Goal: Task Accomplishment & Management: Complete application form

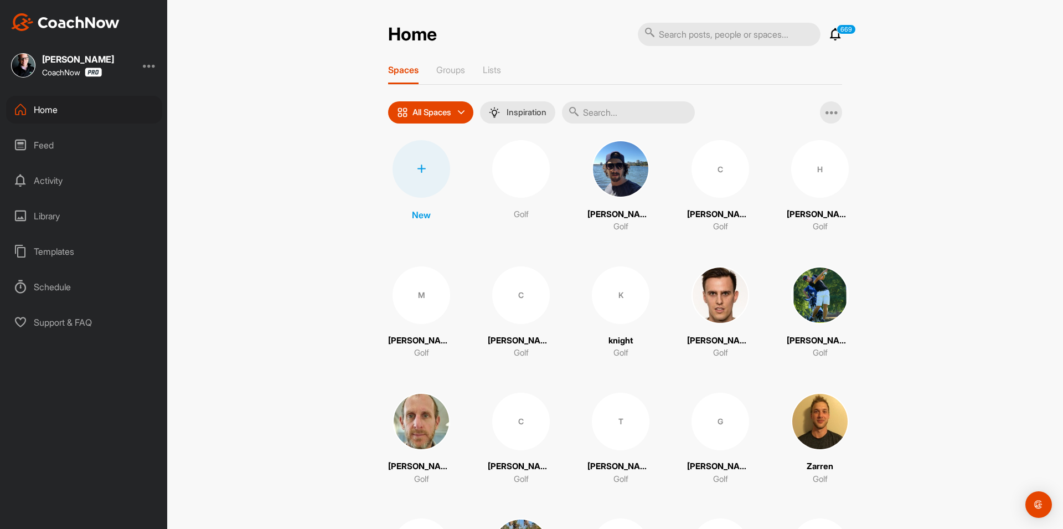
click at [84, 108] on div "Home" at bounding box center [84, 110] width 156 height 28
click at [114, 113] on div "Home" at bounding box center [84, 110] width 156 height 28
click at [406, 177] on div at bounding box center [421, 169] width 58 height 58
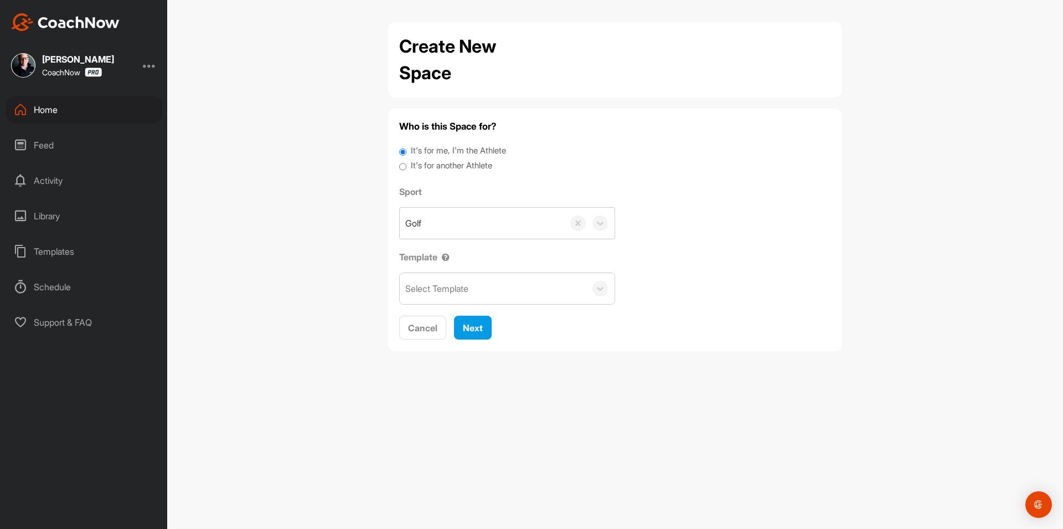
click at [409, 165] on div "It's for another Athlete" at bounding box center [615, 166] width 432 height 15
click at [405, 167] on input "It's for another Athlete" at bounding box center [402, 166] width 7 height 15
radio input "true"
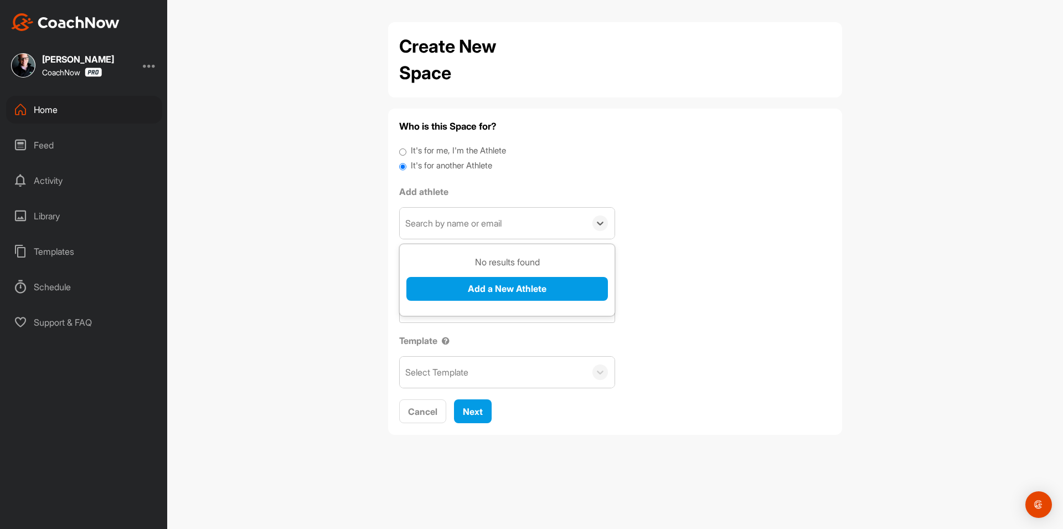
click at [437, 210] on div "Search by name or email" at bounding box center [493, 223] width 186 height 31
paste input "[EMAIL_ADDRESS][DOMAIN_NAME]"
type input "[EMAIL_ADDRESS][DOMAIN_NAME]"
click at [456, 281] on button "Add a New Athlete" at bounding box center [506, 289] width 201 height 24
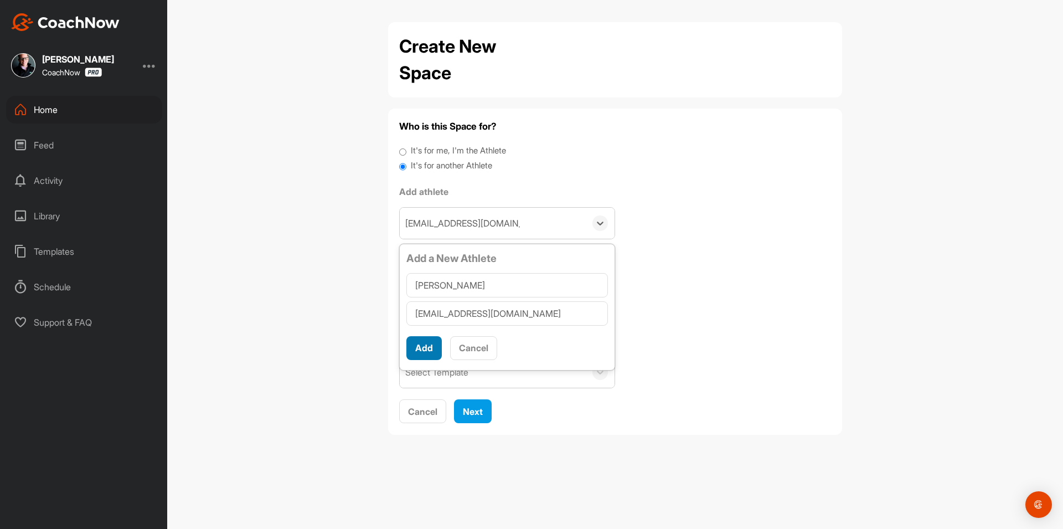
type input "[PERSON_NAME]"
click at [416, 347] on button "Add" at bounding box center [423, 348] width 35 height 24
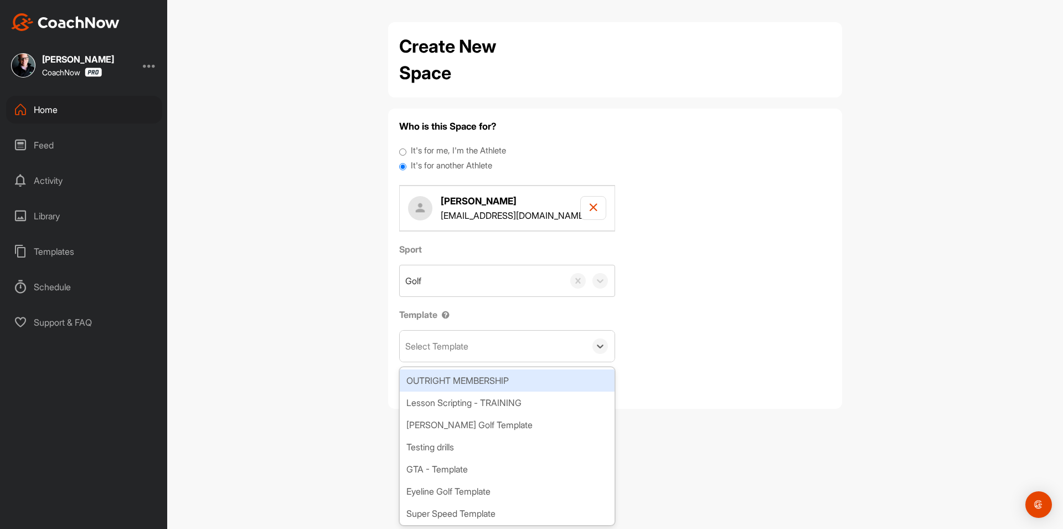
click at [440, 350] on div "Select Template" at bounding box center [436, 345] width 63 height 13
type input "tour"
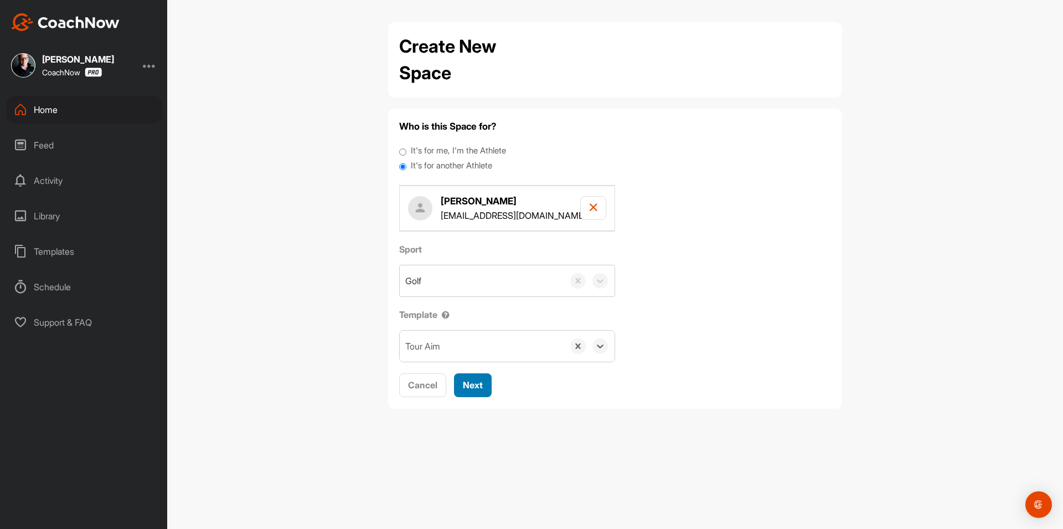
click at [480, 381] on span "Next" at bounding box center [473, 384] width 20 height 11
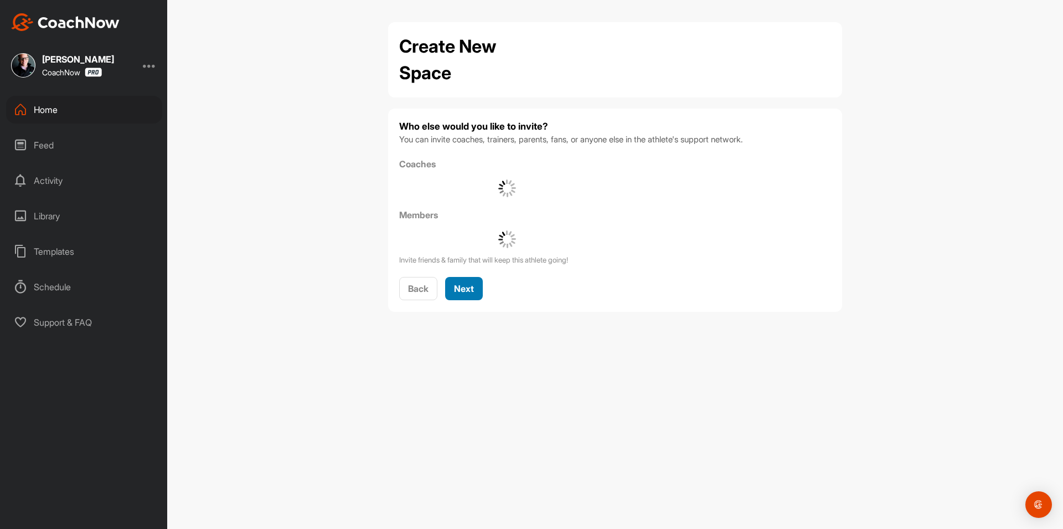
click at [462, 297] on button "Next" at bounding box center [464, 289] width 38 height 24
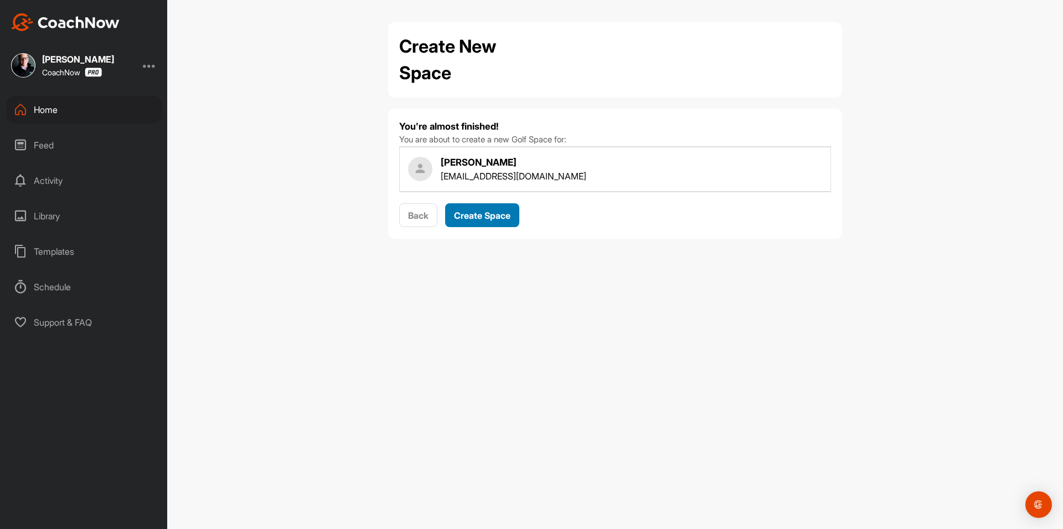
click at [477, 223] on button "Create Space" at bounding box center [482, 215] width 74 height 24
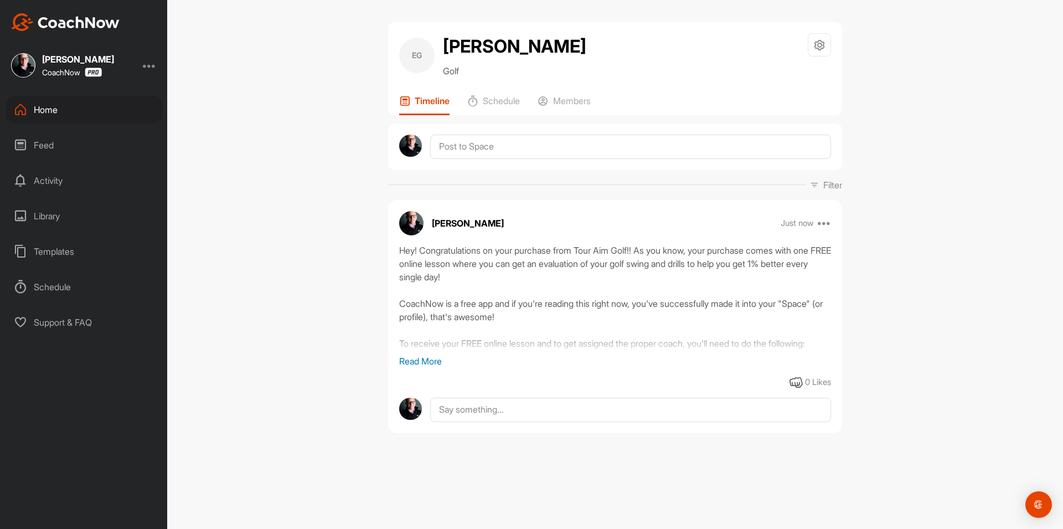
click at [113, 109] on div "Home" at bounding box center [84, 110] width 156 height 28
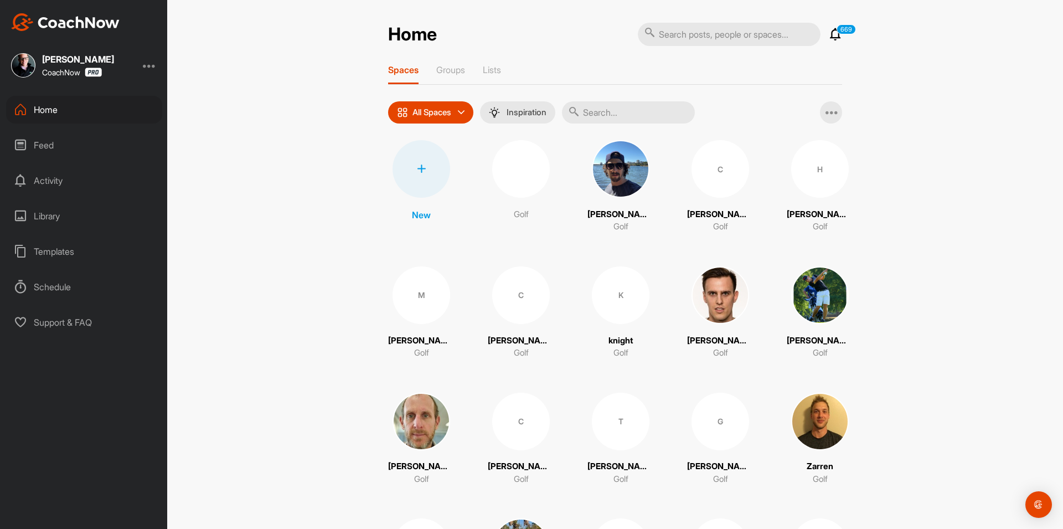
click at [410, 174] on div at bounding box center [421, 169] width 58 height 58
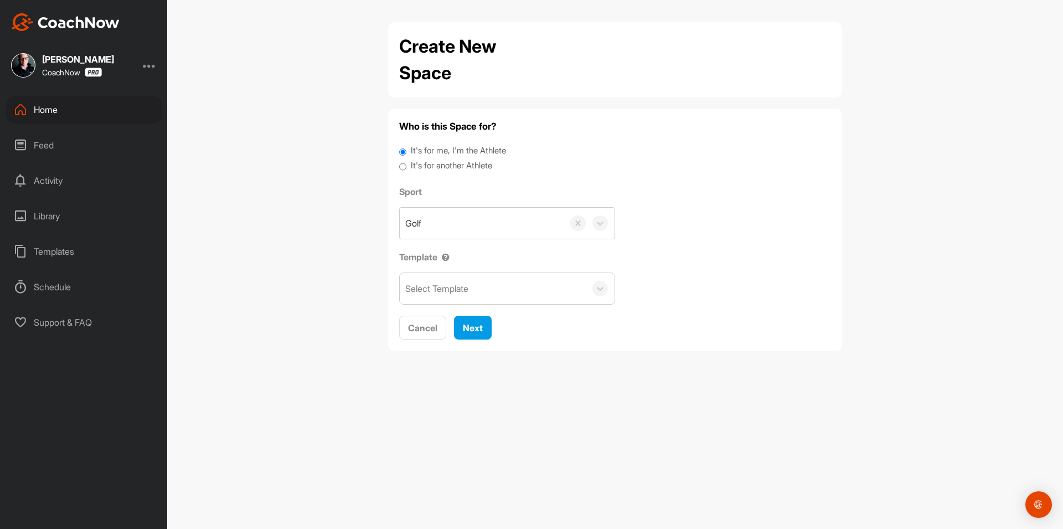
click at [429, 161] on label "It's for another Athlete" at bounding box center [451, 165] width 81 height 13
click at [406, 161] on input "It's for another Athlete" at bounding box center [402, 166] width 7 height 15
radio input "true"
click at [420, 166] on label "It's for another Athlete" at bounding box center [451, 165] width 81 height 13
click at [406, 166] on input "It's for another Athlete" at bounding box center [402, 166] width 7 height 15
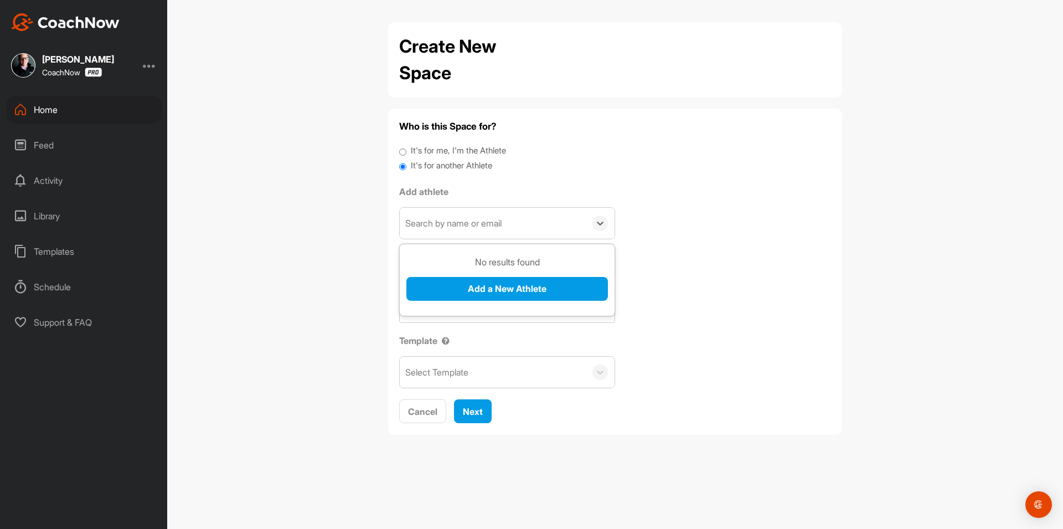
click at [436, 215] on div "Search by name or email" at bounding box center [493, 223] width 186 height 31
paste input "[EMAIL_ADDRESS][DOMAIN_NAME]"
type input "[EMAIL_ADDRESS][DOMAIN_NAME]"
click at [449, 283] on button "Add a New Athlete" at bounding box center [506, 289] width 201 height 24
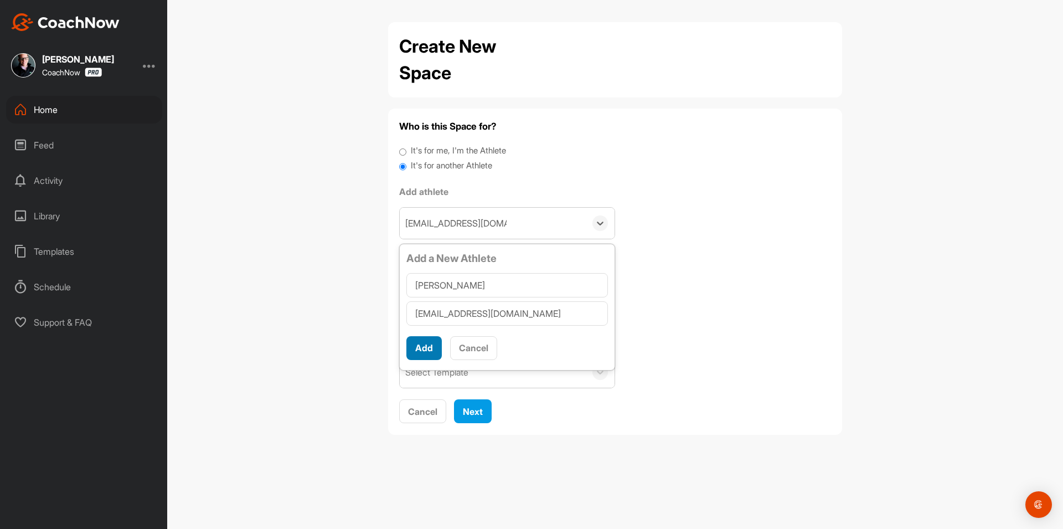
type input "[PERSON_NAME]"
click at [421, 344] on button "Add" at bounding box center [423, 348] width 35 height 24
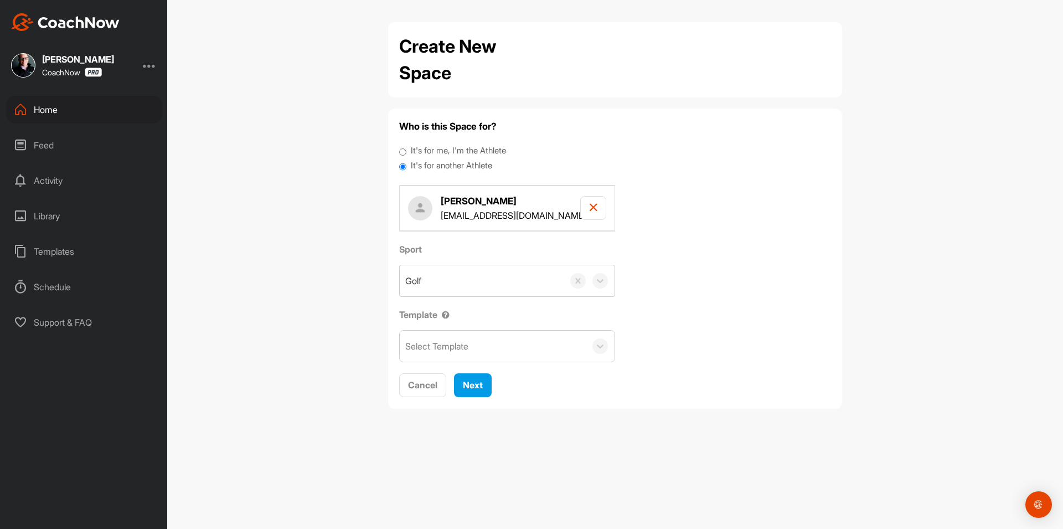
click at [460, 346] on div "Select Template" at bounding box center [436, 345] width 63 height 13
type input "tour"
click at [472, 391] on div "Next" at bounding box center [473, 384] width 20 height 13
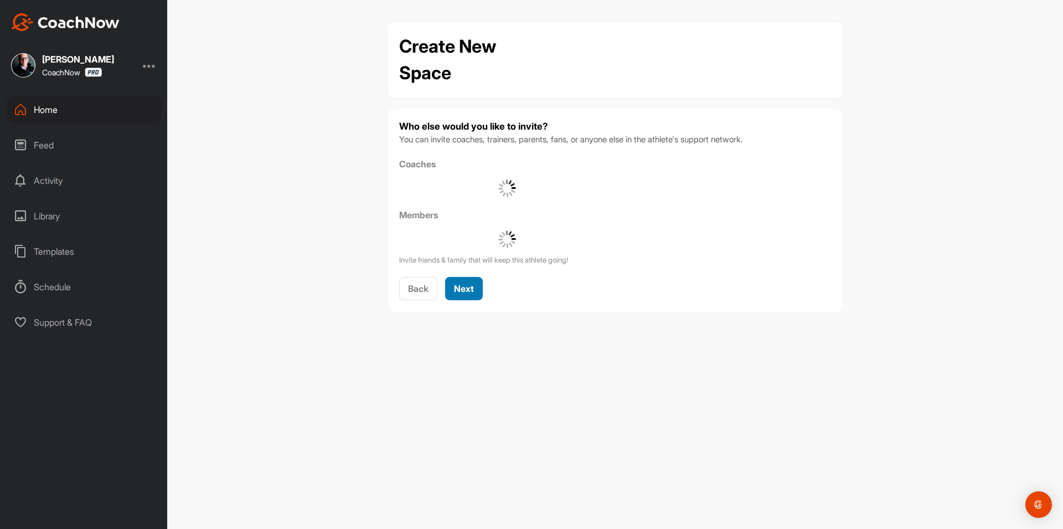
click at [469, 285] on span "Next" at bounding box center [464, 288] width 20 height 11
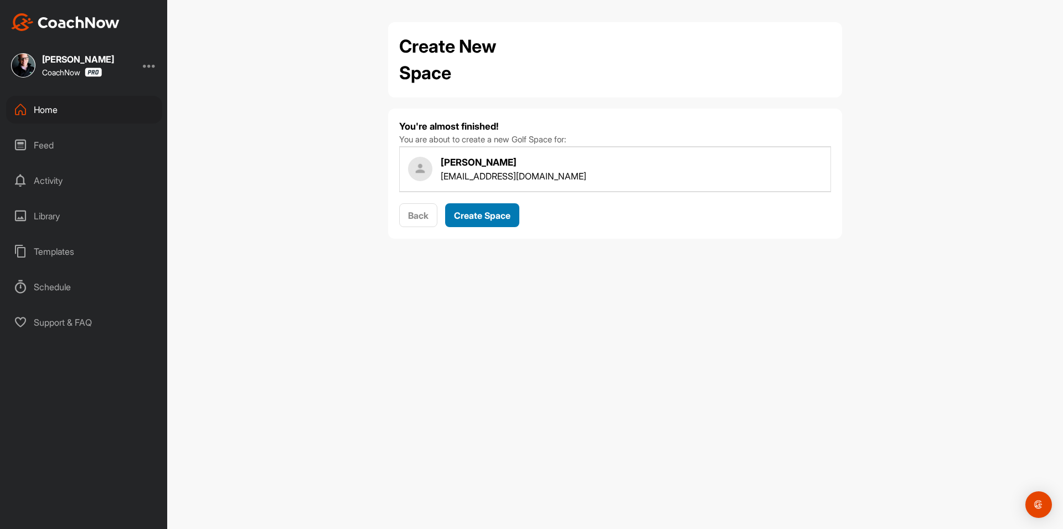
click at [496, 211] on span "Create Space" at bounding box center [482, 215] width 56 height 11
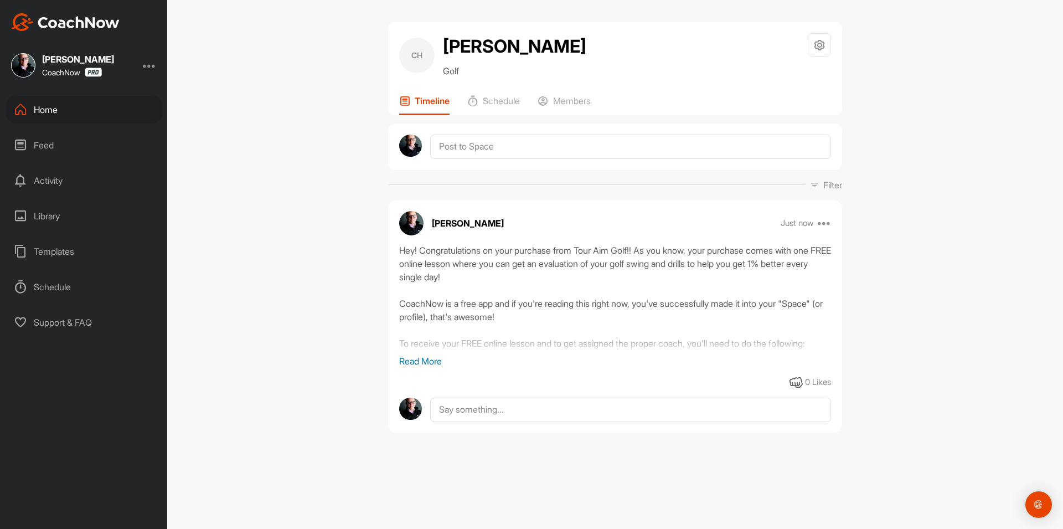
click at [113, 114] on div "Home" at bounding box center [84, 110] width 156 height 28
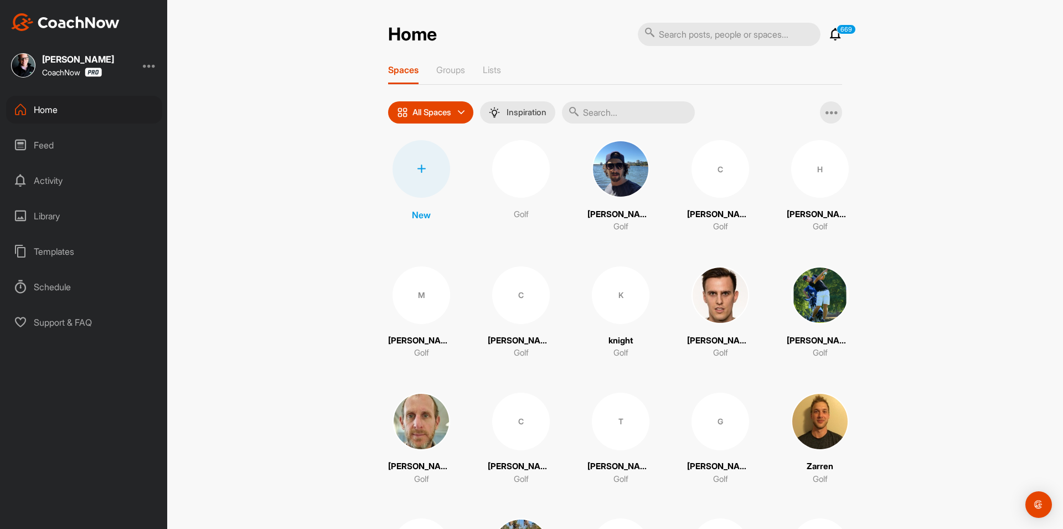
click at [416, 163] on div at bounding box center [421, 169] width 58 height 58
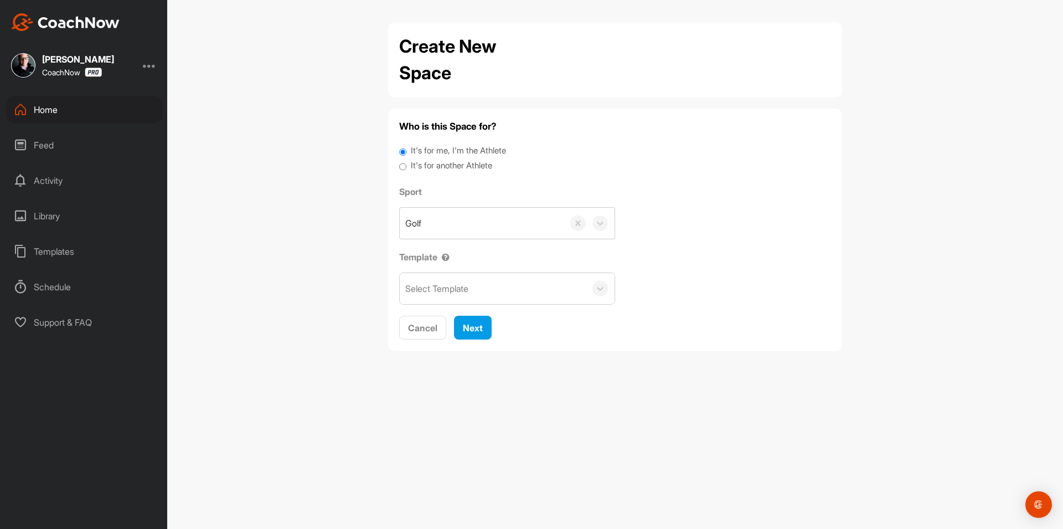
click at [427, 163] on label "It's for another Athlete" at bounding box center [451, 165] width 81 height 13
click at [406, 163] on input "It's for another Athlete" at bounding box center [402, 166] width 7 height 15
radio input "true"
click at [427, 167] on label "It's for another Athlete" at bounding box center [451, 165] width 81 height 13
click at [406, 167] on input "It's for another Athlete" at bounding box center [402, 166] width 7 height 15
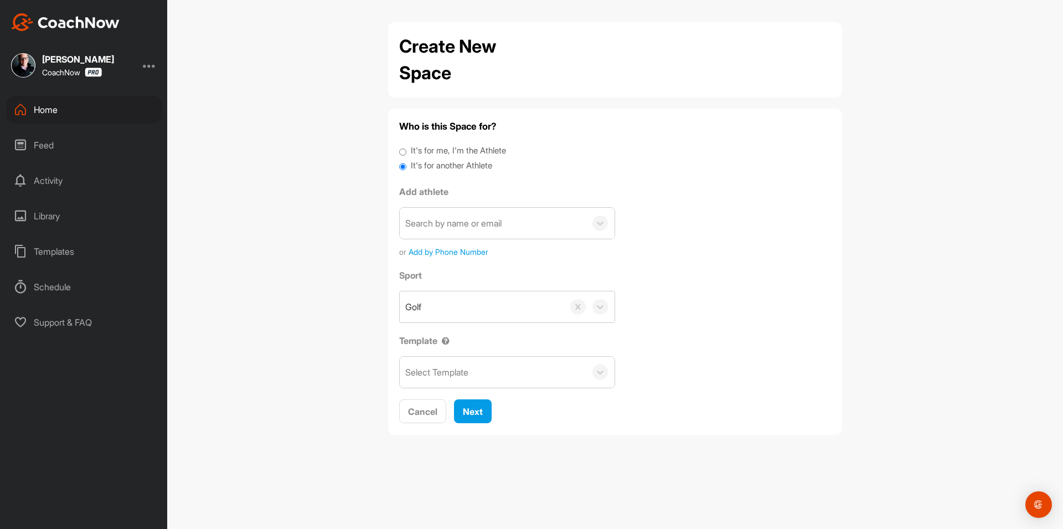
click at [445, 216] on div "Search by name or email" at bounding box center [493, 223] width 186 height 31
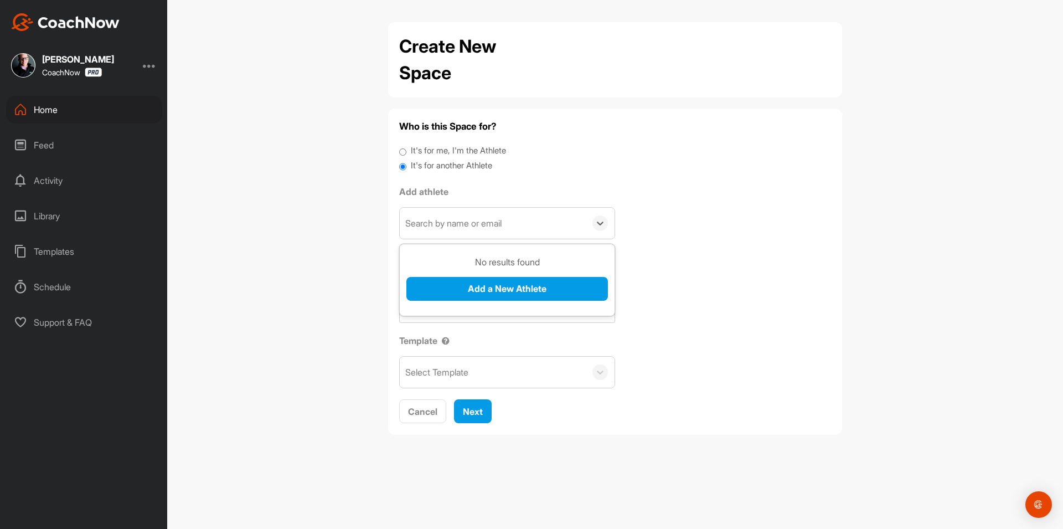
paste input "[EMAIL_ADDRESS][DOMAIN_NAME]"
type input "[EMAIL_ADDRESS][DOMAIN_NAME]"
click at [454, 296] on button "Add a New Athlete" at bounding box center [506, 289] width 201 height 24
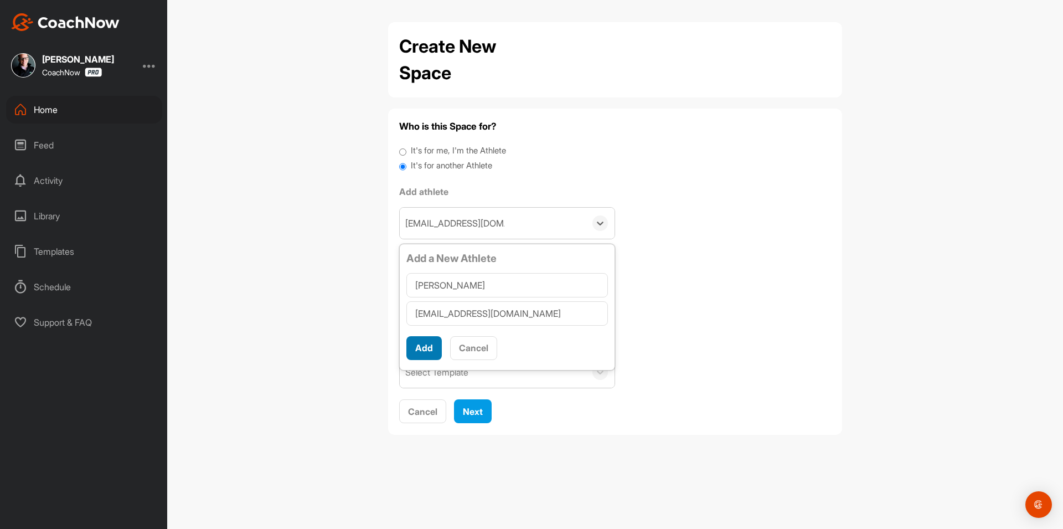
type input "[PERSON_NAME]"
click at [423, 350] on button "Add" at bounding box center [423, 348] width 35 height 24
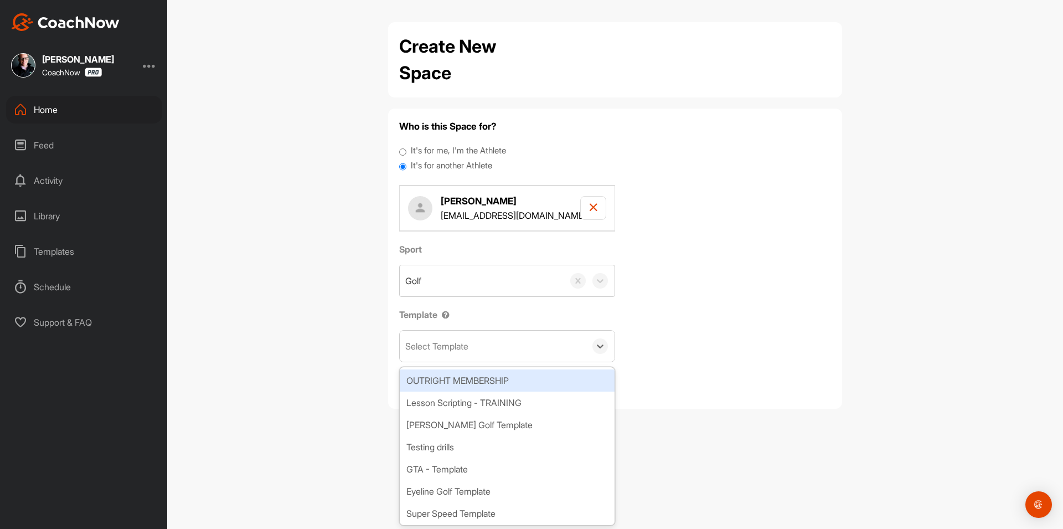
click at [446, 350] on div "Select Template" at bounding box center [436, 345] width 63 height 13
type input "tour"
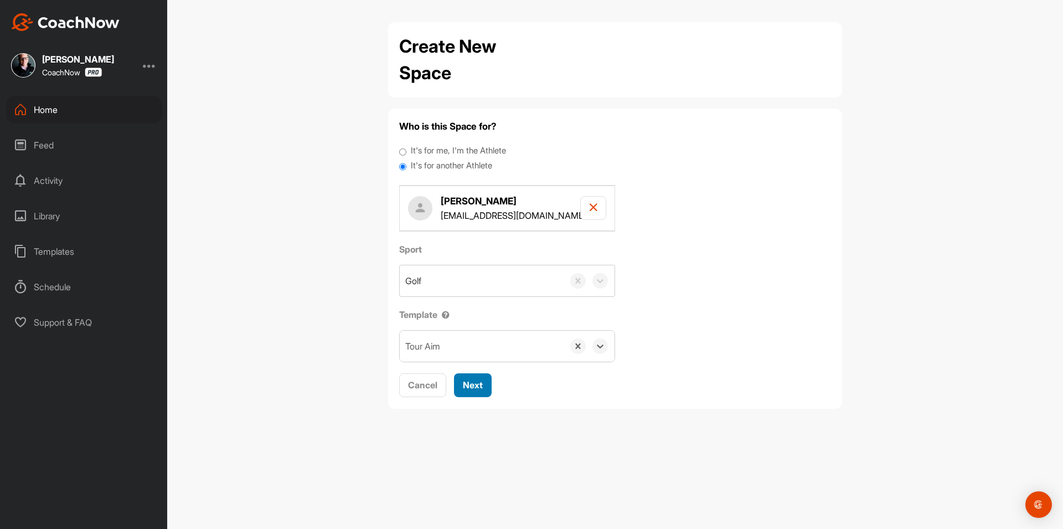
click at [478, 389] on span "Next" at bounding box center [473, 384] width 20 height 11
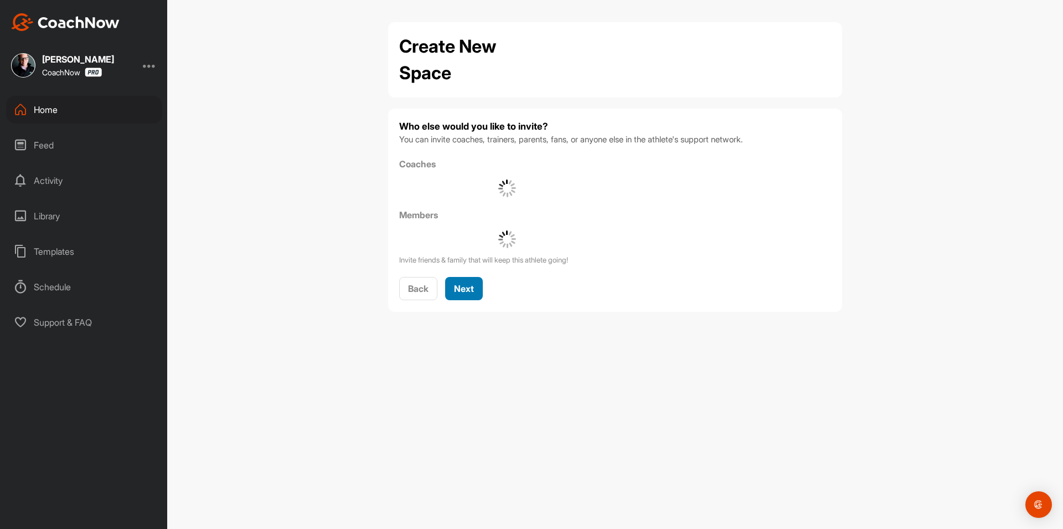
click at [466, 283] on span "Next" at bounding box center [464, 288] width 20 height 11
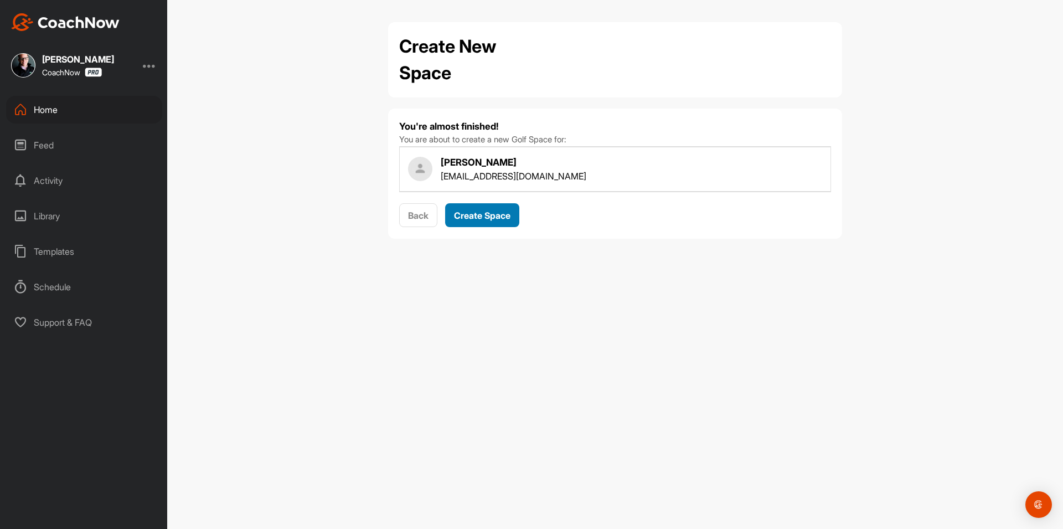
click at [468, 216] on span "Create Space" at bounding box center [482, 215] width 56 height 11
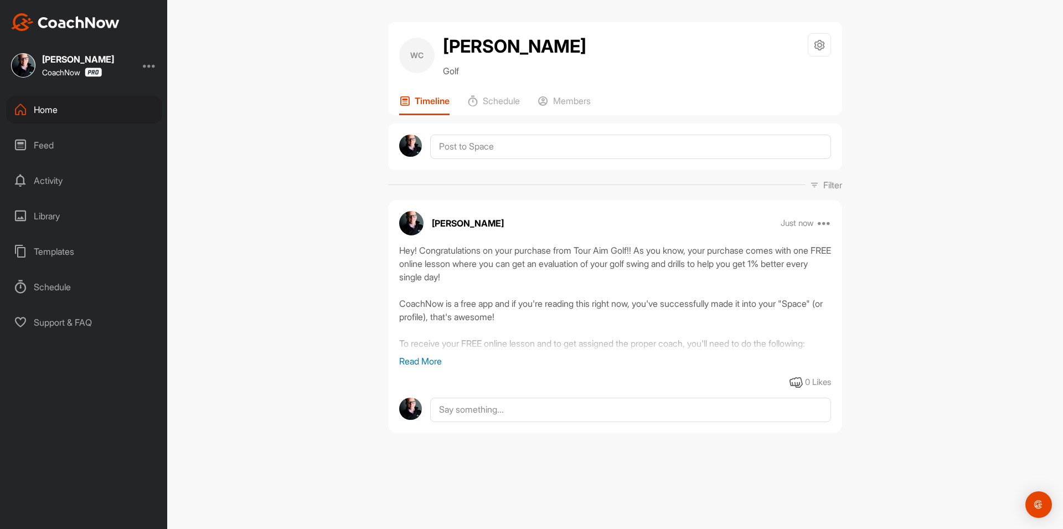
click at [91, 118] on div "Home" at bounding box center [84, 110] width 156 height 28
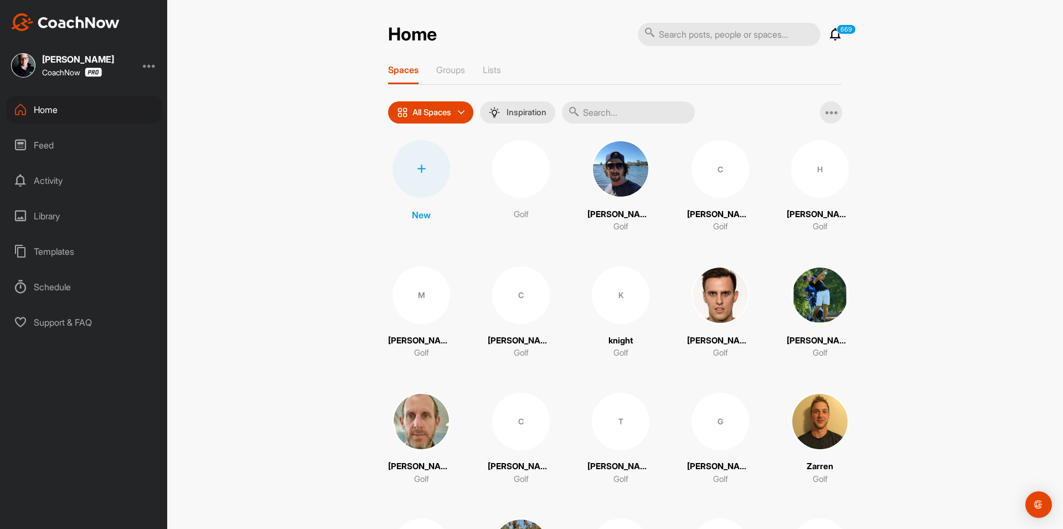
click at [438, 176] on div at bounding box center [421, 169] width 58 height 58
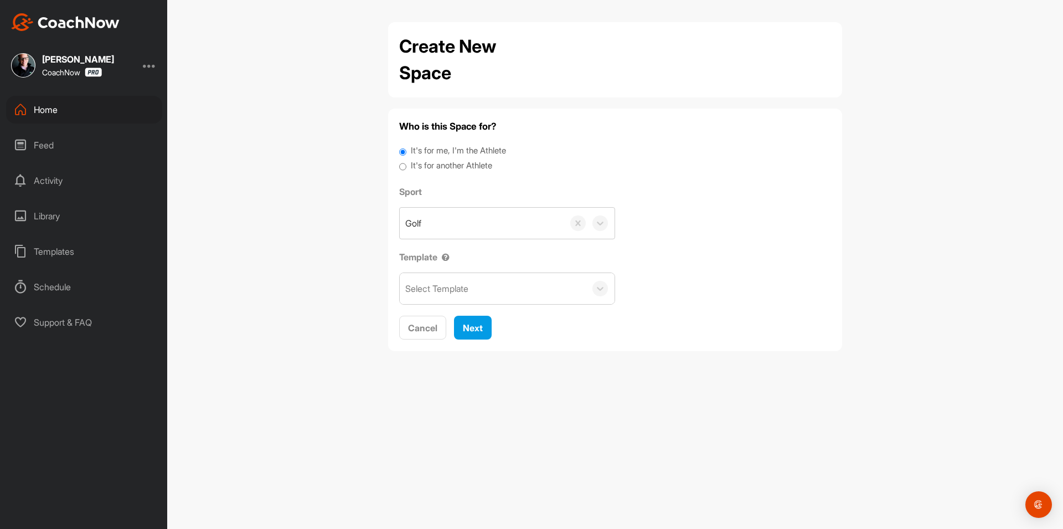
click at [430, 162] on label "It's for another Athlete" at bounding box center [451, 165] width 81 height 13
click at [406, 162] on input "It's for another Athlete" at bounding box center [402, 166] width 7 height 15
radio input "true"
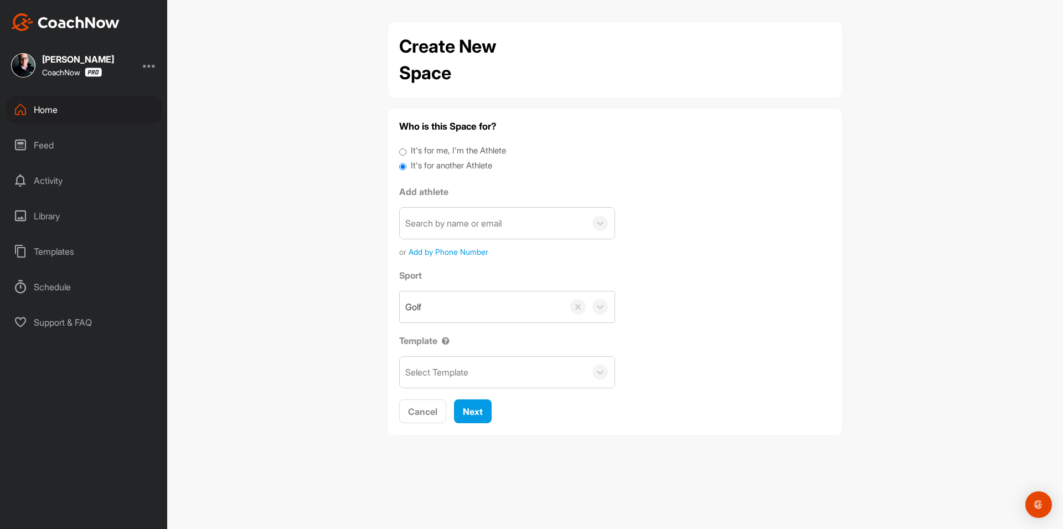
click at [441, 213] on div "Search by name or email" at bounding box center [493, 223] width 186 height 31
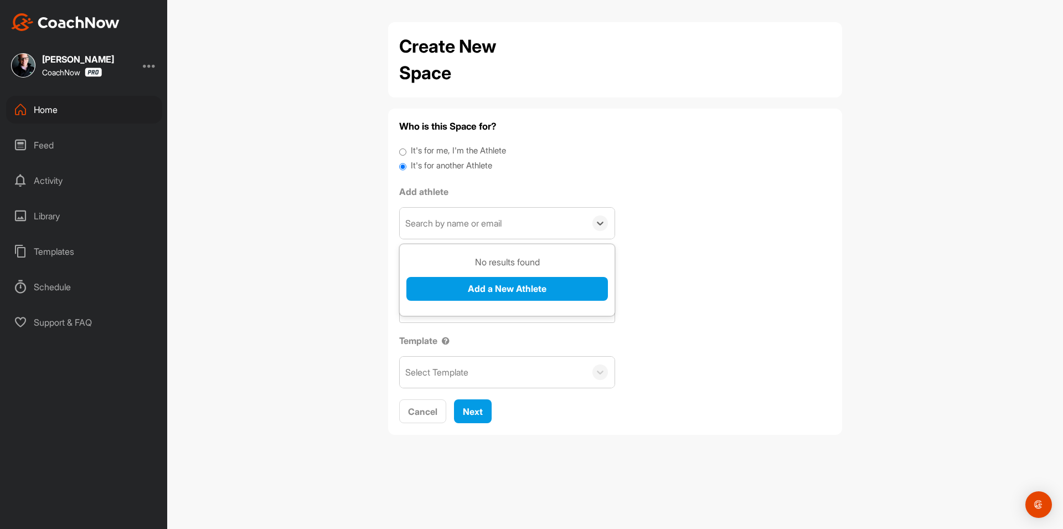
paste input "[EMAIL_ADDRESS][DOMAIN_NAME]"
type input "[EMAIL_ADDRESS][DOMAIN_NAME]"
click at [481, 292] on button "Add a New Athlete" at bounding box center [506, 289] width 201 height 24
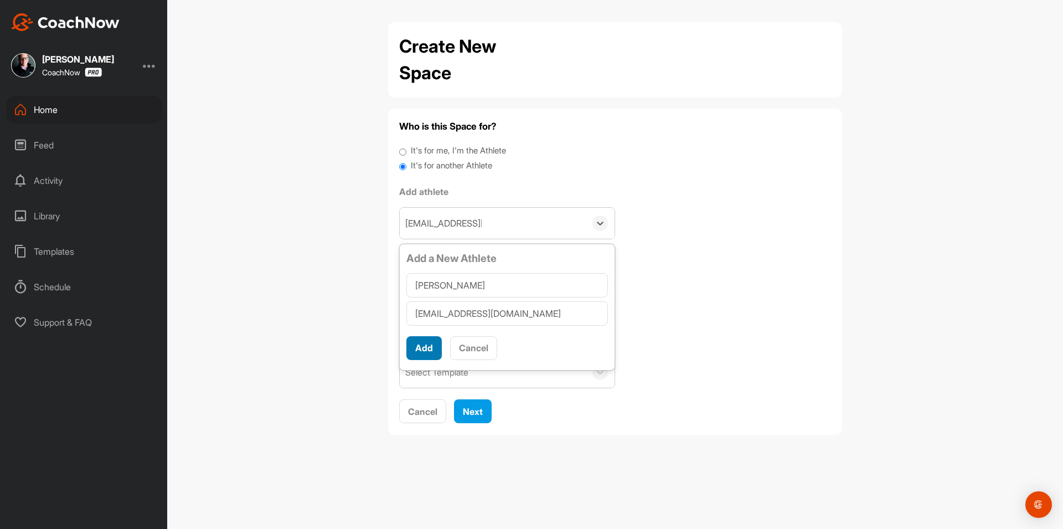
type input "[PERSON_NAME]"
click at [408, 351] on button "Add" at bounding box center [423, 348] width 35 height 24
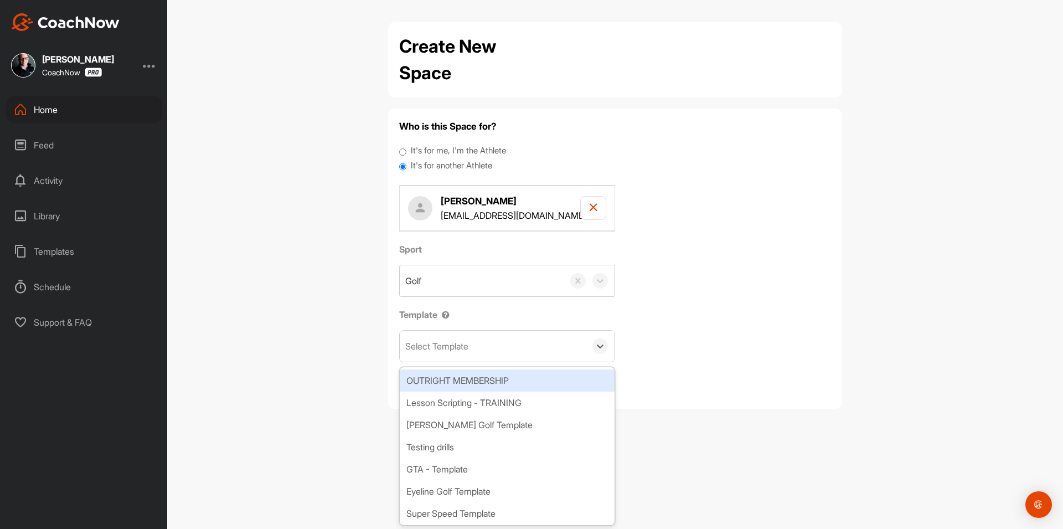
click at [442, 358] on div "Select Template" at bounding box center [493, 345] width 186 height 31
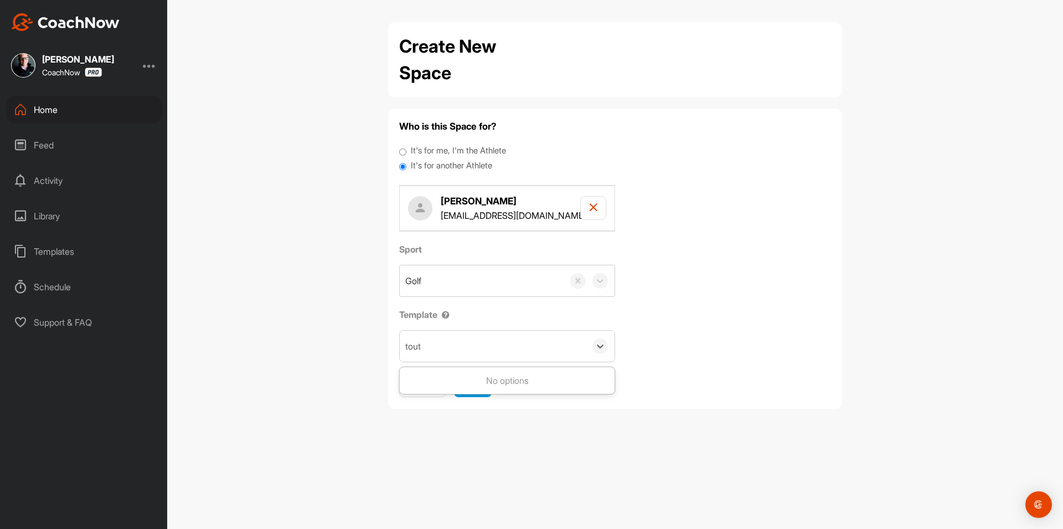
type input "tou"
click at [471, 382] on span "Next" at bounding box center [473, 384] width 20 height 11
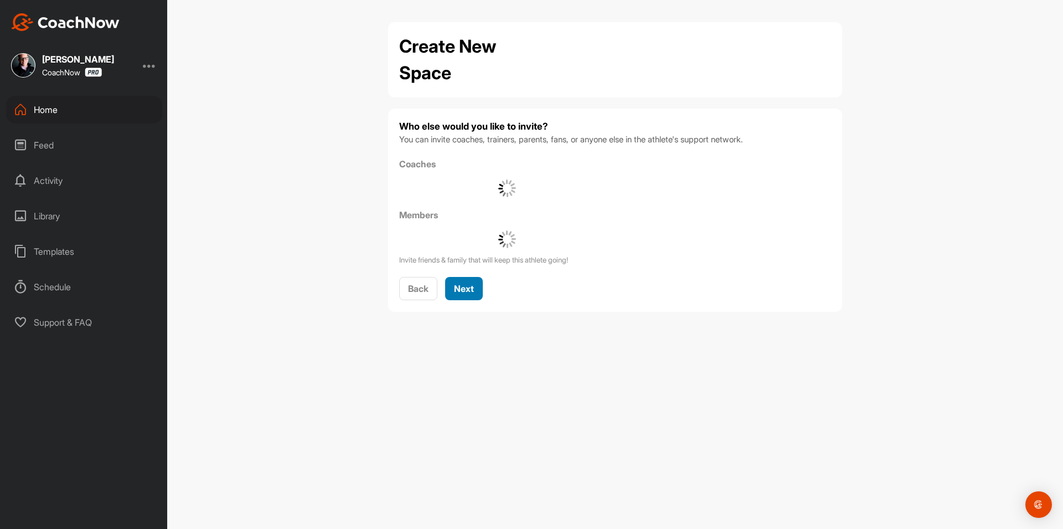
click at [472, 288] on span "Next" at bounding box center [464, 288] width 20 height 11
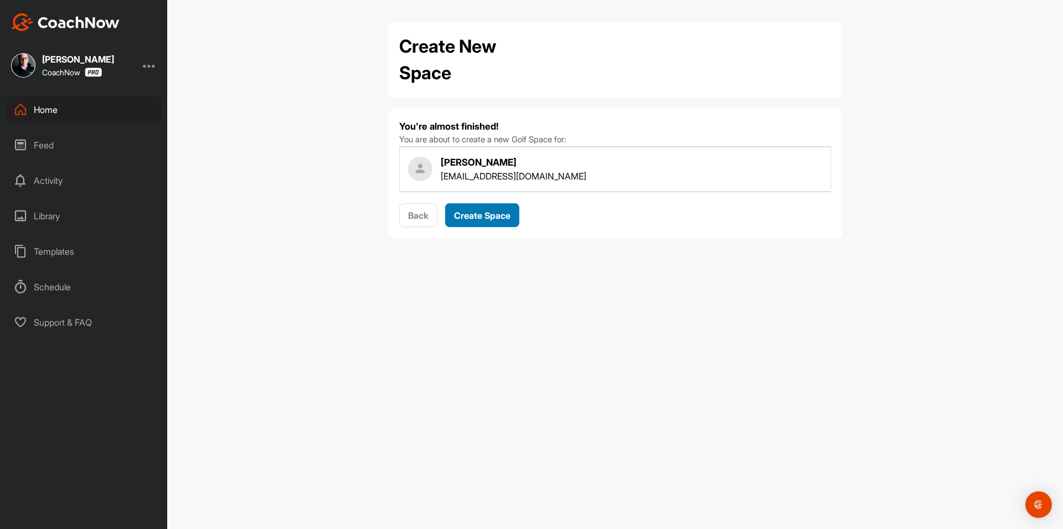
click at [485, 212] on span "Create Space" at bounding box center [482, 215] width 56 height 11
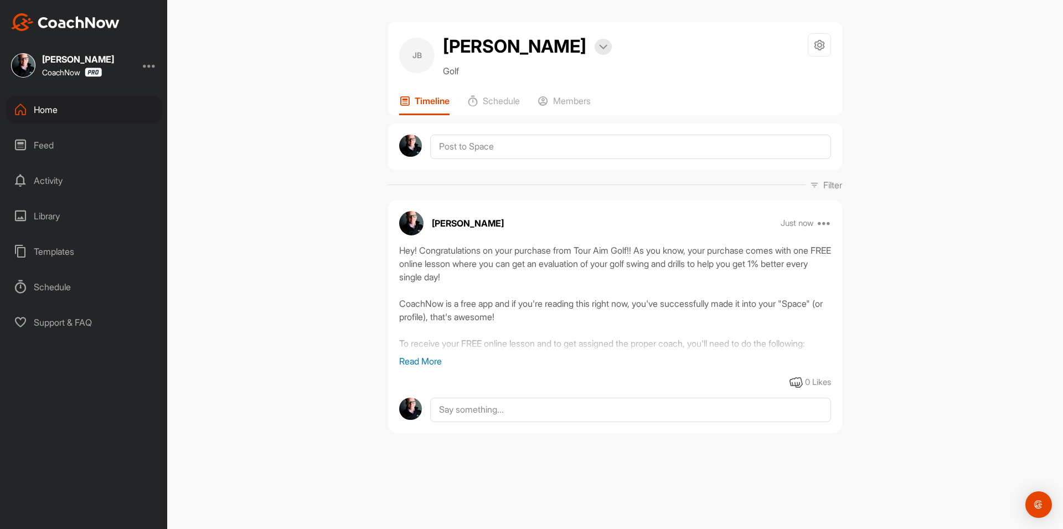
click at [100, 110] on div "Home" at bounding box center [84, 110] width 156 height 28
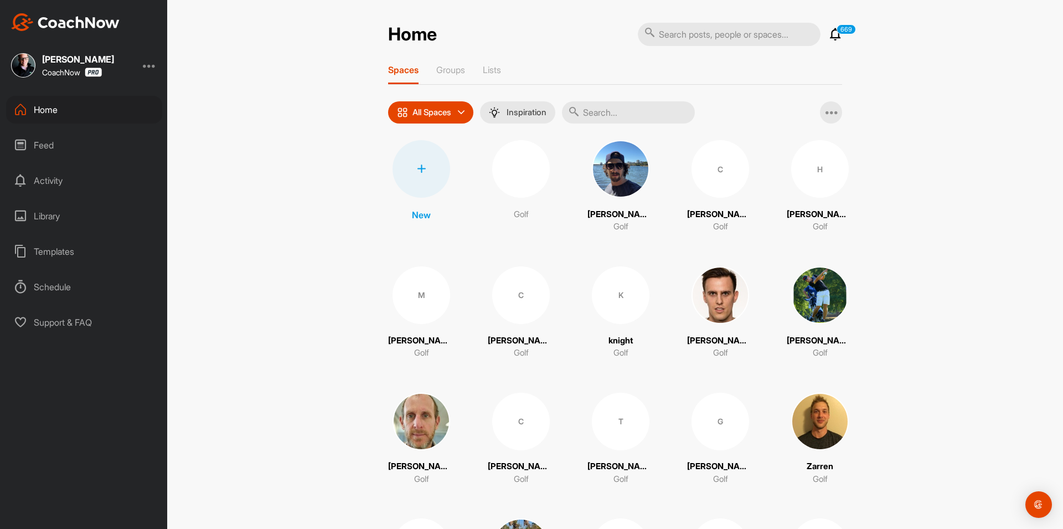
click at [412, 167] on div at bounding box center [421, 169] width 58 height 58
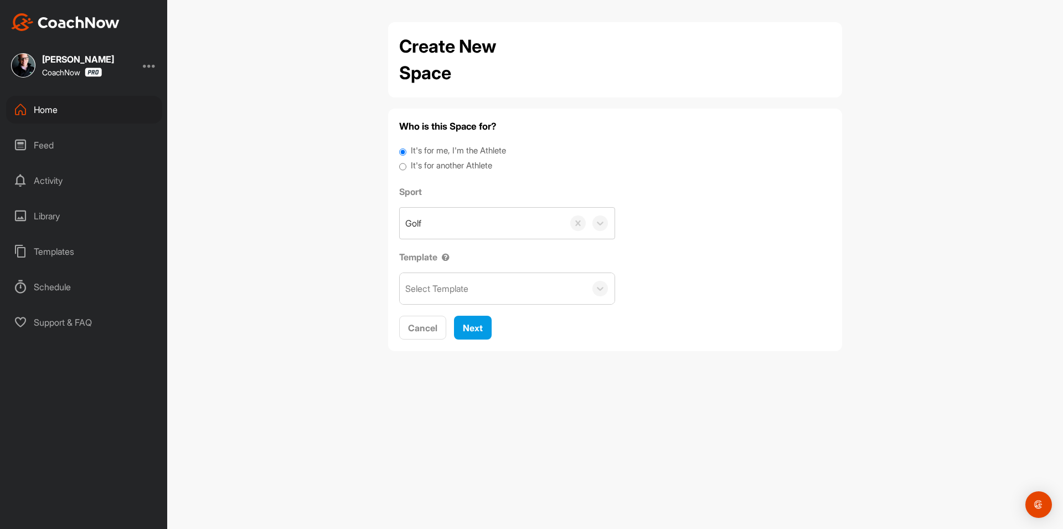
click at [428, 167] on label "It's for another Athlete" at bounding box center [451, 165] width 81 height 13
click at [406, 167] on input "It's for another Athlete" at bounding box center [402, 166] width 7 height 15
radio input "true"
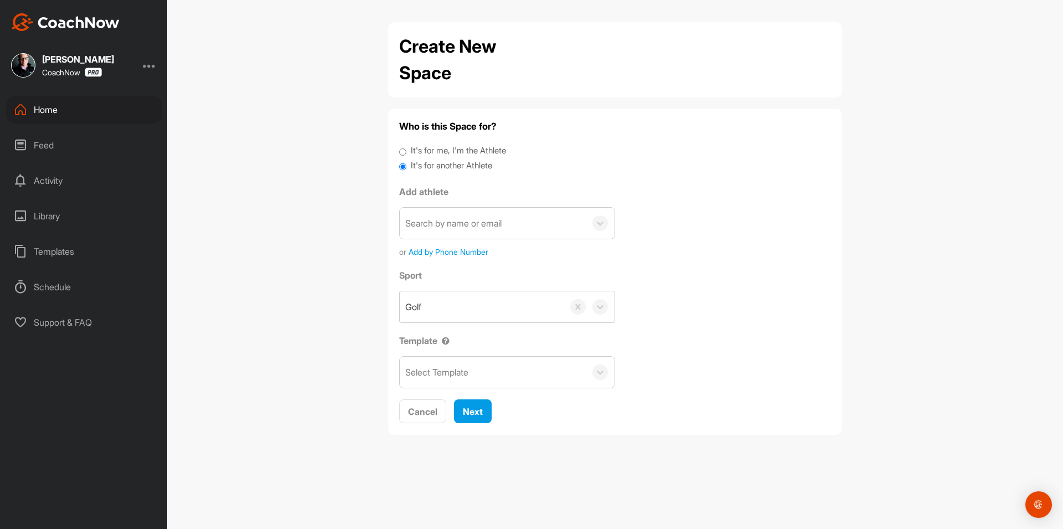
click at [458, 228] on div "Search by name or email" at bounding box center [453, 222] width 96 height 13
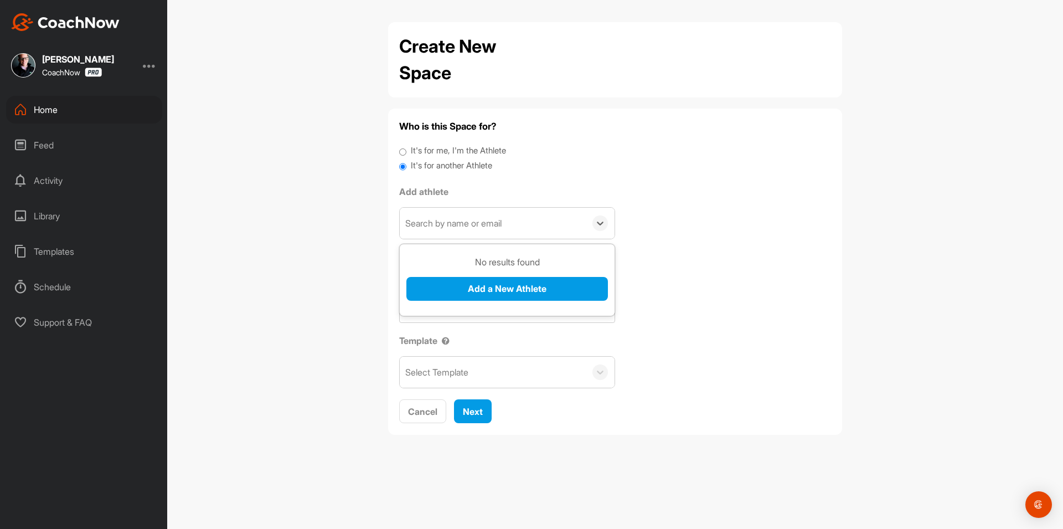
paste input "[PERSON_NAME][EMAIL_ADDRESS][DOMAIN_NAME]"
type input "[PERSON_NAME][EMAIL_ADDRESS][DOMAIN_NAME]"
click at [461, 280] on button "Add a New Athlete" at bounding box center [506, 289] width 201 height 24
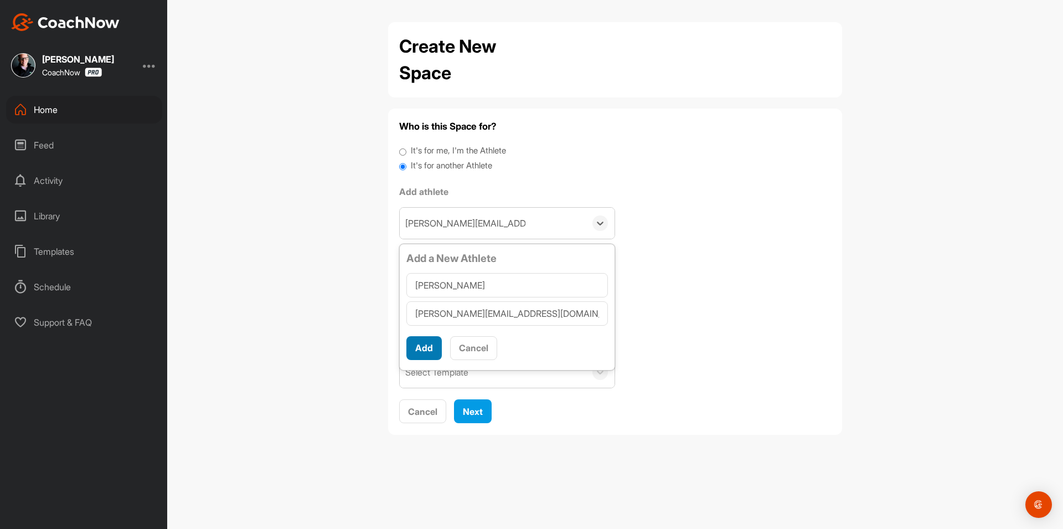
type input "[PERSON_NAME]"
click at [431, 353] on button "Add" at bounding box center [423, 348] width 35 height 24
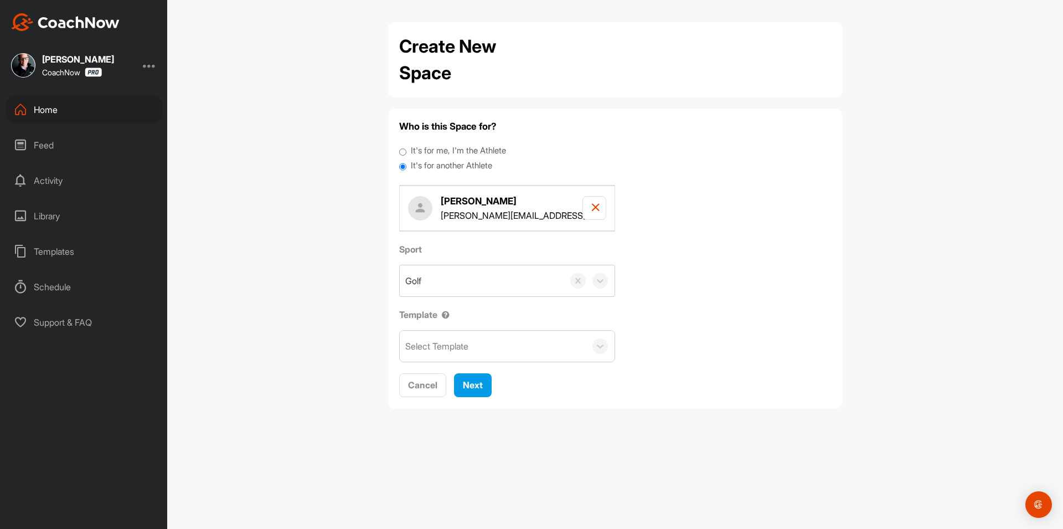
click at [469, 353] on div "Select Template" at bounding box center [493, 345] width 186 height 31
type input "tour"
click at [474, 385] on span "Next" at bounding box center [473, 384] width 20 height 11
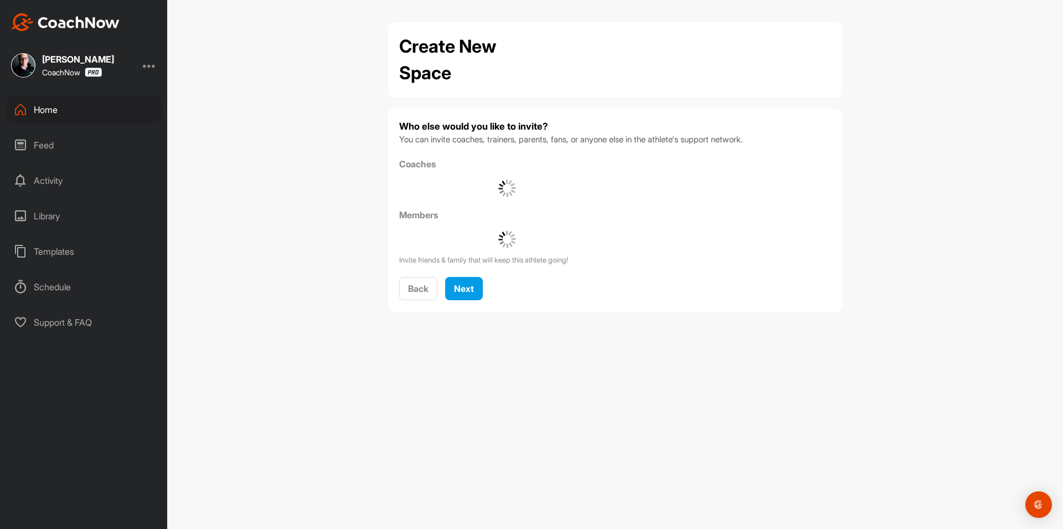
click at [462, 271] on div "Who else would you like to invite? You can invite coaches, trainers, parents, f…" at bounding box center [615, 210] width 432 height 181
click at [462, 289] on span "Next" at bounding box center [464, 288] width 20 height 11
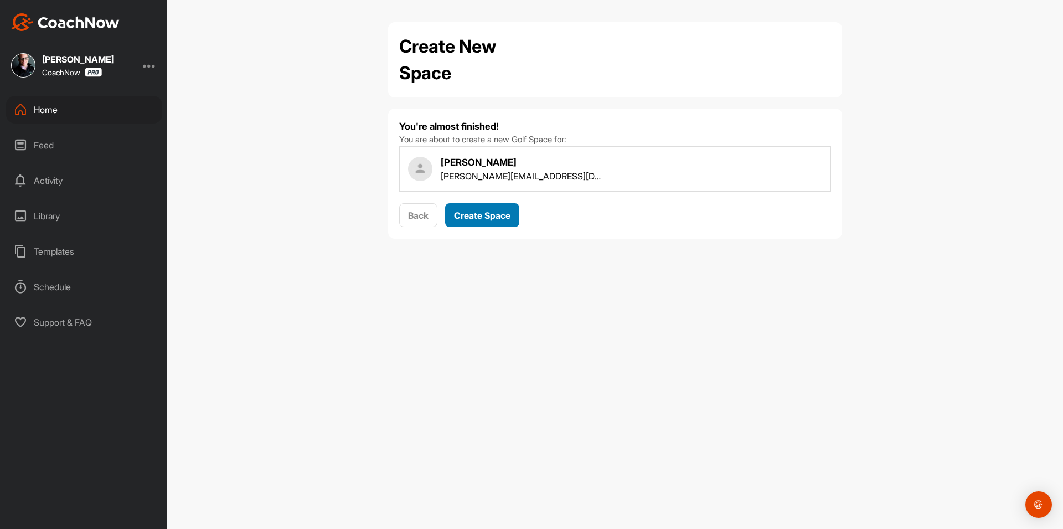
click at [488, 215] on span "Create Space" at bounding box center [482, 215] width 56 height 11
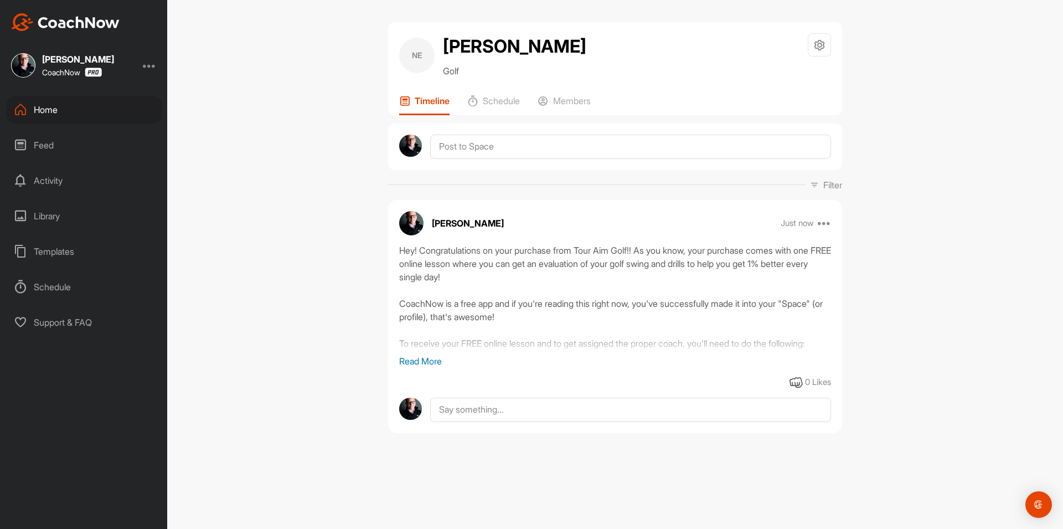
click at [77, 105] on div "Home" at bounding box center [84, 110] width 156 height 28
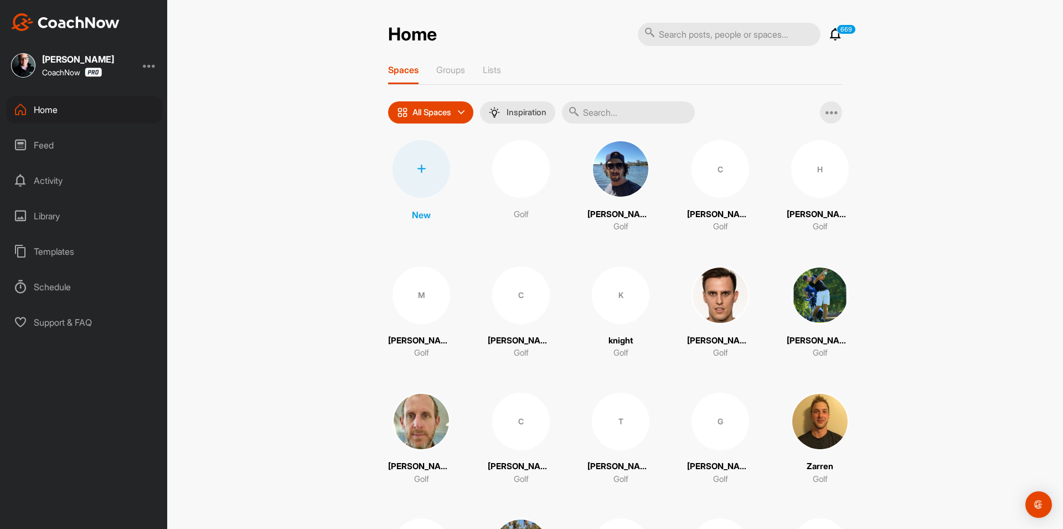
click at [442, 161] on div at bounding box center [421, 169] width 58 height 58
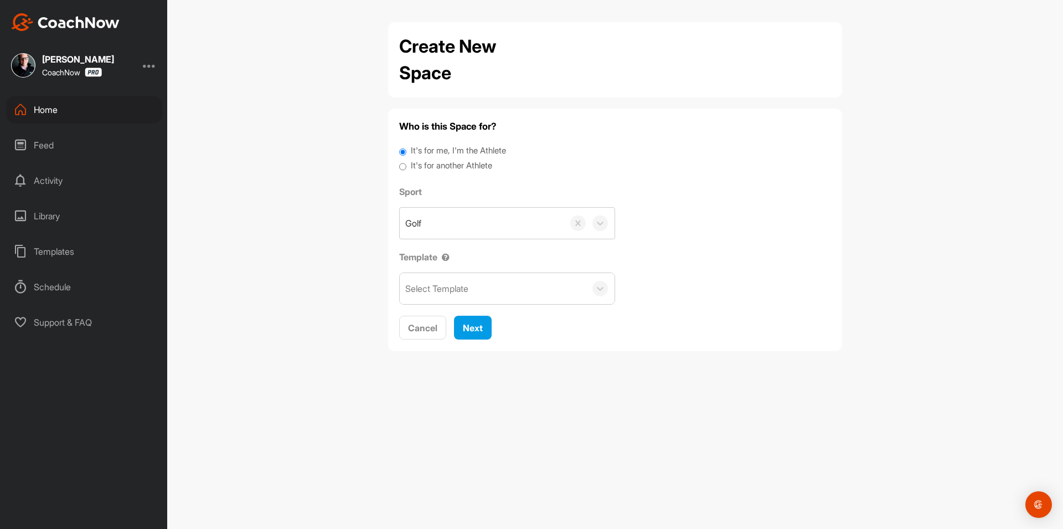
click at [447, 163] on label "It's for another Athlete" at bounding box center [451, 165] width 81 height 13
click at [406, 163] on input "It's for another Athlete" at bounding box center [402, 166] width 7 height 15
radio input "true"
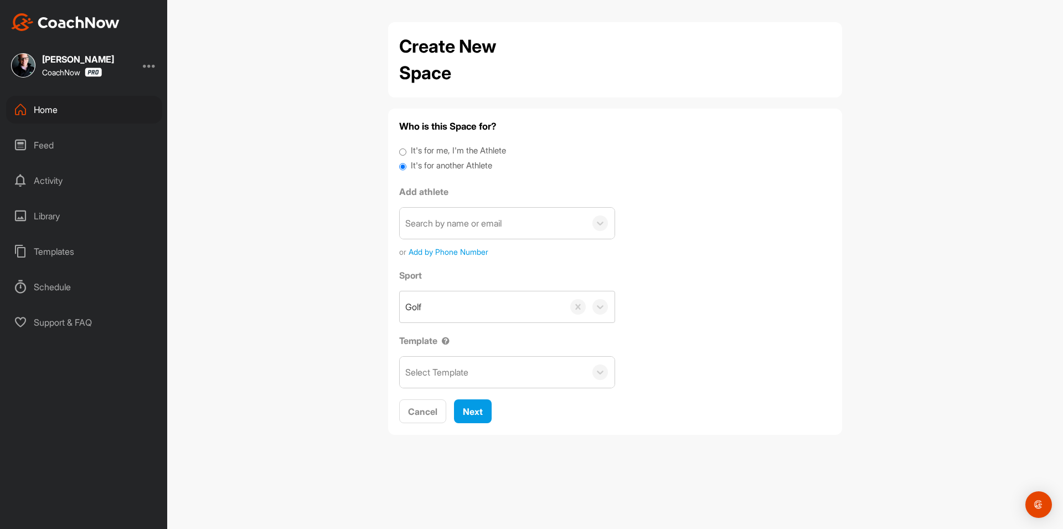
click at [446, 217] on div "Search by name or email" at bounding box center [453, 222] width 96 height 13
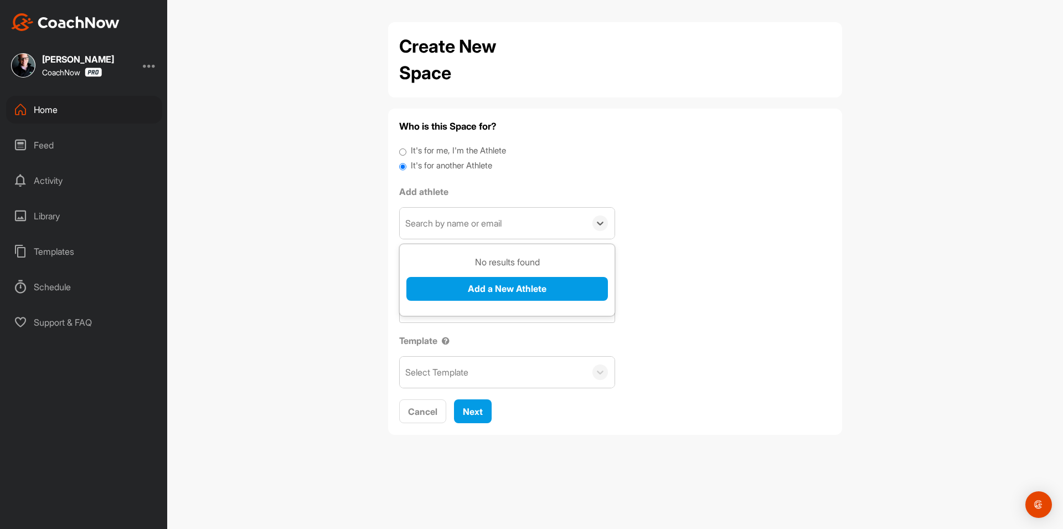
paste input "[EMAIL_ADDRESS][DOMAIN_NAME]"
type input "[EMAIL_ADDRESS][DOMAIN_NAME]"
click at [454, 288] on button "Add a New Athlete" at bounding box center [506, 289] width 201 height 24
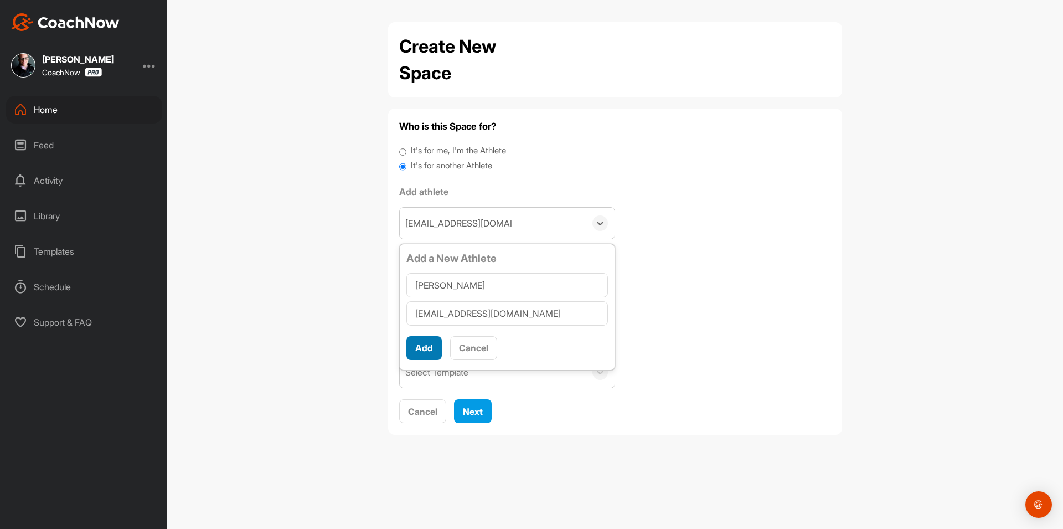
type input "[PERSON_NAME]"
click at [427, 350] on button "Add" at bounding box center [423, 348] width 35 height 24
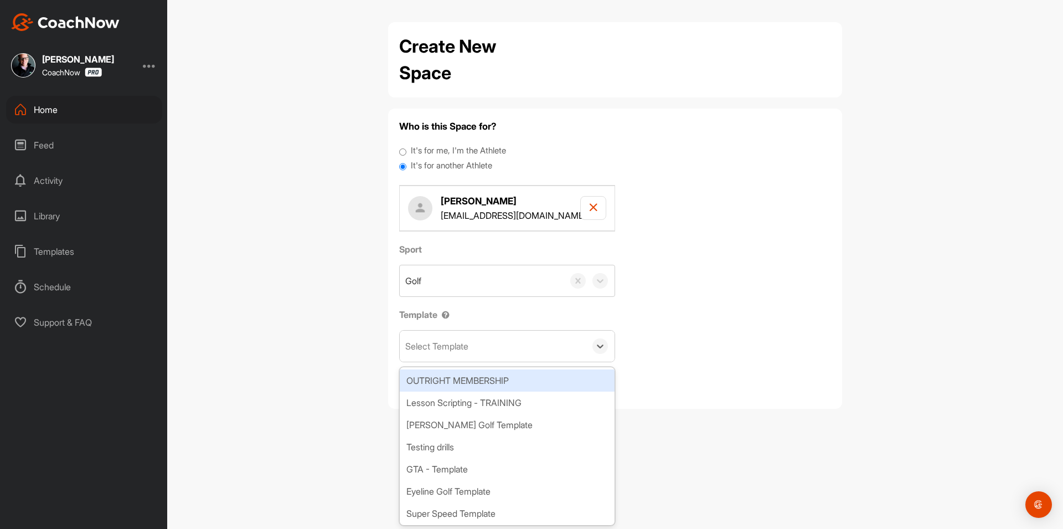
click at [444, 353] on div "Select Template" at bounding box center [493, 345] width 186 height 31
type input "wat"
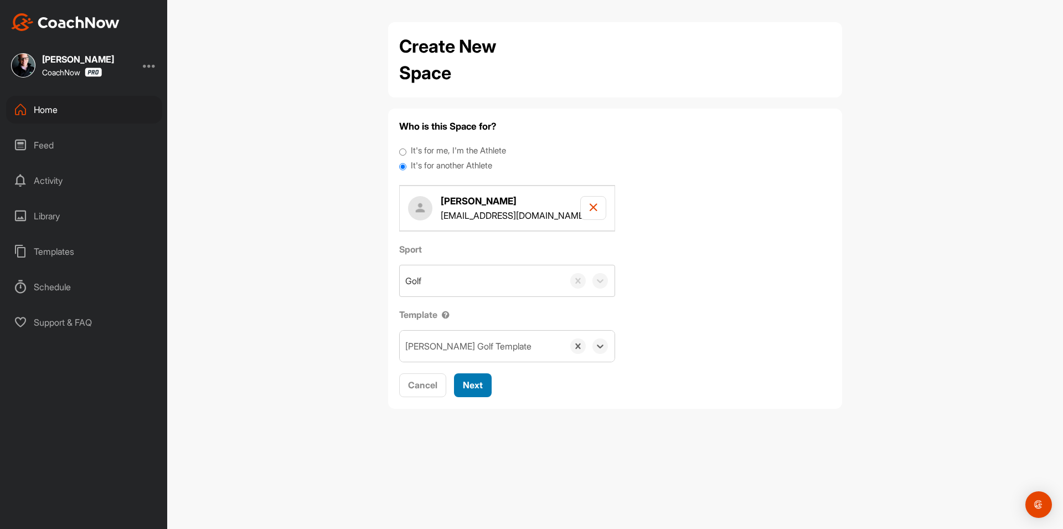
click at [484, 375] on button "Next" at bounding box center [473, 385] width 38 height 24
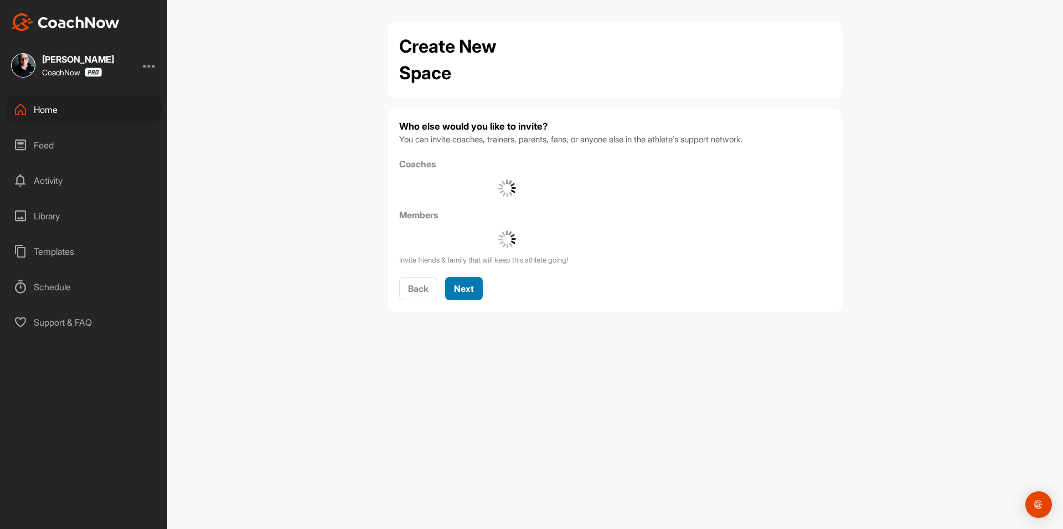
click at [473, 294] on div "Next" at bounding box center [464, 288] width 20 height 13
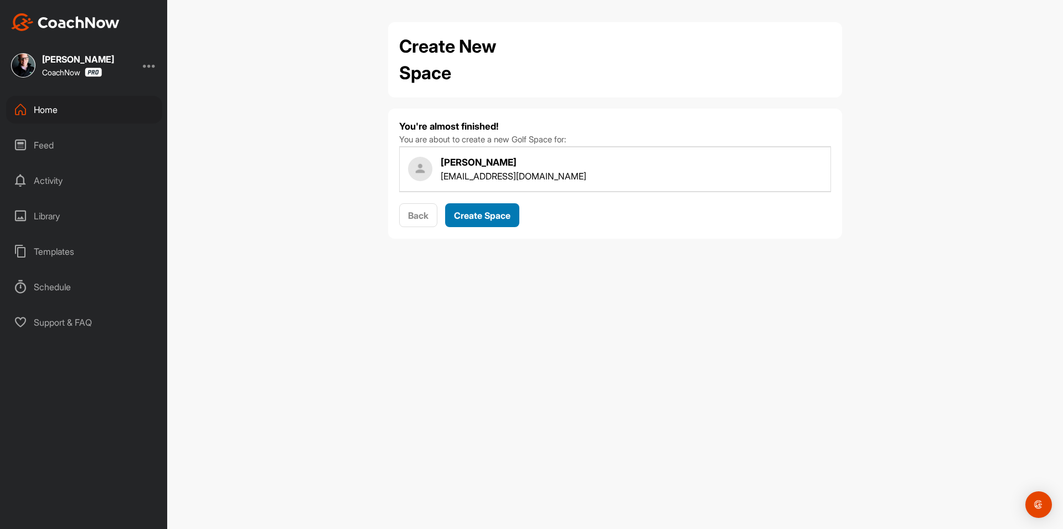
click at [493, 226] on button "Create Space" at bounding box center [482, 215] width 74 height 24
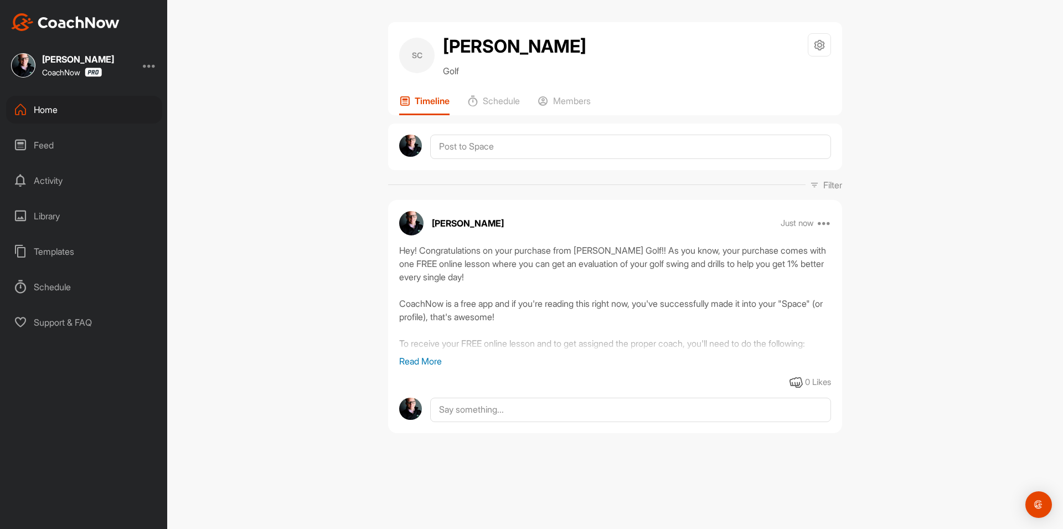
click at [50, 110] on div "Home" at bounding box center [84, 110] width 156 height 28
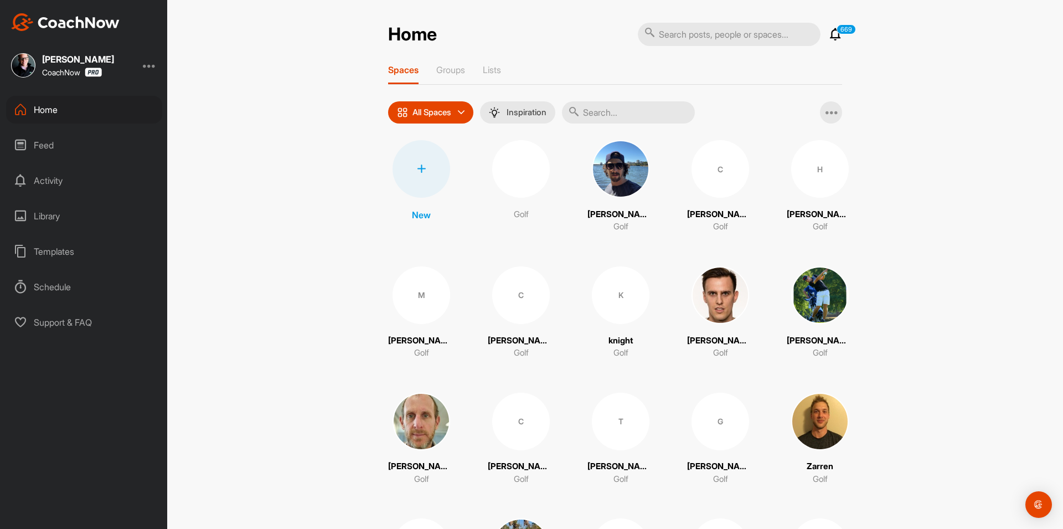
click at [415, 175] on div at bounding box center [421, 169] width 58 height 58
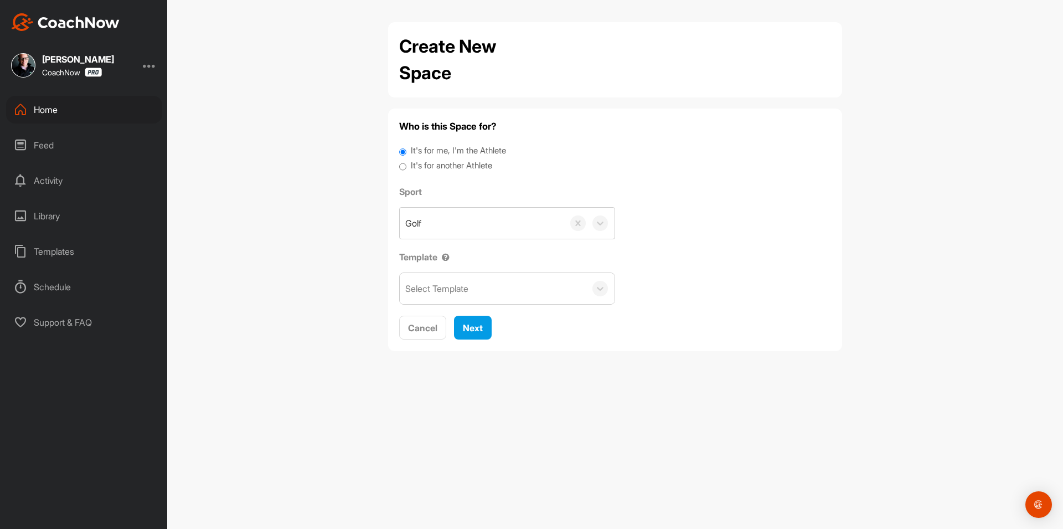
click at [433, 169] on label "It's for another Athlete" at bounding box center [451, 165] width 81 height 13
click at [406, 169] on input "It's for another Athlete" at bounding box center [402, 166] width 7 height 15
radio input "true"
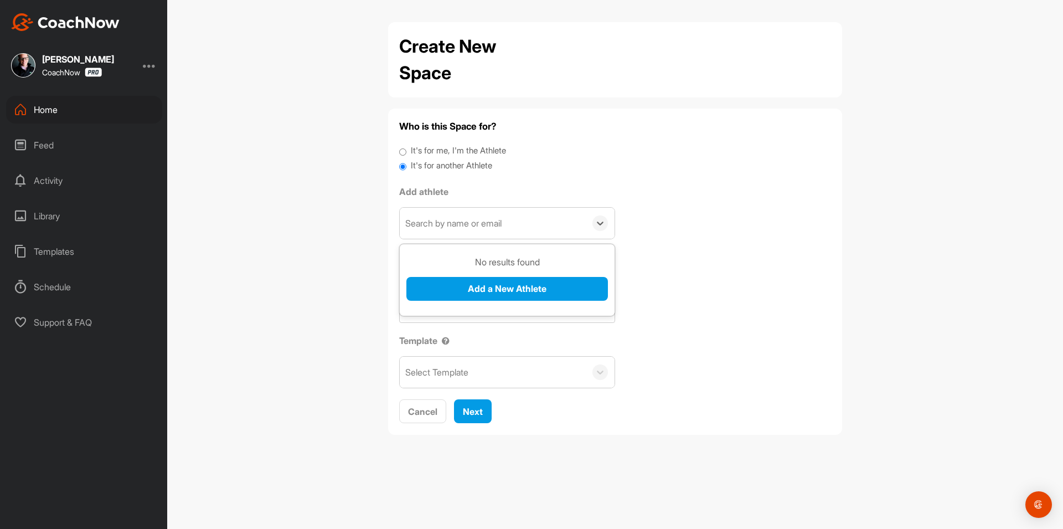
click at [452, 221] on div "Search by name or email" at bounding box center [453, 222] width 96 height 13
paste input "[PERSON_NAME][EMAIL_ADDRESS][DOMAIN_NAME]"
type input "[PERSON_NAME][EMAIL_ADDRESS][DOMAIN_NAME]"
click at [466, 285] on button "Add a New Athlete" at bounding box center [506, 289] width 201 height 24
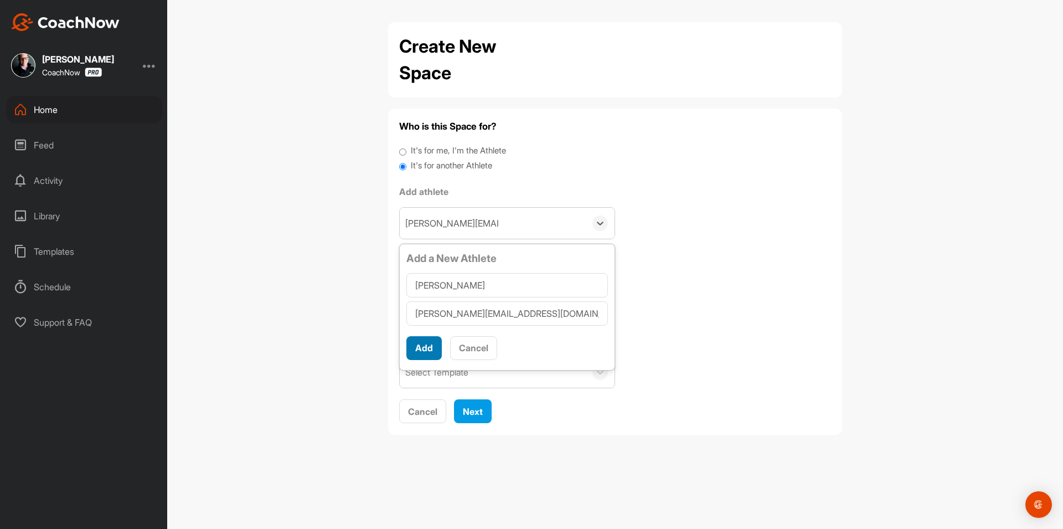
type input "[PERSON_NAME]"
click at [427, 340] on button "Add" at bounding box center [423, 348] width 35 height 24
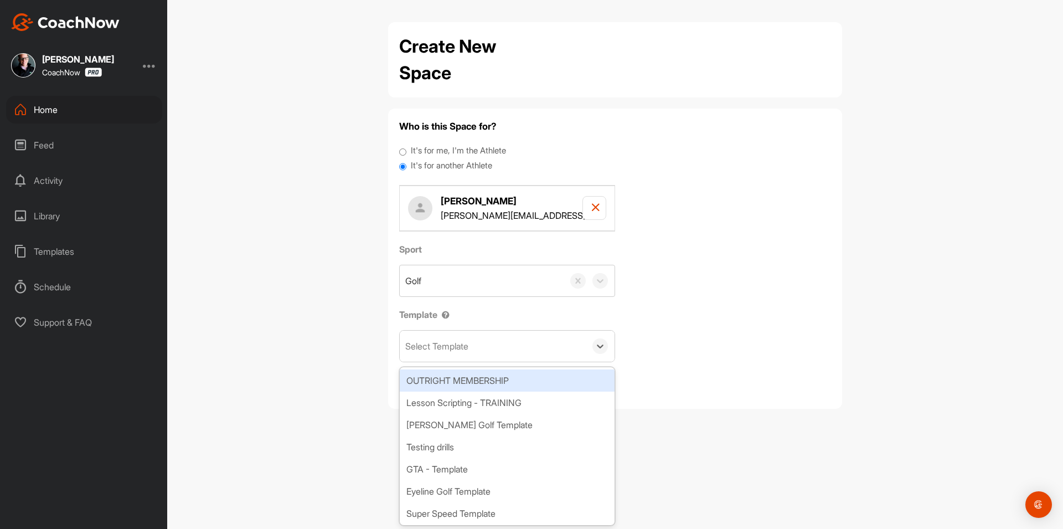
click at [442, 339] on div "Select Template" at bounding box center [436, 345] width 63 height 13
type input "wat"
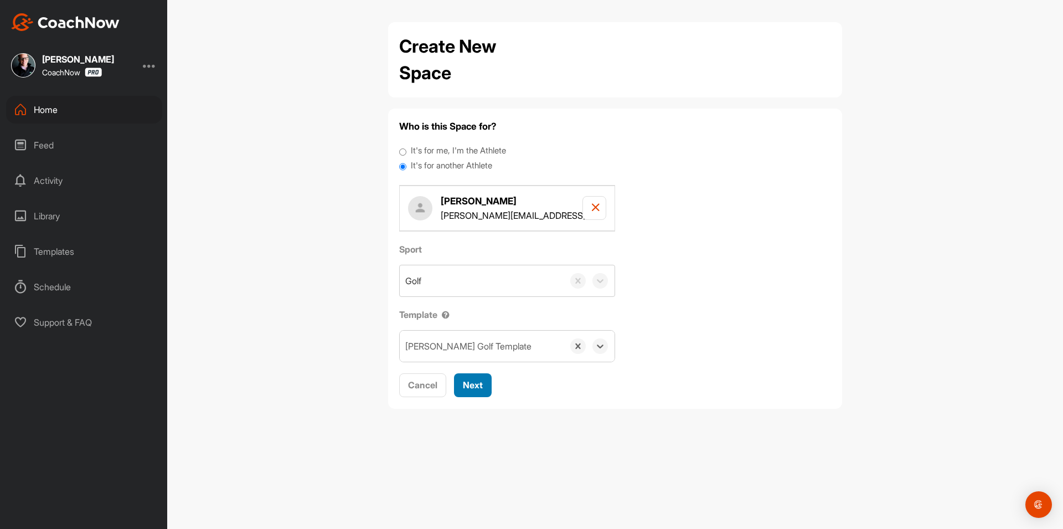
click at [471, 392] on button "Next" at bounding box center [473, 385] width 38 height 24
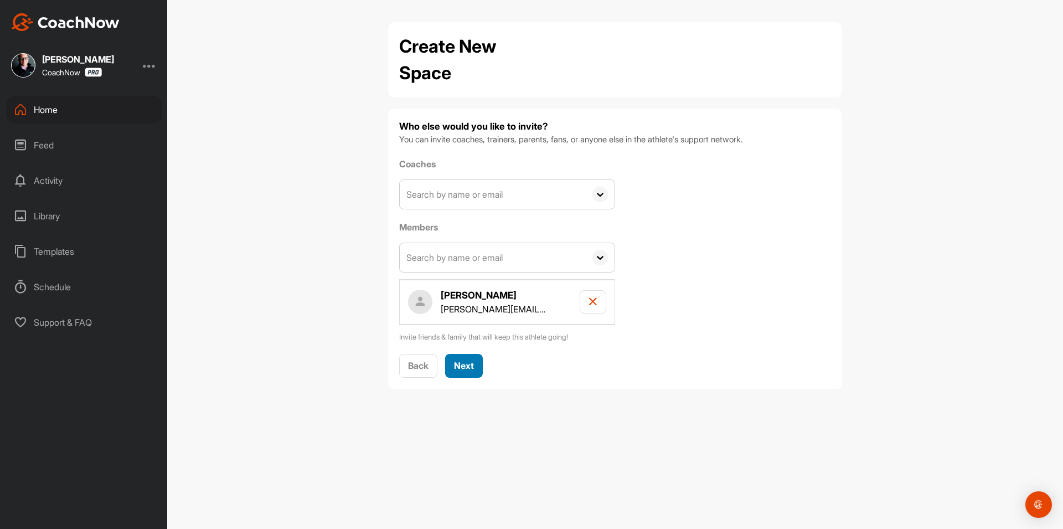
click at [464, 367] on span "Next" at bounding box center [464, 365] width 20 height 11
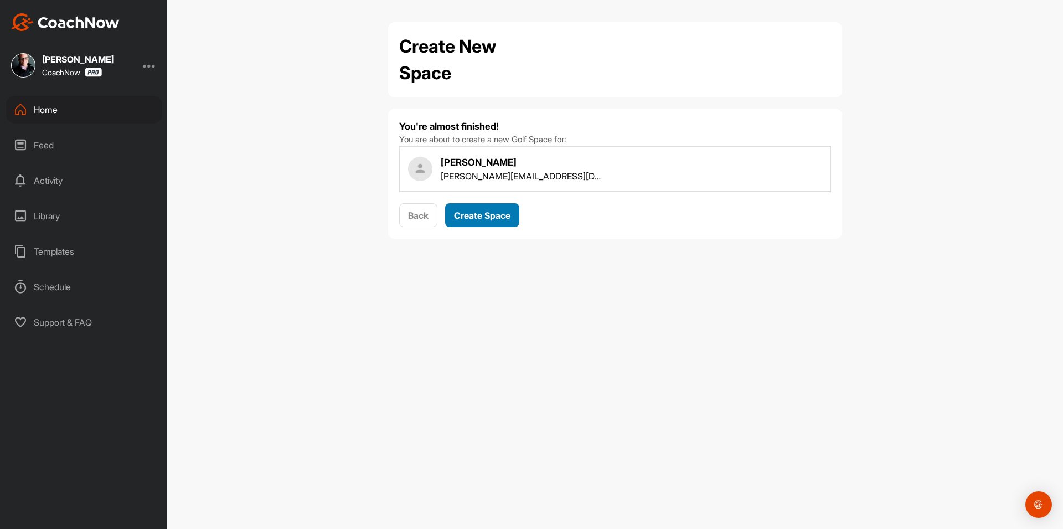
click at [489, 217] on span "Create Space" at bounding box center [482, 215] width 56 height 11
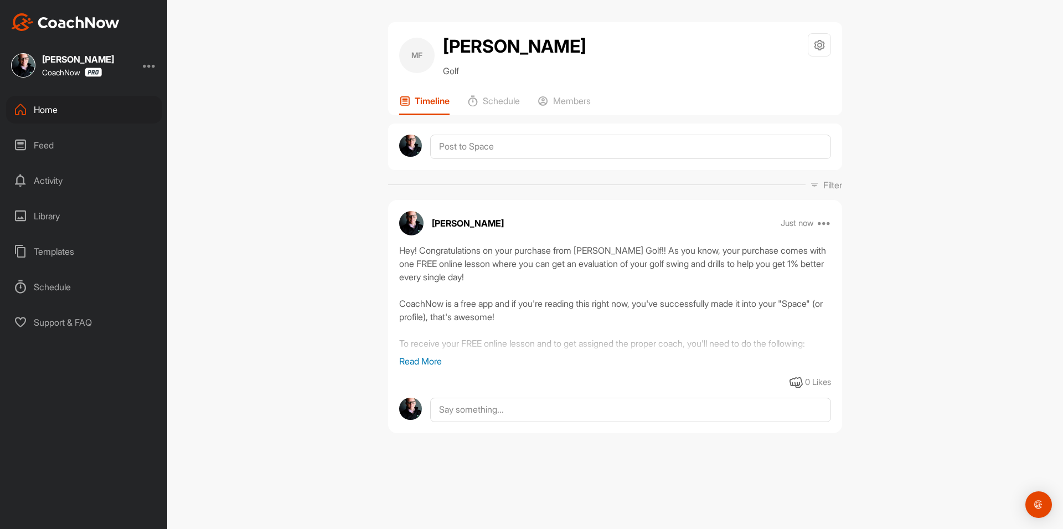
click at [56, 105] on div "Home" at bounding box center [84, 110] width 156 height 28
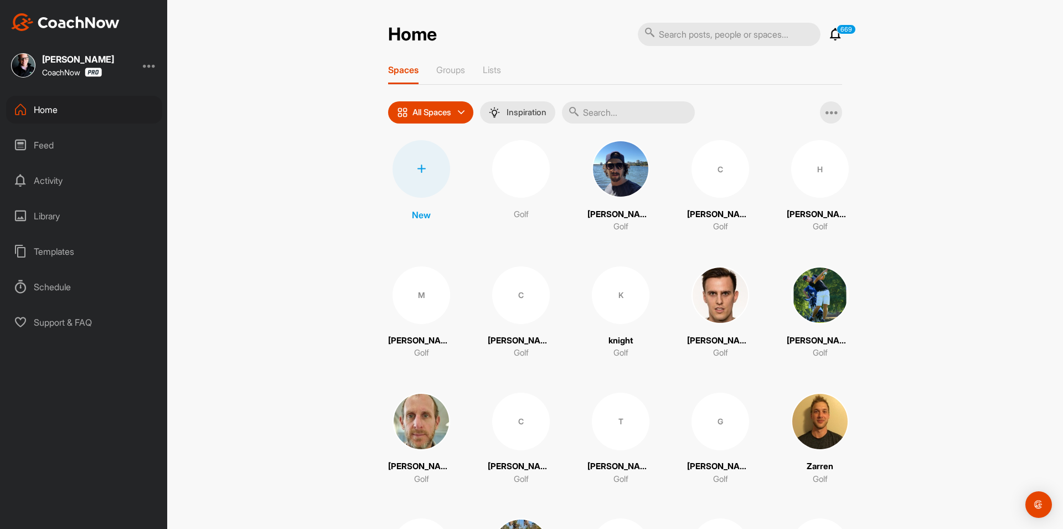
click at [399, 175] on div at bounding box center [421, 169] width 58 height 58
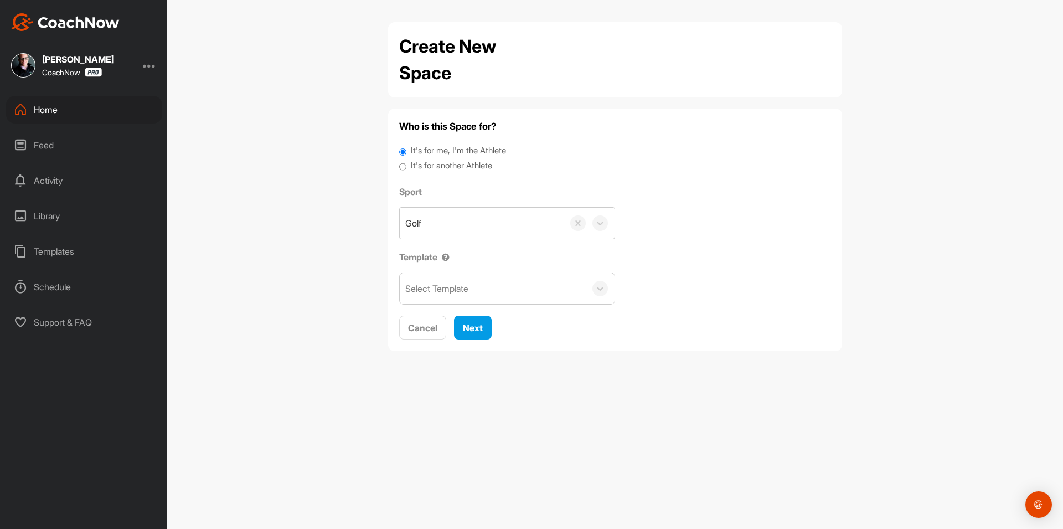
click at [430, 169] on label "It's for another Athlete" at bounding box center [451, 165] width 81 height 13
click at [406, 169] on input "It's for another Athlete" at bounding box center [402, 166] width 7 height 15
radio input "true"
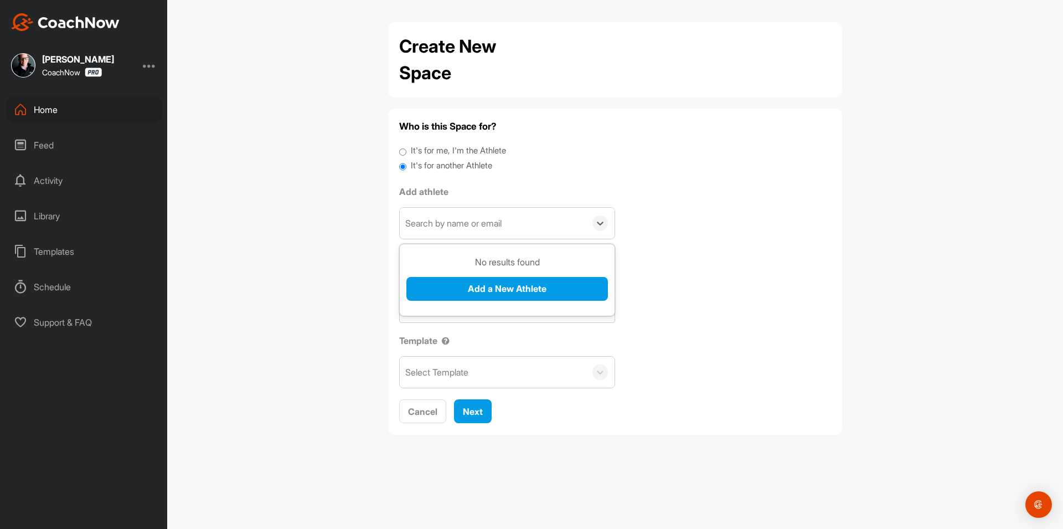
click at [451, 231] on div "Search by name or email" at bounding box center [493, 223] width 186 height 31
paste input "[EMAIL_ADDRESS][DOMAIN_NAME]"
type input "[EMAIL_ADDRESS][DOMAIN_NAME]"
click at [445, 275] on div "No results found Add a New Athlete" at bounding box center [506, 282] width 201 height 54
click at [451, 288] on button "Add a New Athlete" at bounding box center [506, 289] width 201 height 24
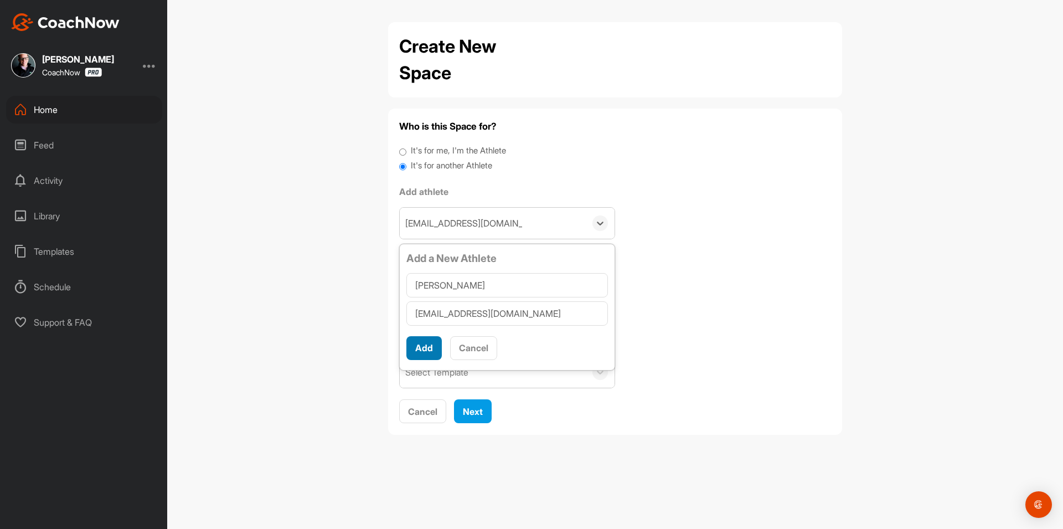
type input "[PERSON_NAME]"
click at [416, 343] on button "Add" at bounding box center [423, 348] width 35 height 24
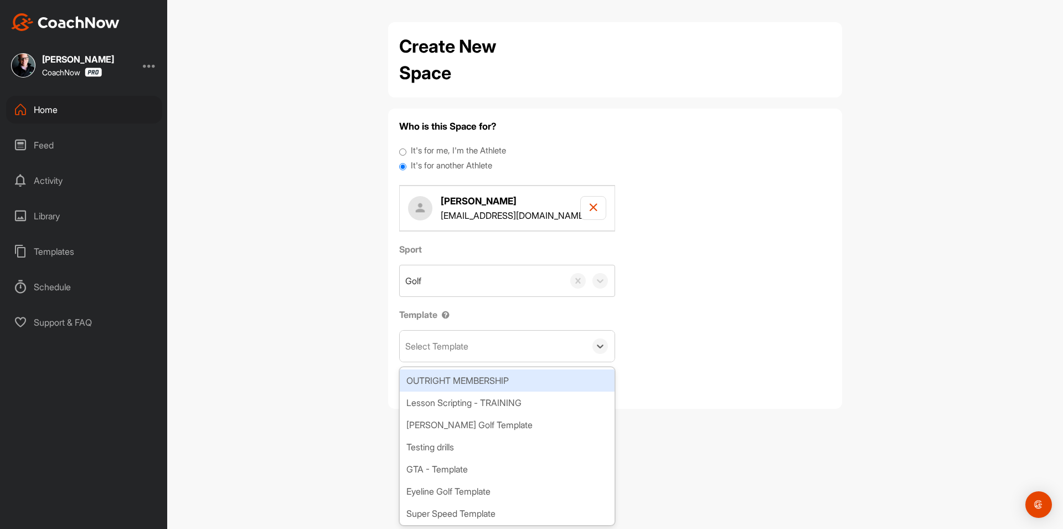
click at [469, 358] on div "Select Template" at bounding box center [493, 345] width 186 height 31
type input "wat"
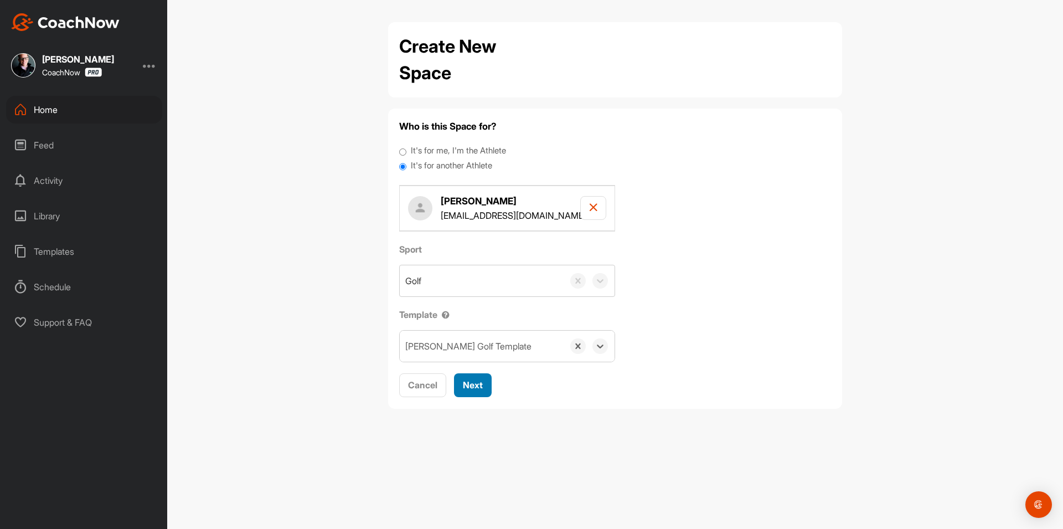
click at [478, 391] on div "Next" at bounding box center [473, 384] width 20 height 13
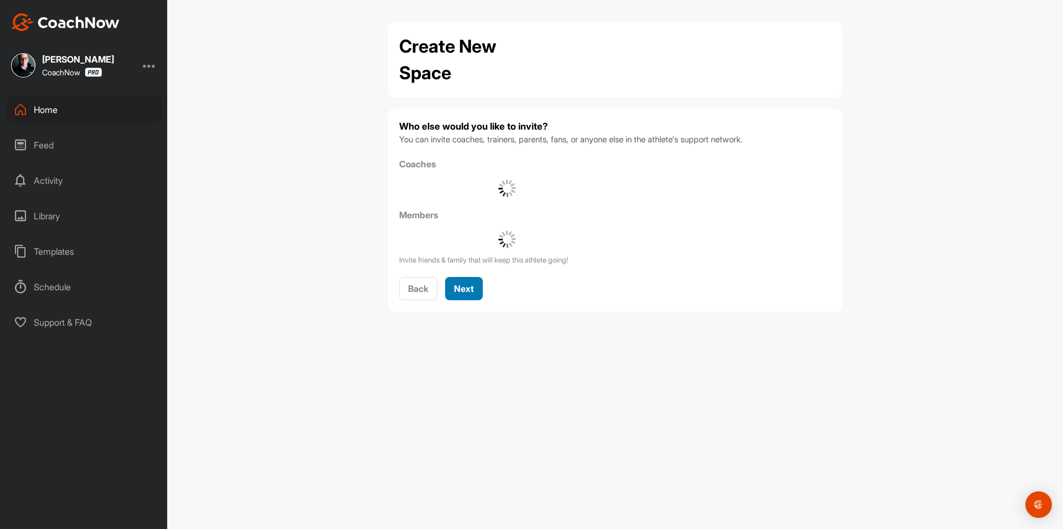
click at [463, 291] on span "Next" at bounding box center [464, 288] width 20 height 11
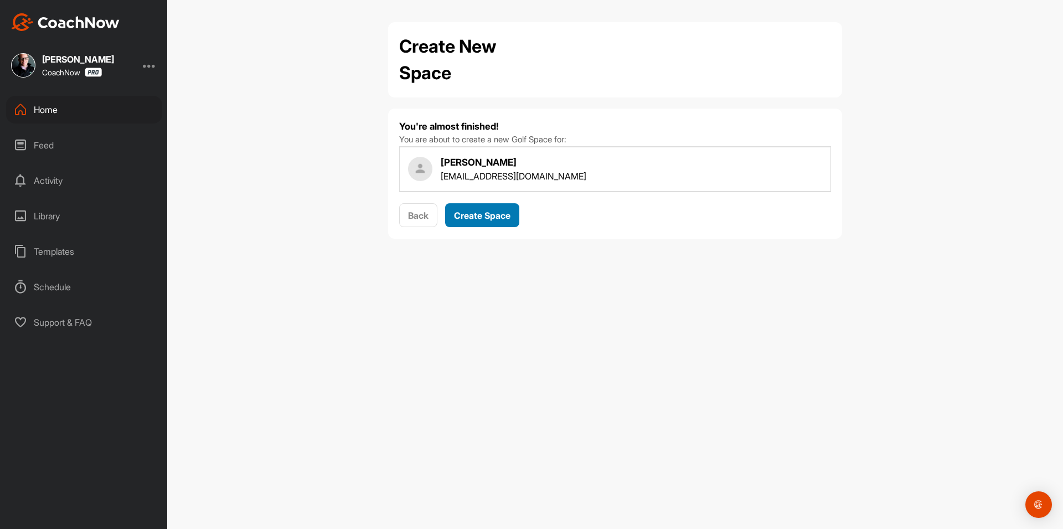
click at [469, 223] on button "Create Space" at bounding box center [482, 215] width 74 height 24
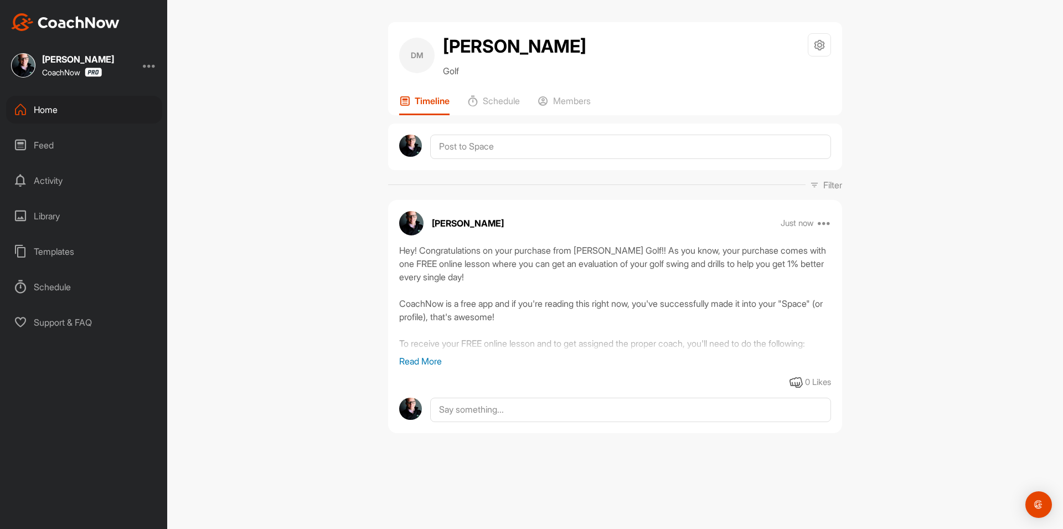
click at [88, 104] on div "Home" at bounding box center [84, 110] width 156 height 28
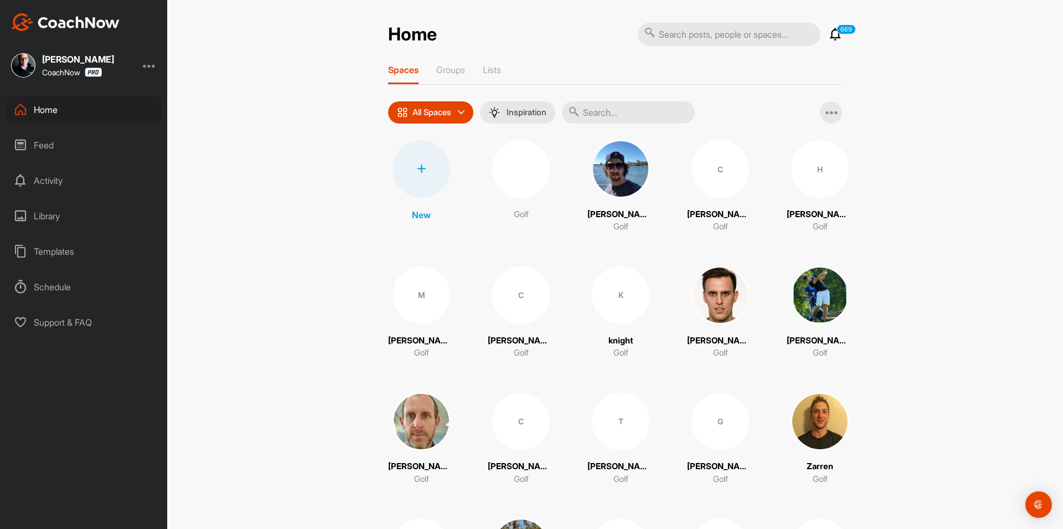
click at [417, 169] on icon at bounding box center [421, 168] width 9 height 9
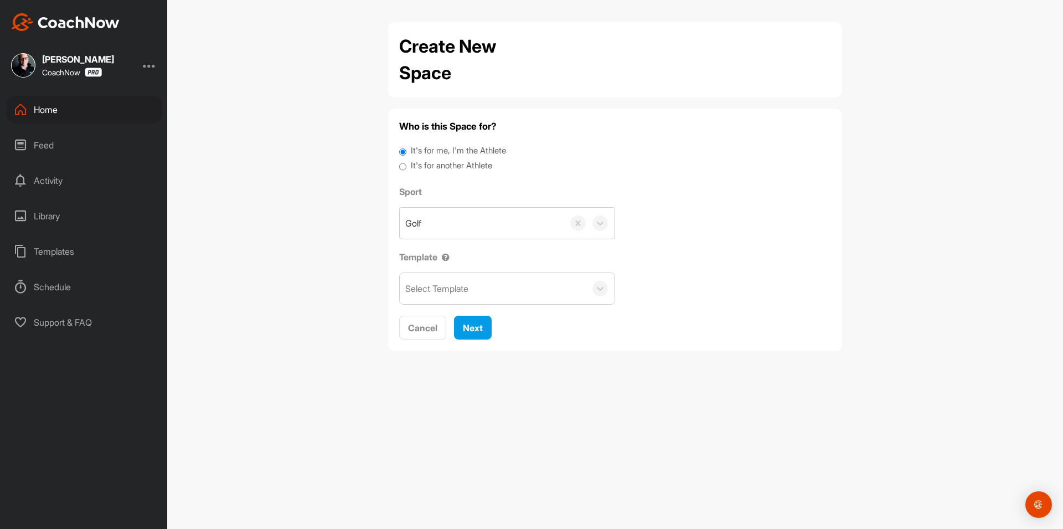
click at [441, 165] on label "It's for another Athlete" at bounding box center [451, 165] width 81 height 13
click at [406, 165] on input "It's for another Athlete" at bounding box center [402, 166] width 7 height 15
radio input "true"
click at [425, 166] on label "It's for another Athlete" at bounding box center [451, 165] width 81 height 13
click at [406, 166] on input "It's for another Athlete" at bounding box center [402, 166] width 7 height 15
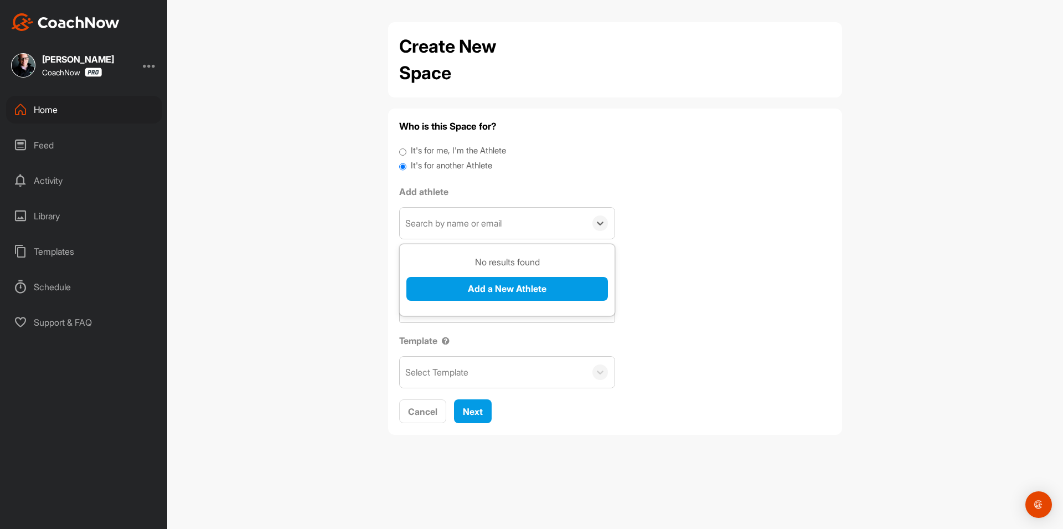
drag, startPoint x: 426, startPoint y: 179, endPoint x: 437, endPoint y: 220, distance: 43.0
click at [437, 220] on div "Search by name or email" at bounding box center [453, 222] width 96 height 13
paste input "[EMAIL_ADDRESS][PERSON_NAME][DOMAIN_NAME]"
type input "[EMAIL_ADDRESS][PERSON_NAME][DOMAIN_NAME]"
click at [459, 278] on button "Add a New Athlete" at bounding box center [506, 289] width 201 height 24
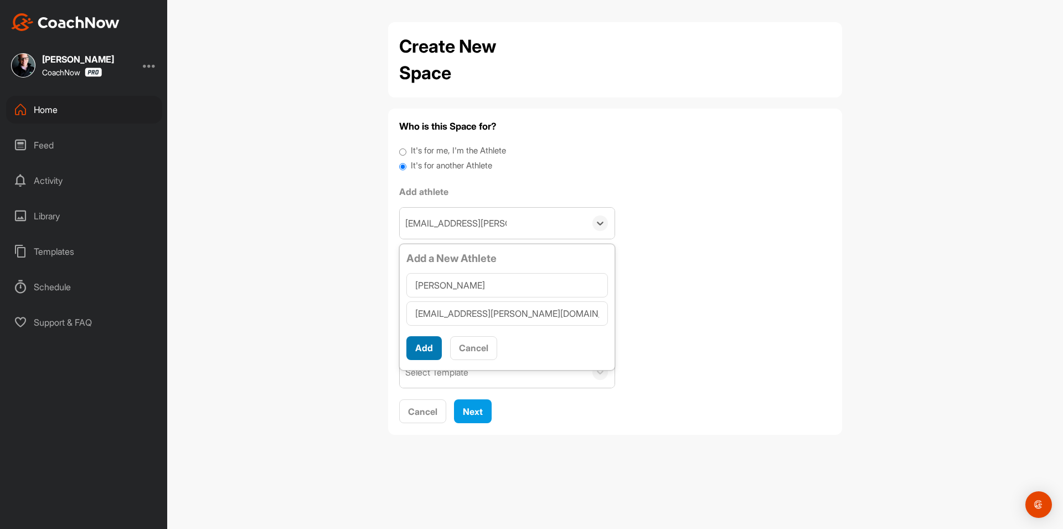
type input "[PERSON_NAME]"
click at [434, 338] on button "Add" at bounding box center [423, 348] width 35 height 24
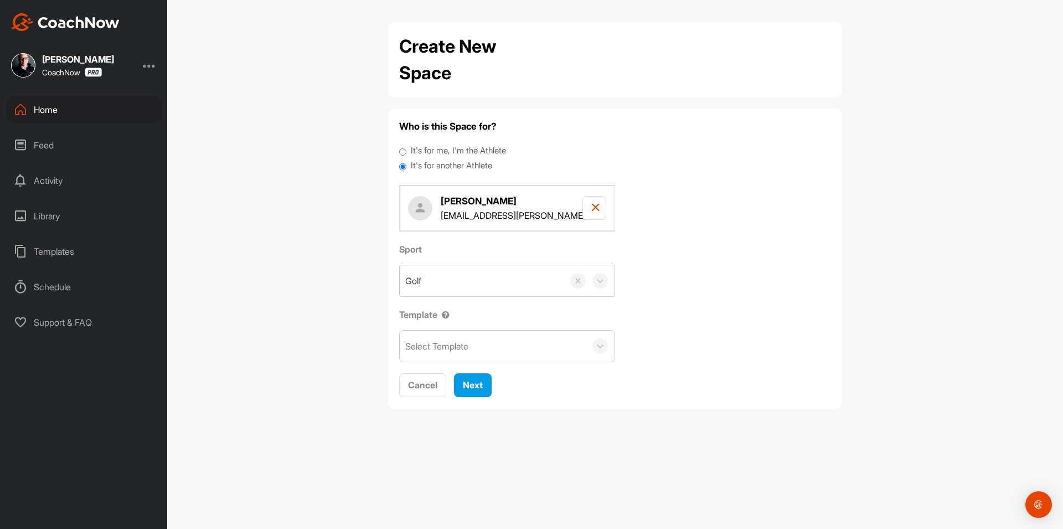
click at [468, 342] on div "Select Template" at bounding box center [436, 345] width 63 height 13
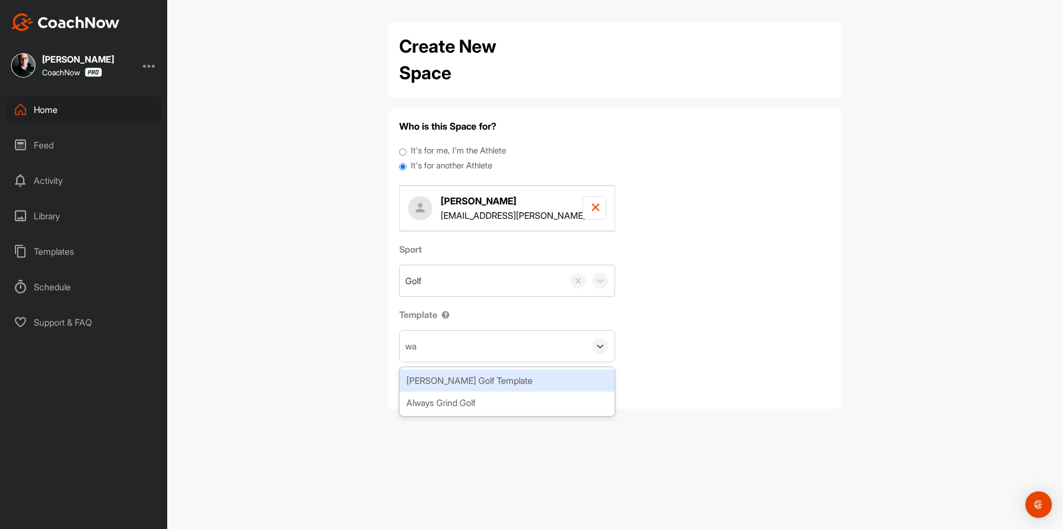
type input "wat"
click at [485, 385] on div "[PERSON_NAME] Golf Template" at bounding box center [507, 380] width 215 height 22
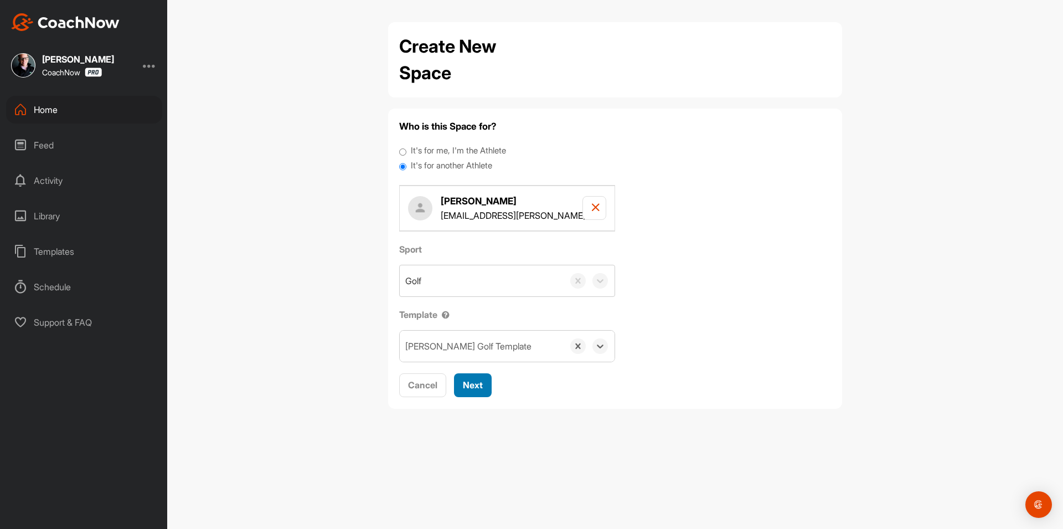
click at [485, 385] on button "Next" at bounding box center [473, 385] width 38 height 24
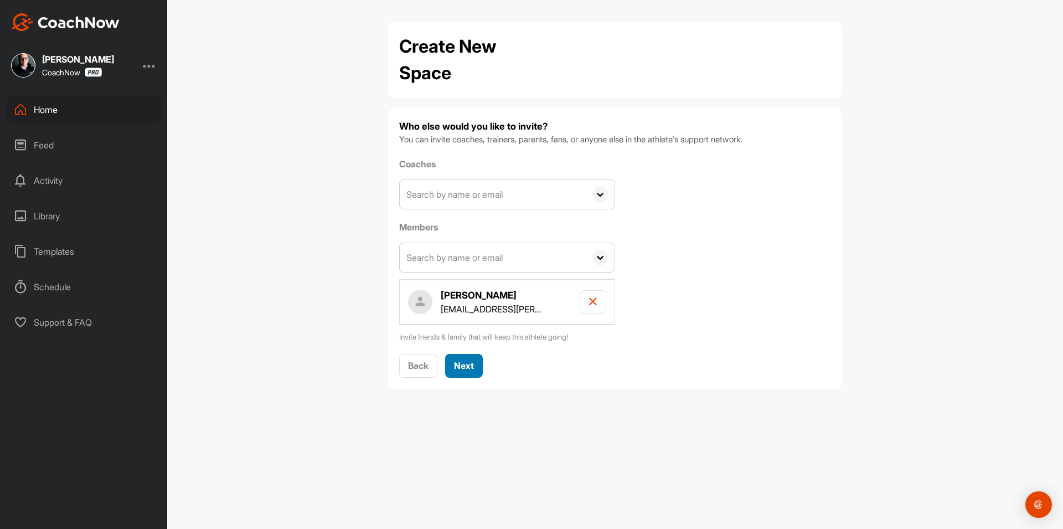
click at [467, 298] on h4 "[PERSON_NAME]" at bounding box center [493, 295] width 105 height 14
click at [468, 291] on h4 "[PERSON_NAME]" at bounding box center [493, 295] width 105 height 14
click at [461, 371] on span "Next" at bounding box center [464, 365] width 20 height 11
click at [461, 370] on div "Create New Space Who else would you like to invite? You can invite coaches, tra…" at bounding box center [615, 264] width 896 height 529
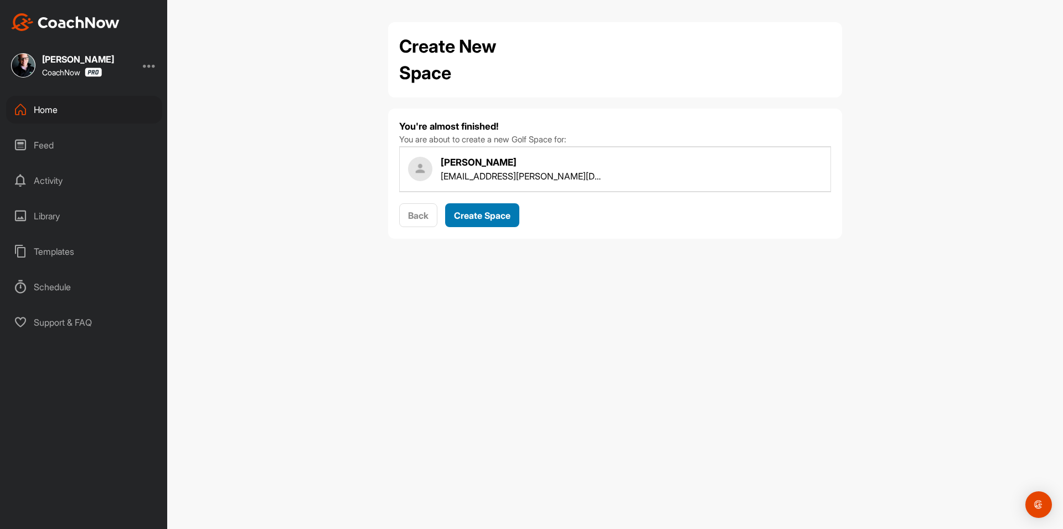
click at [492, 219] on span "Create Space" at bounding box center [482, 215] width 56 height 11
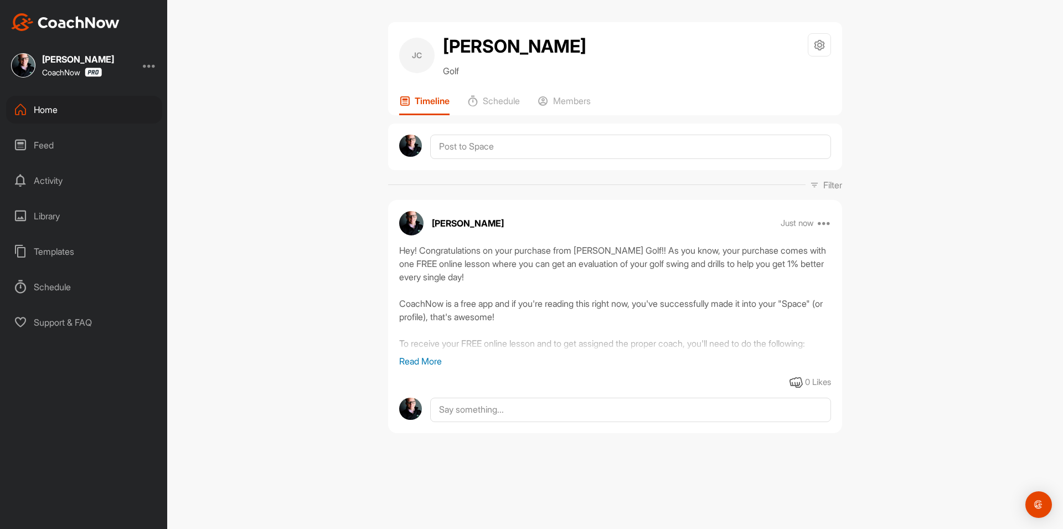
click at [69, 107] on div "Home" at bounding box center [84, 110] width 156 height 28
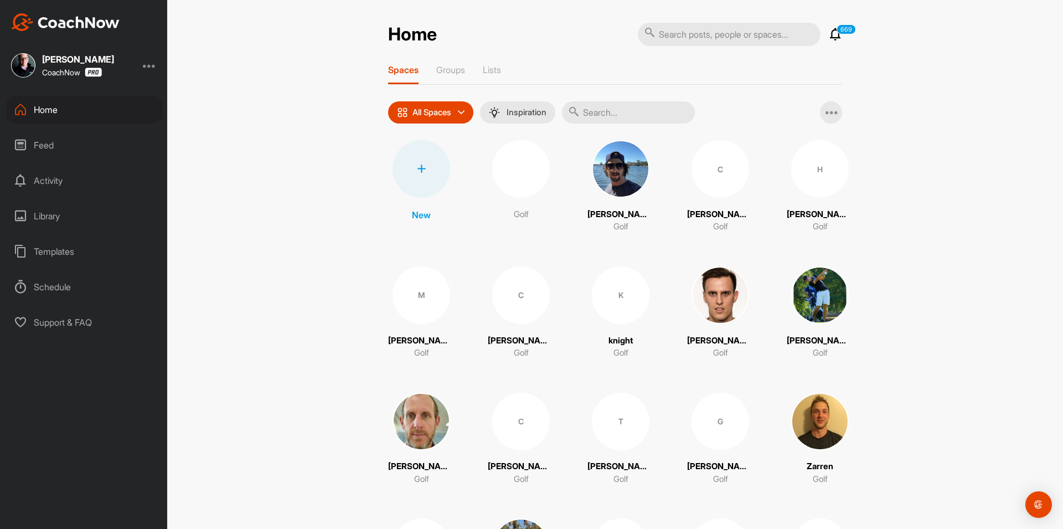
click at [422, 162] on div at bounding box center [421, 169] width 58 height 58
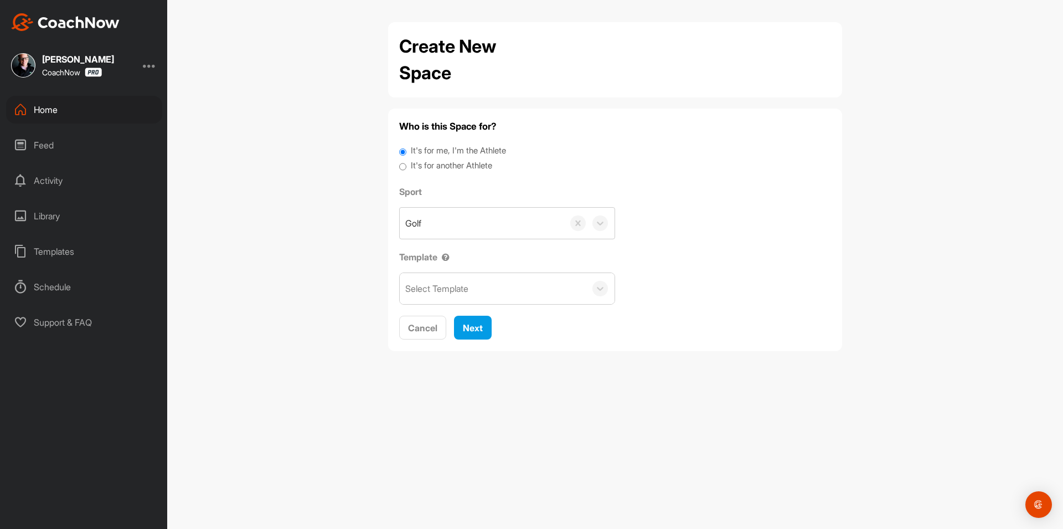
click at [438, 162] on label "It's for another Athlete" at bounding box center [451, 165] width 81 height 13
click at [406, 162] on input "It's for another Athlete" at bounding box center [402, 166] width 7 height 15
radio input "true"
click at [426, 164] on label "It's for another Athlete" at bounding box center [451, 165] width 81 height 13
click at [406, 164] on input "It's for another Athlete" at bounding box center [402, 166] width 7 height 15
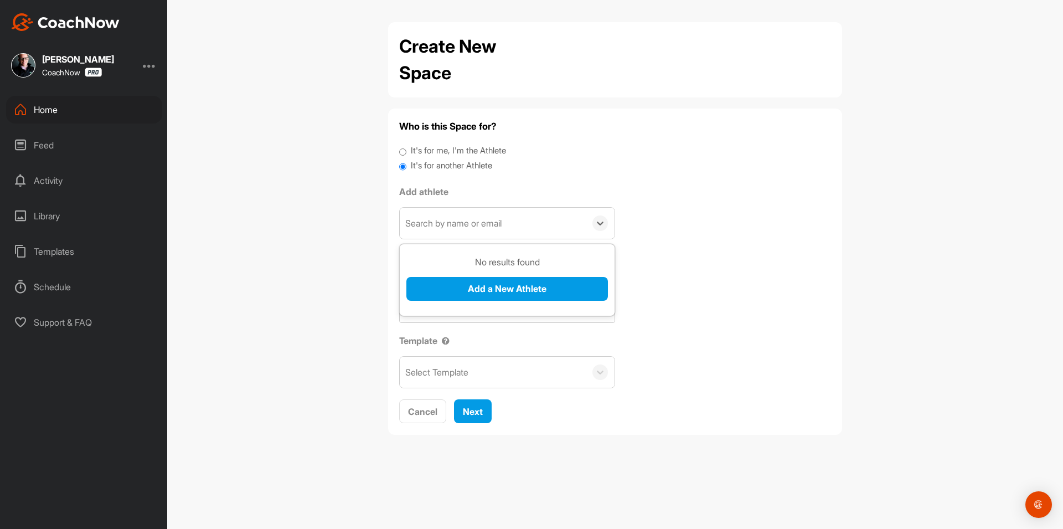
click at [447, 217] on div "Search by name or email" at bounding box center [453, 222] width 96 height 13
paste input "camjkincaide01@gmail.com"
type input "camjkincaide01@gmail.com"
click at [457, 283] on button "Add a New Athlete" at bounding box center [506, 289] width 201 height 24
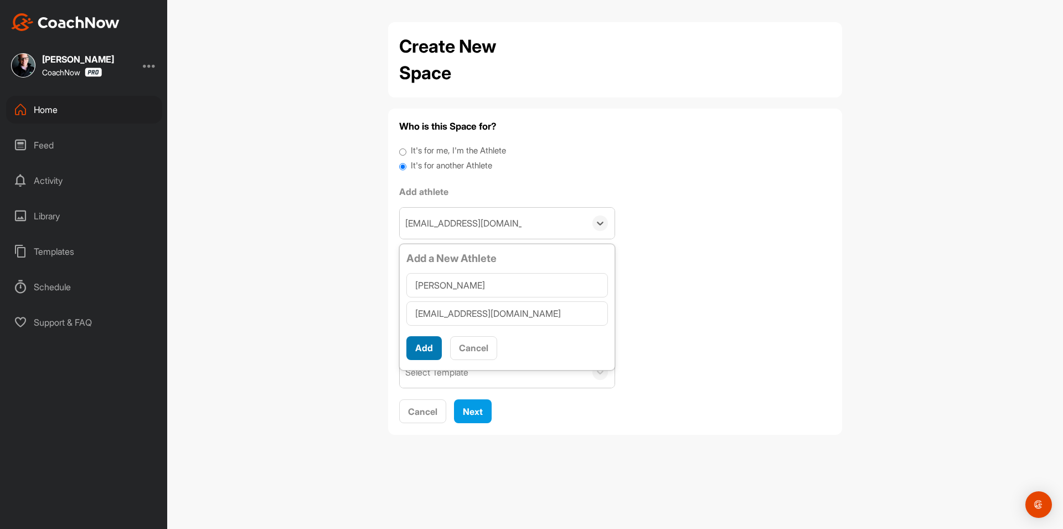
type input "Cameron Kincaide"
click at [424, 344] on button "Add" at bounding box center [423, 348] width 35 height 24
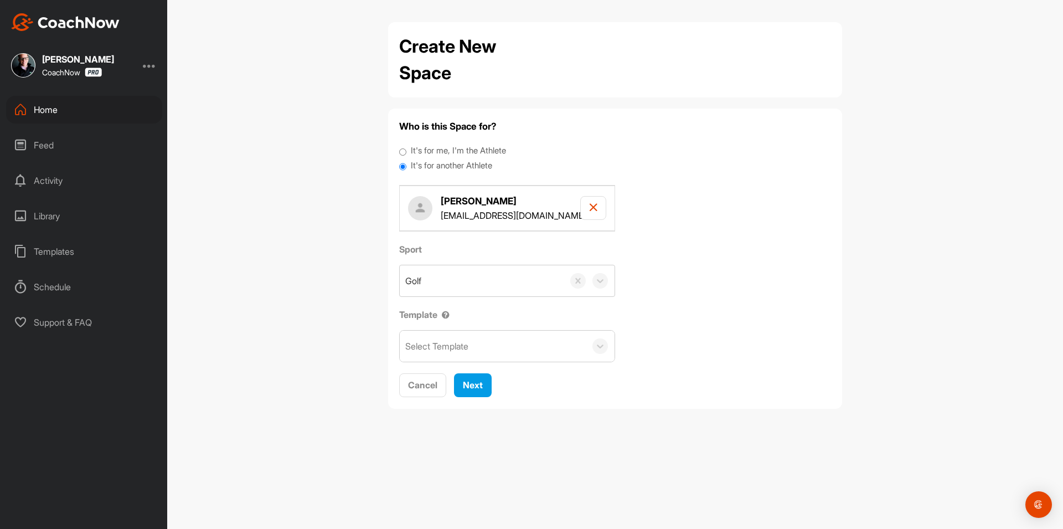
click at [458, 348] on div "Select Template" at bounding box center [436, 345] width 63 height 13
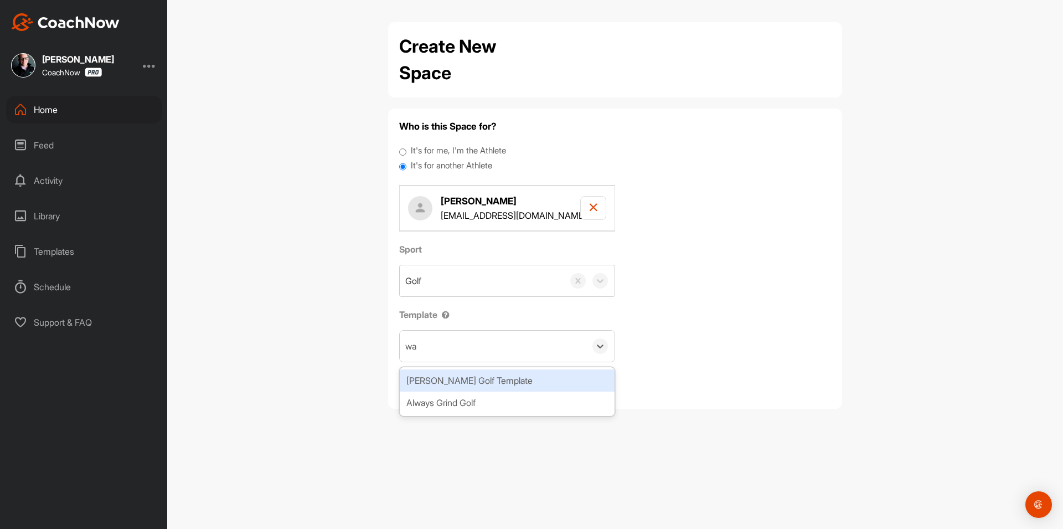
type input "wat"
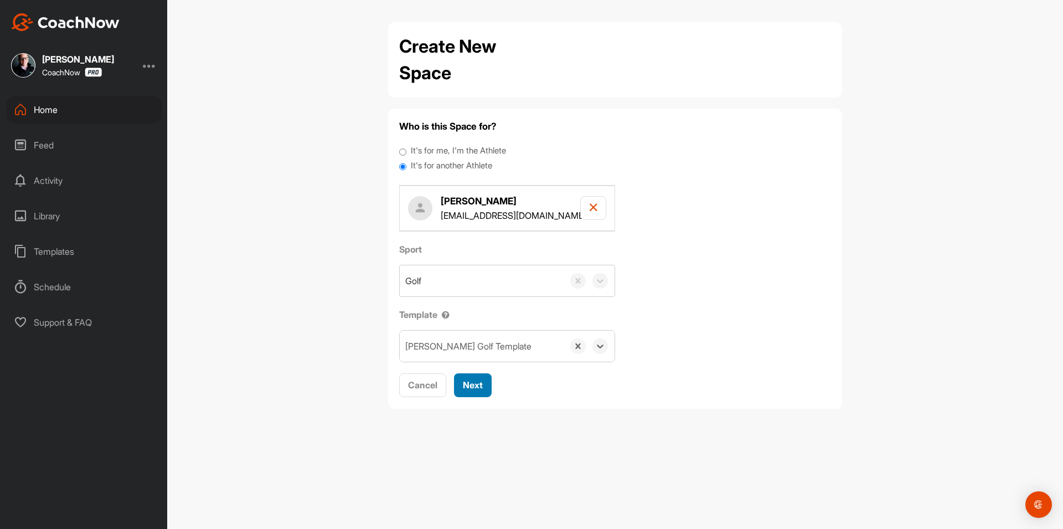
click at [480, 385] on span "Next" at bounding box center [473, 384] width 20 height 11
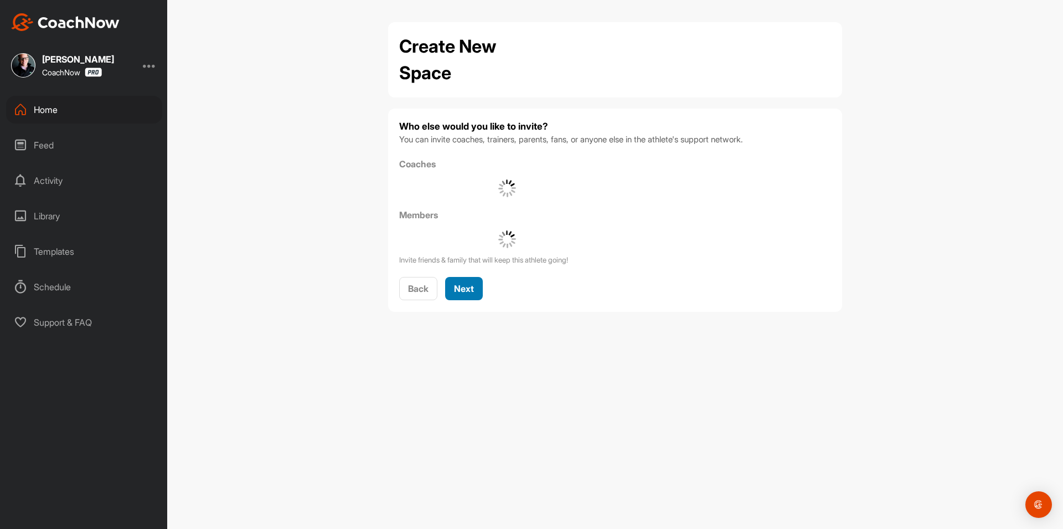
click at [471, 291] on span "Next" at bounding box center [464, 288] width 20 height 11
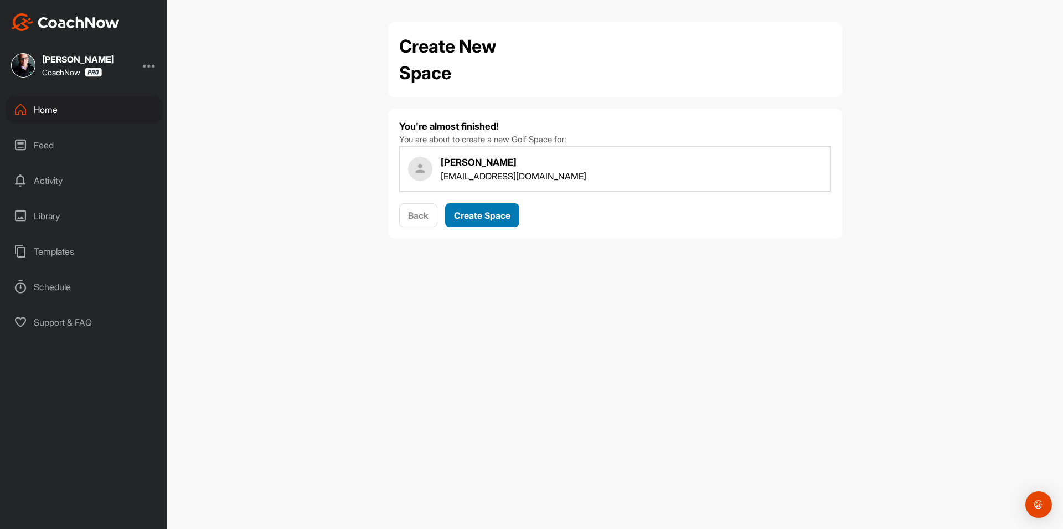
click at [484, 212] on span "Create Space" at bounding box center [482, 215] width 56 height 11
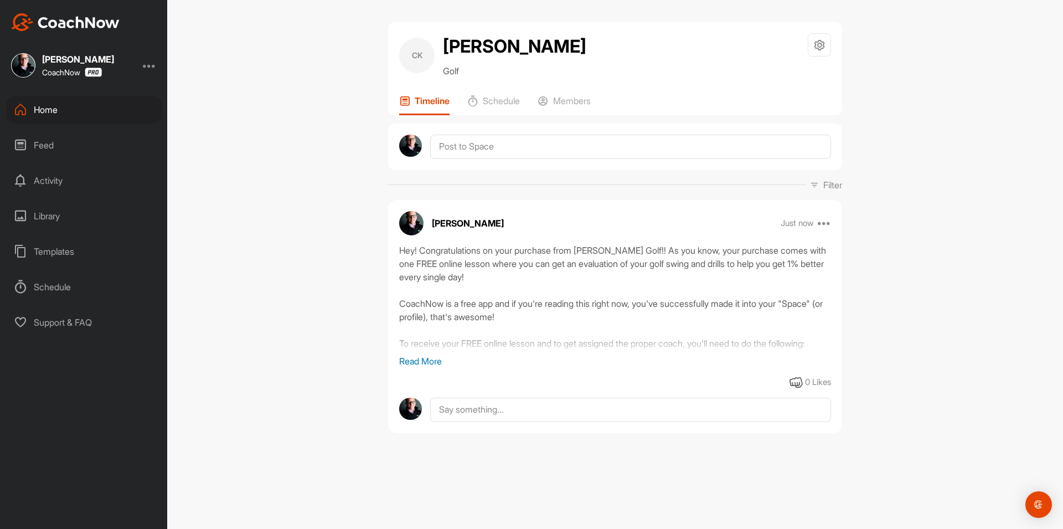
click at [82, 119] on div "Home" at bounding box center [84, 110] width 156 height 28
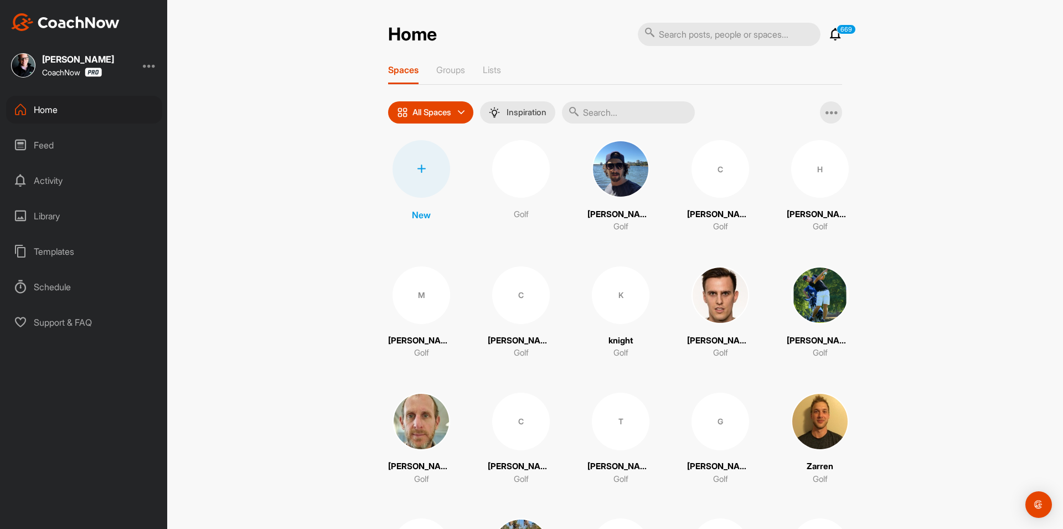
click at [432, 178] on div at bounding box center [421, 169] width 58 height 58
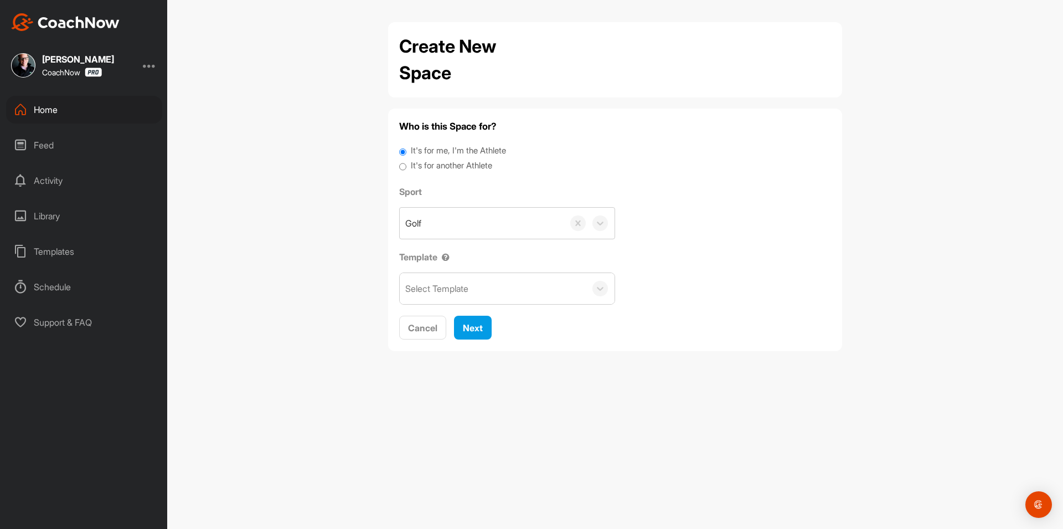
click at [446, 169] on label "It's for another Athlete" at bounding box center [451, 165] width 81 height 13
click at [406, 169] on input "It's for another Athlete" at bounding box center [402, 166] width 7 height 15
radio input "true"
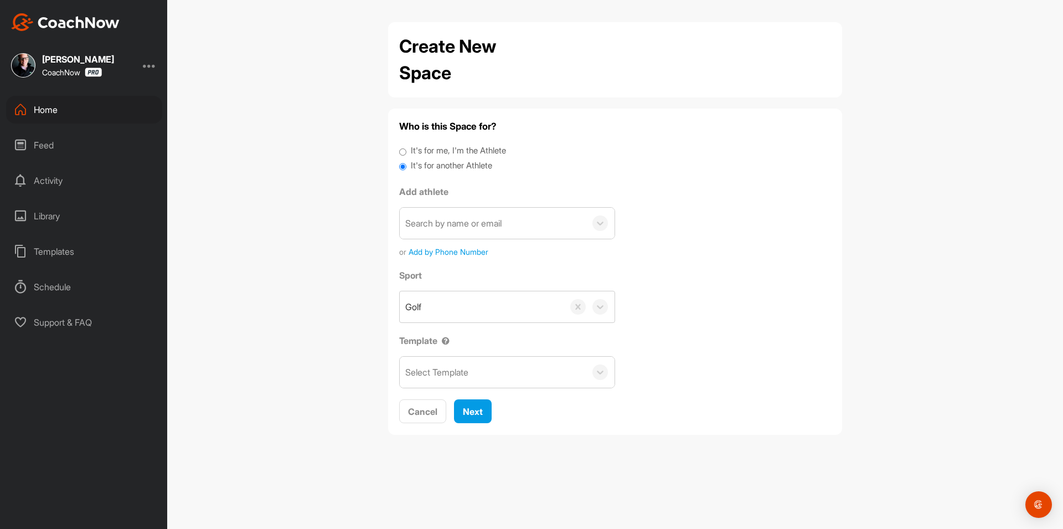
click at [450, 219] on div "Search by name or email" at bounding box center [453, 222] width 96 height 13
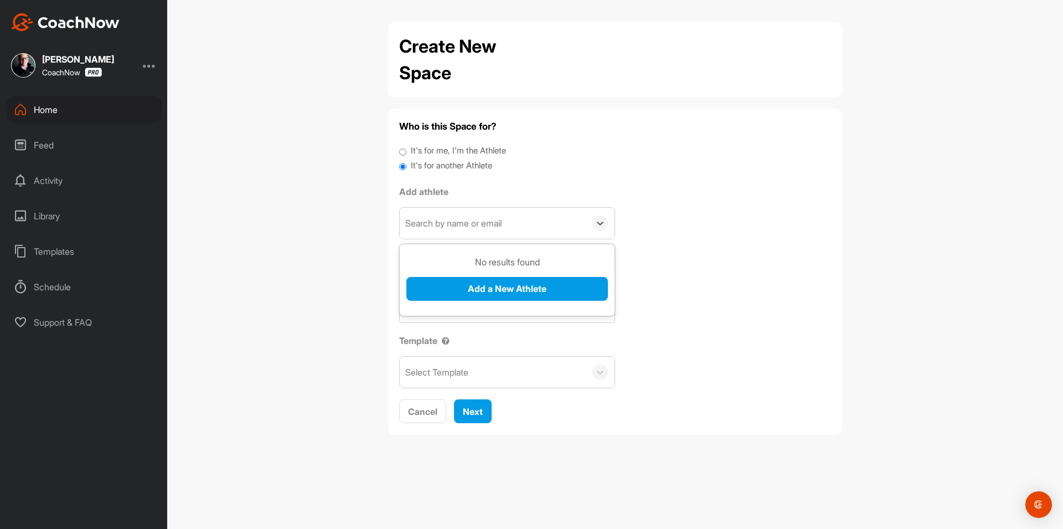
paste input "cblain1963@comcast.net"
type input "cblain1963@comcast.net"
click at [484, 279] on button "Add a New Athlete" at bounding box center [506, 289] width 201 height 24
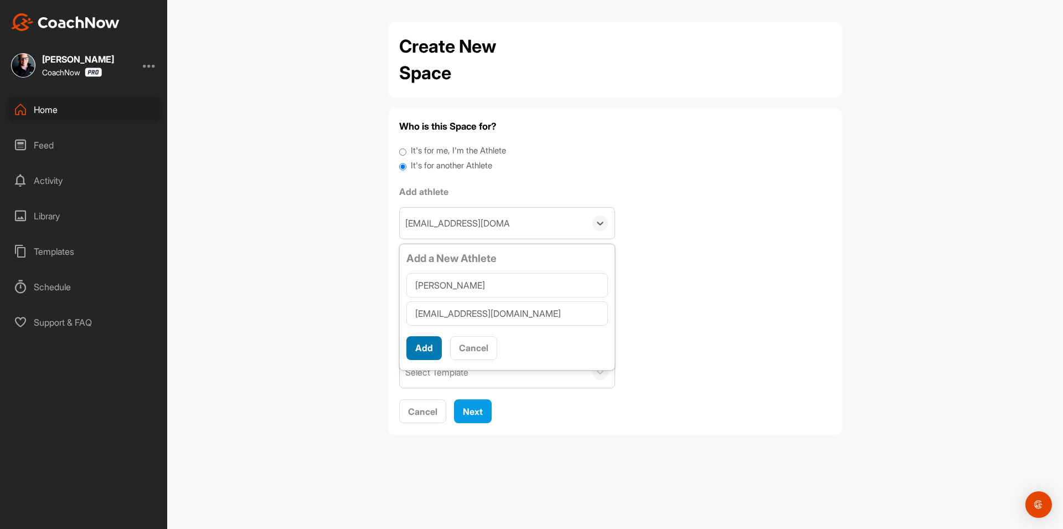
type input "Chris L Blain"
click at [433, 339] on button "Add" at bounding box center [423, 348] width 35 height 24
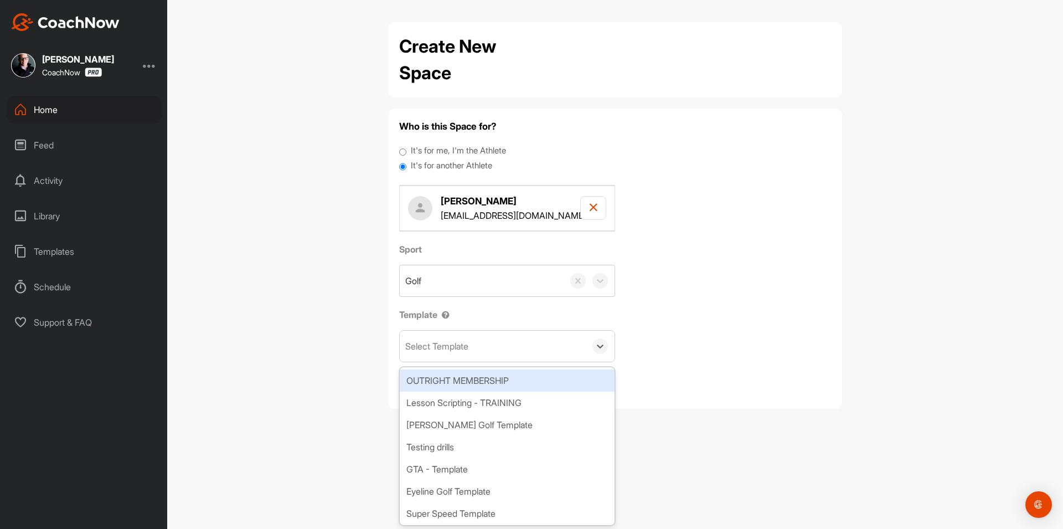
click at [461, 343] on div "Select Template" at bounding box center [436, 345] width 63 height 13
type input "wat"
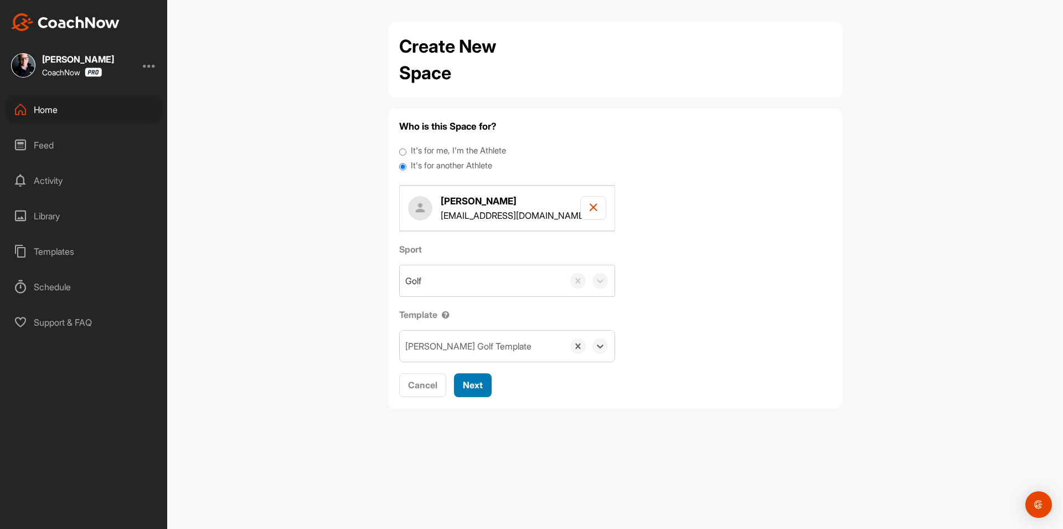
click at [475, 387] on span "Next" at bounding box center [473, 384] width 20 height 11
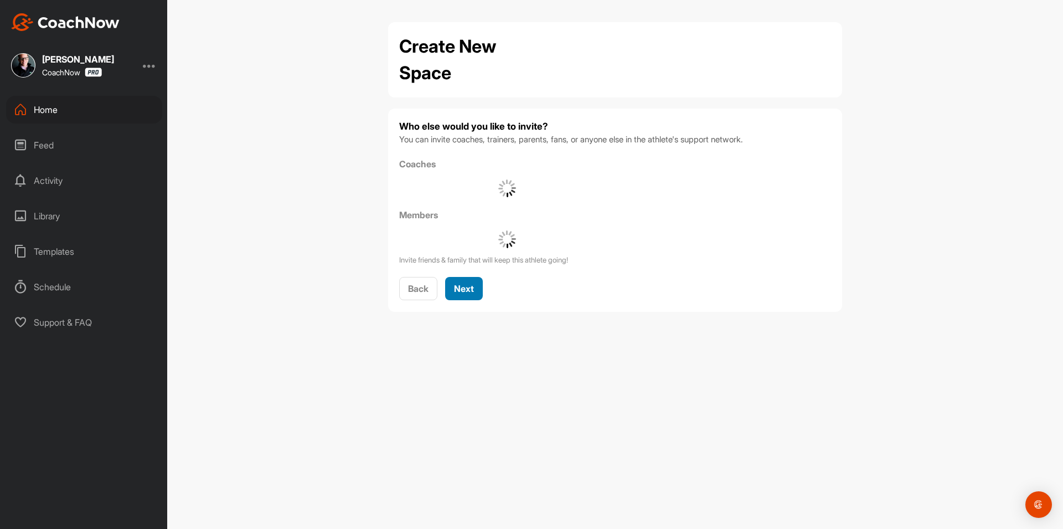
click at [458, 287] on span "Next" at bounding box center [464, 288] width 20 height 11
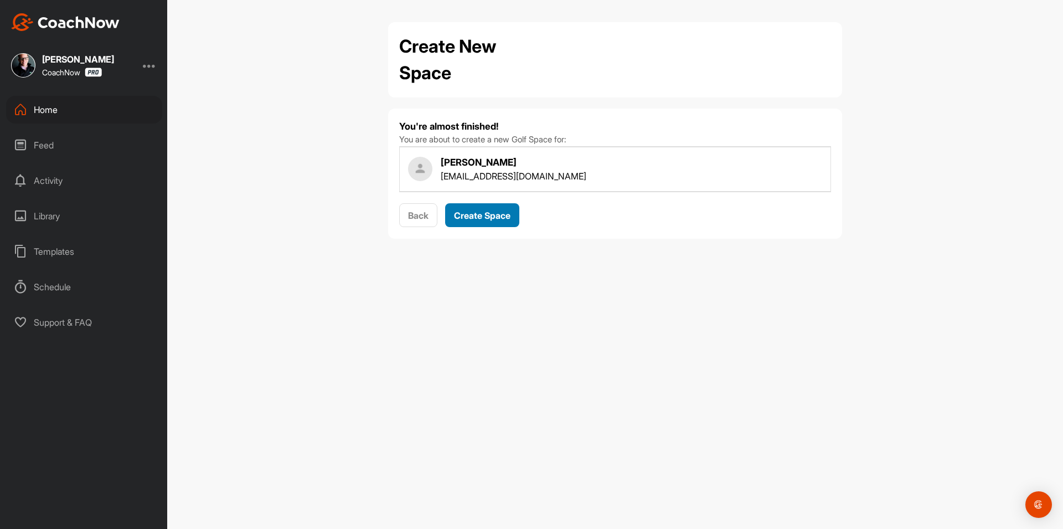
click at [496, 223] on button "Create Space" at bounding box center [482, 215] width 74 height 24
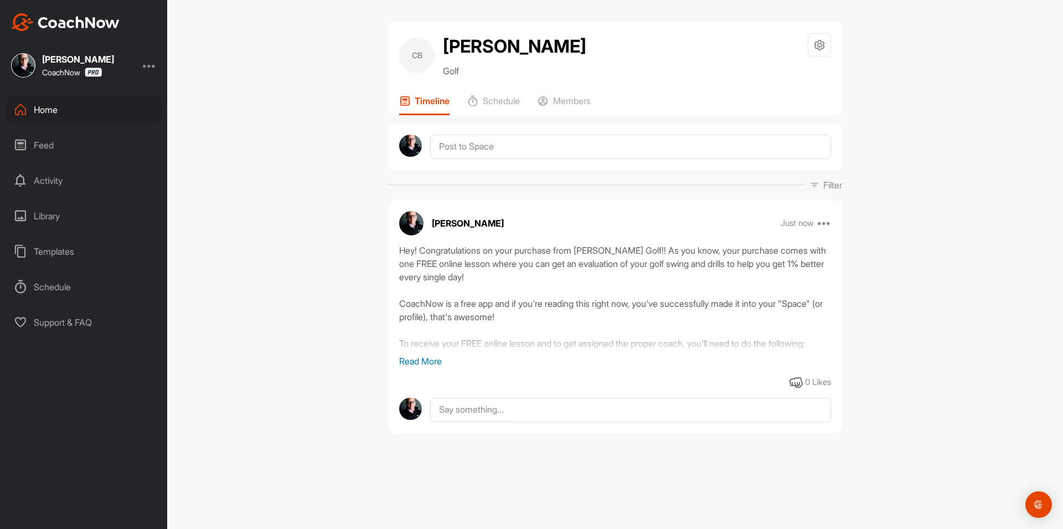
click at [107, 102] on div "Home" at bounding box center [84, 110] width 156 height 28
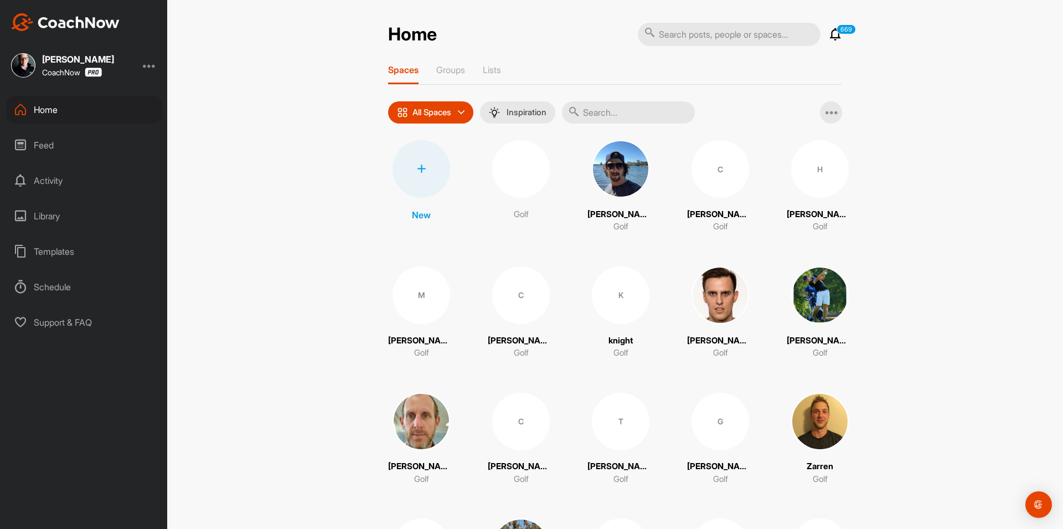
click at [417, 178] on div at bounding box center [421, 169] width 58 height 58
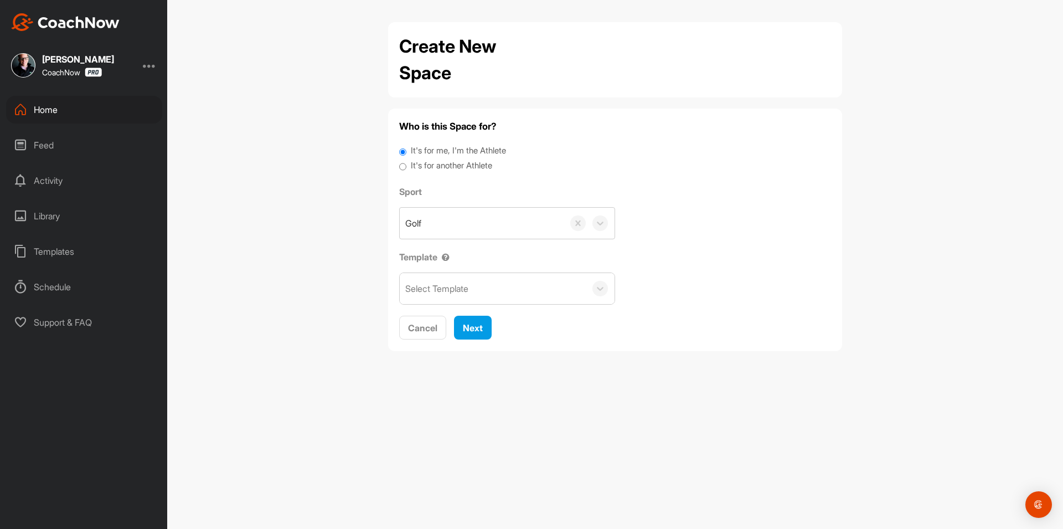
click at [417, 168] on label "It's for another Athlete" at bounding box center [451, 165] width 81 height 13
click at [406, 168] on input "It's for another Athlete" at bounding box center [402, 166] width 7 height 15
radio input "true"
click at [427, 167] on label "It's for another Athlete" at bounding box center [451, 165] width 81 height 13
click at [406, 167] on input "It's for another Athlete" at bounding box center [402, 166] width 7 height 15
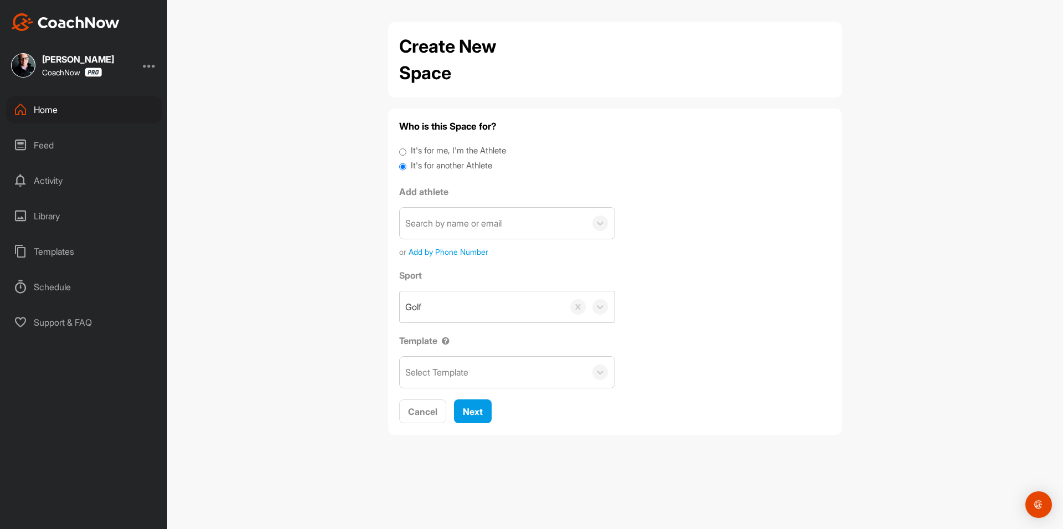
click at [436, 228] on div "Search by name or email" at bounding box center [453, 222] width 96 height 13
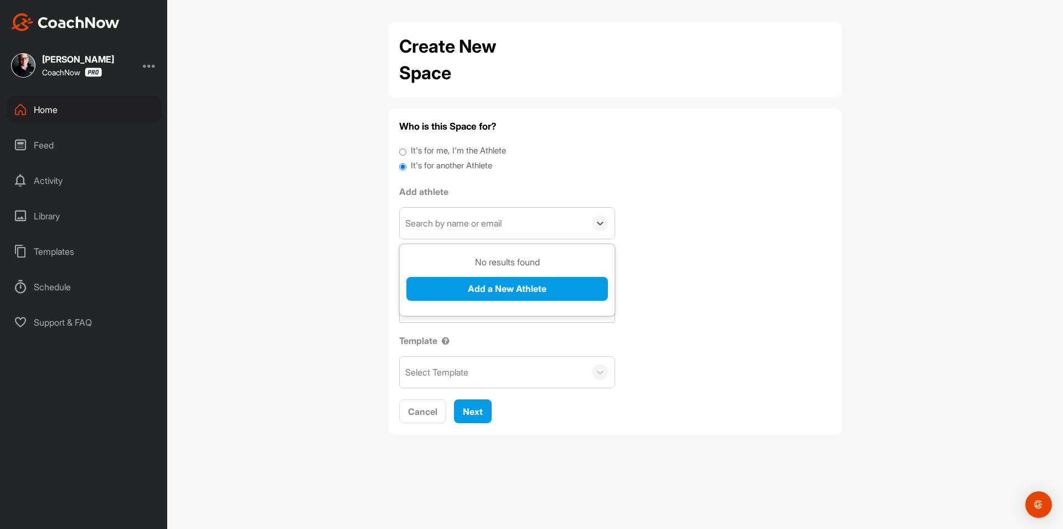
paste input "mattbongiorno82@gmail.com"
type input "mattbongiorno82@gmail.com"
click at [442, 282] on button "Add a New Athlete" at bounding box center [506, 289] width 201 height 24
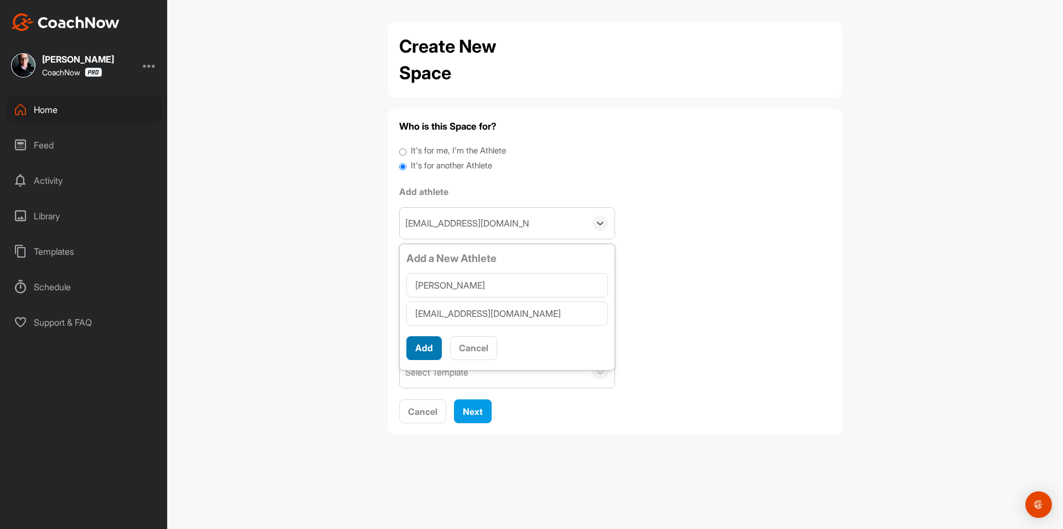
type input "Matthew Bongiorno"
click at [423, 346] on button "Add" at bounding box center [423, 348] width 35 height 24
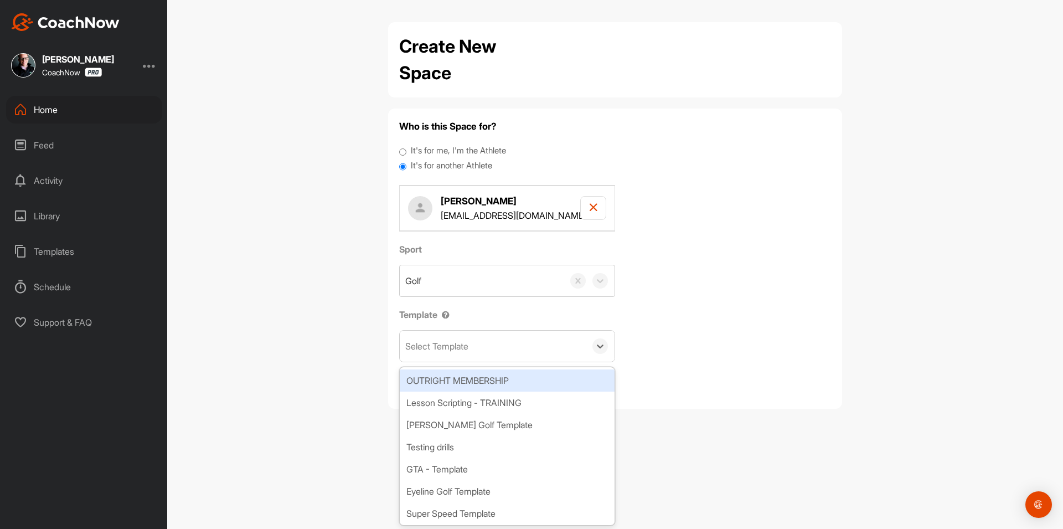
click at [456, 348] on div "Select Template" at bounding box center [436, 345] width 63 height 13
type input "wat"
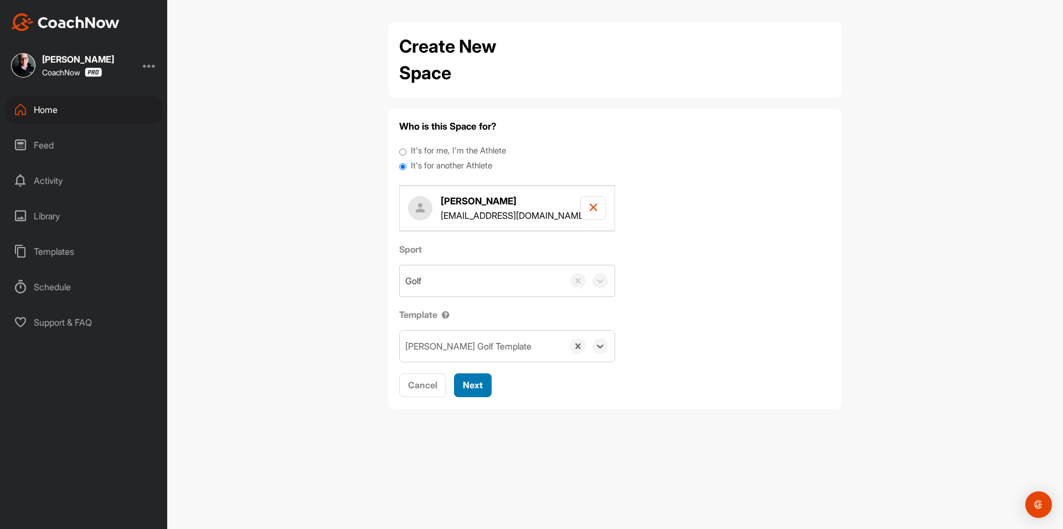
click at [473, 390] on span "Next" at bounding box center [473, 384] width 20 height 11
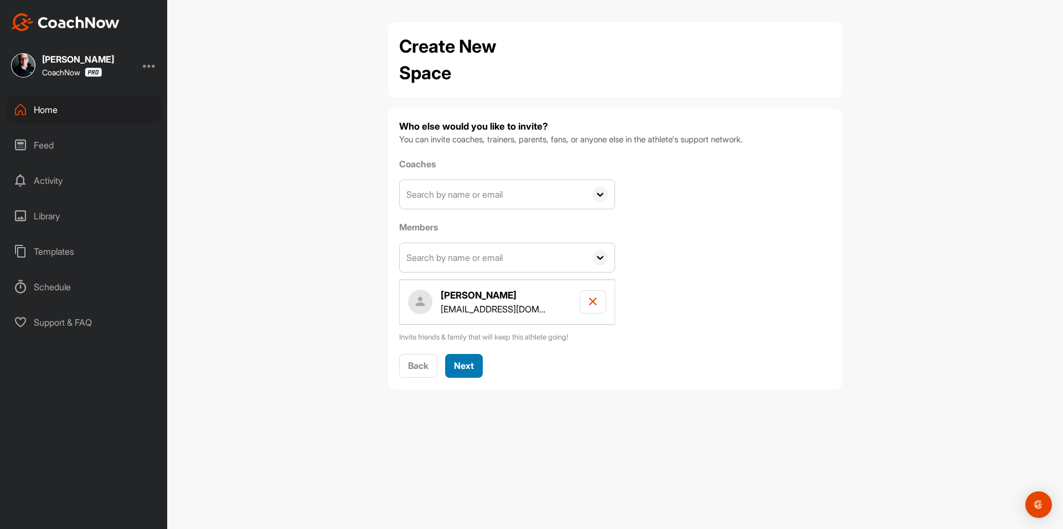
click at [474, 294] on h4 "Matthew Bongiorno" at bounding box center [493, 295] width 105 height 14
click at [472, 369] on span "Next" at bounding box center [464, 365] width 20 height 11
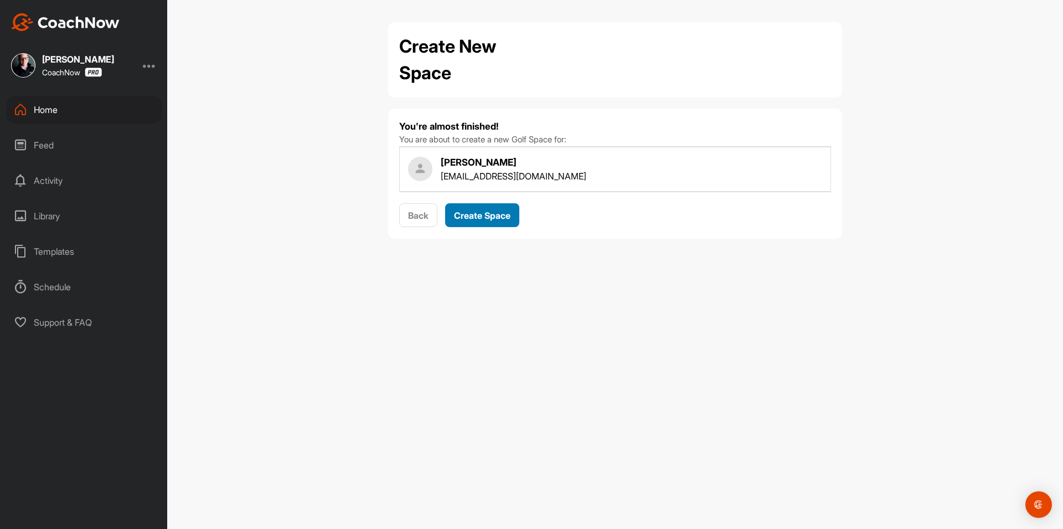
click at [486, 218] on span "Create Space" at bounding box center [482, 215] width 56 height 11
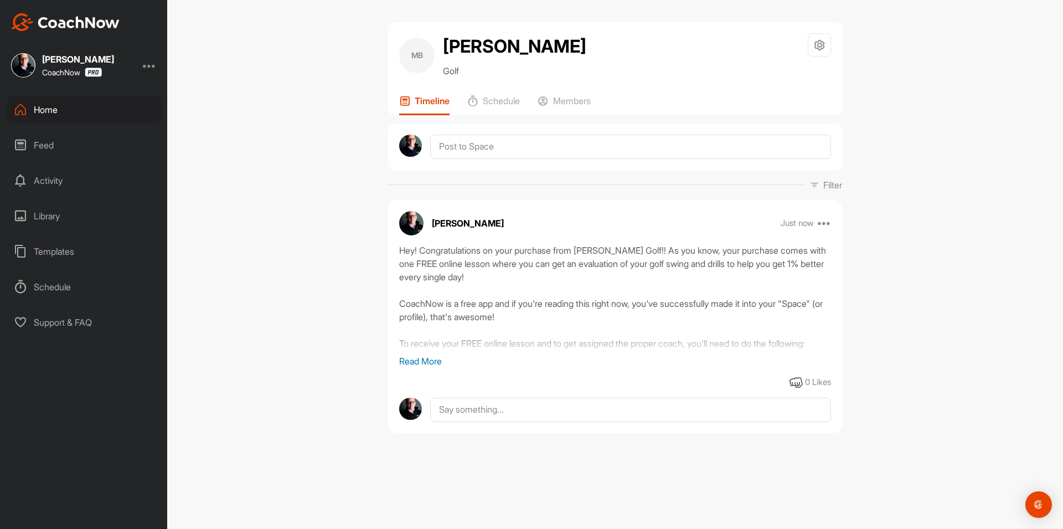
click at [92, 110] on div "Home" at bounding box center [84, 110] width 156 height 28
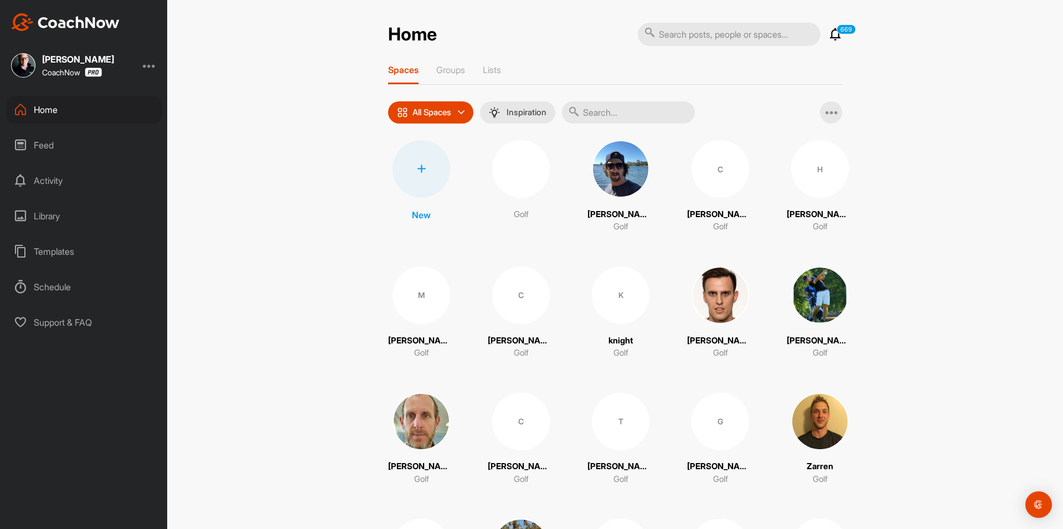
click at [422, 180] on div at bounding box center [421, 169] width 58 height 58
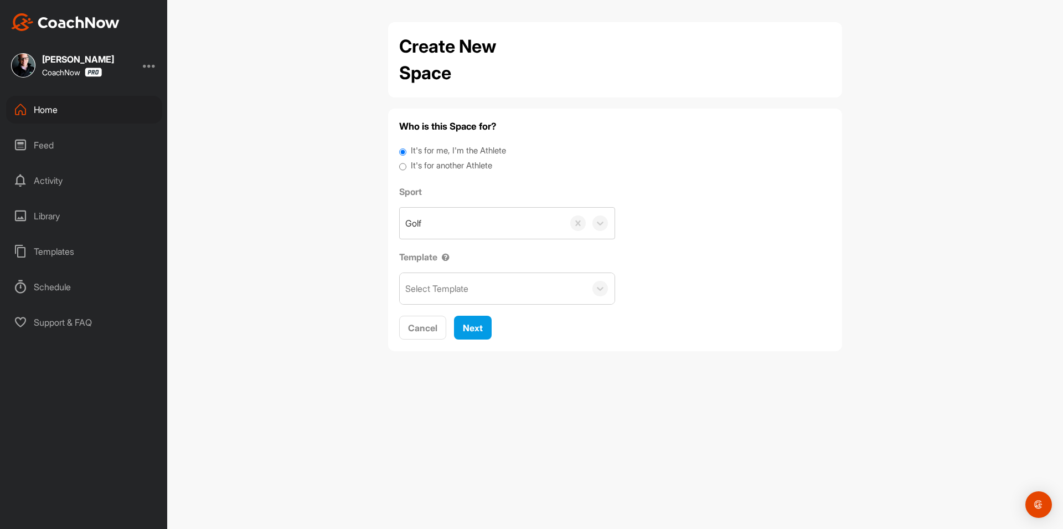
click at [425, 167] on label "It's for another Athlete" at bounding box center [451, 165] width 81 height 13
click at [406, 167] on input "It's for another Athlete" at bounding box center [402, 166] width 7 height 15
radio input "true"
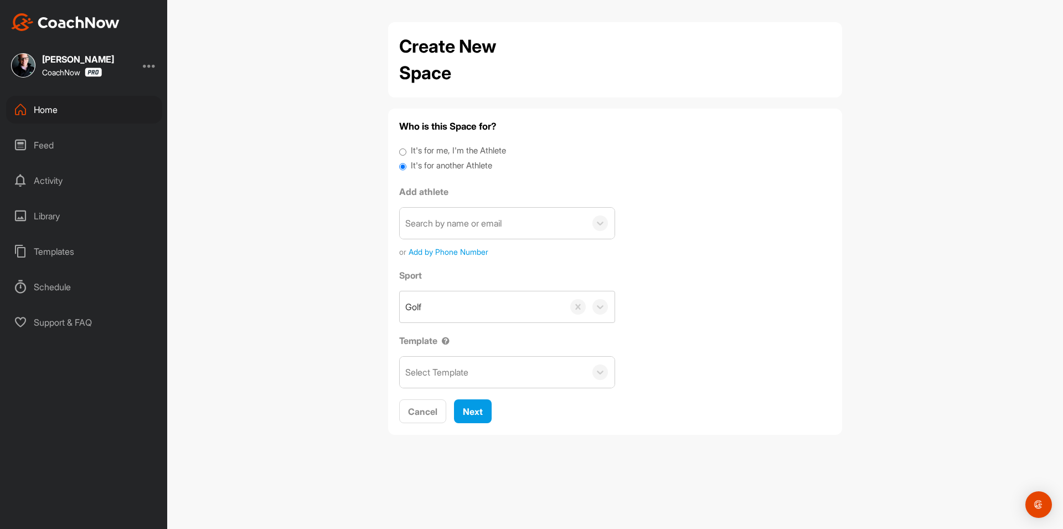
click at [428, 223] on div "Search by name or email" at bounding box center [453, 222] width 96 height 13
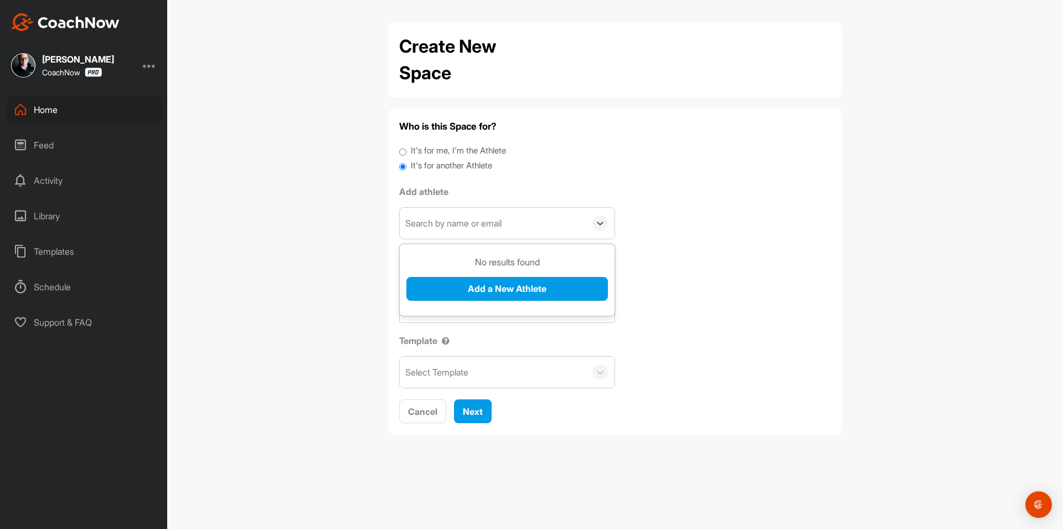
paste input "labbe66@yahoo.com"
type input "labbe66@yahoo.com"
click at [447, 280] on button "Add a New Athlete" at bounding box center [506, 289] width 201 height 24
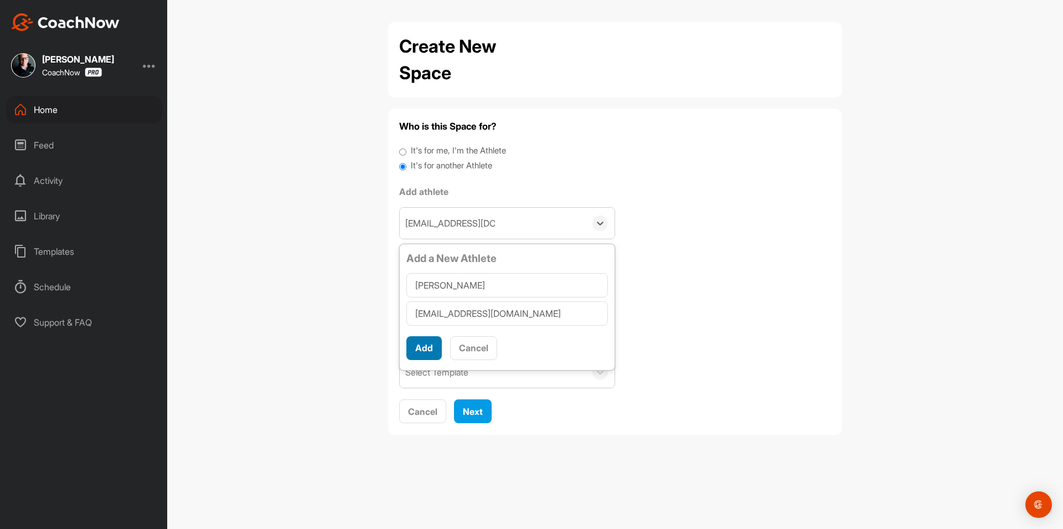
type input "Austin Labbe"
click at [423, 344] on button "Add" at bounding box center [423, 348] width 35 height 24
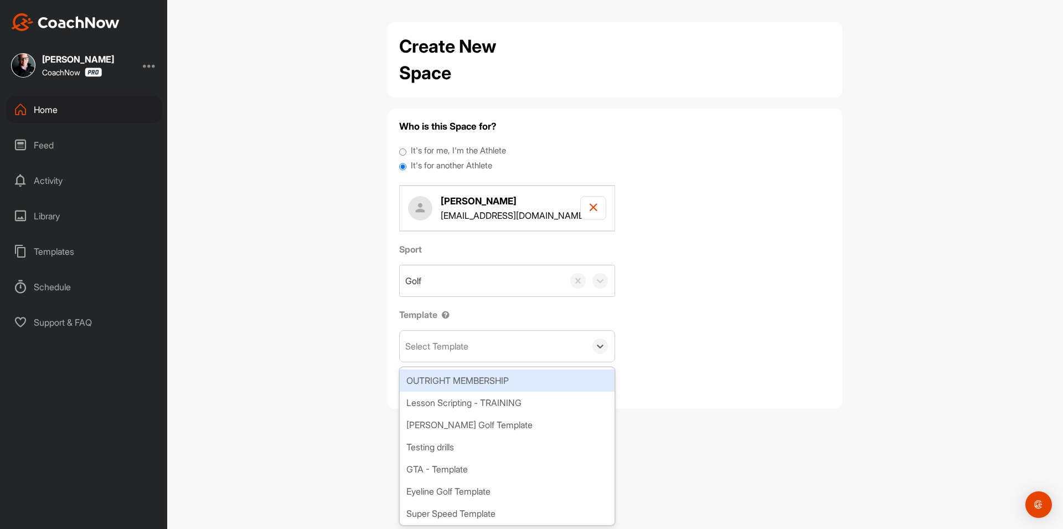
click at [426, 345] on div "Select Template" at bounding box center [436, 345] width 63 height 13
type input "wat"
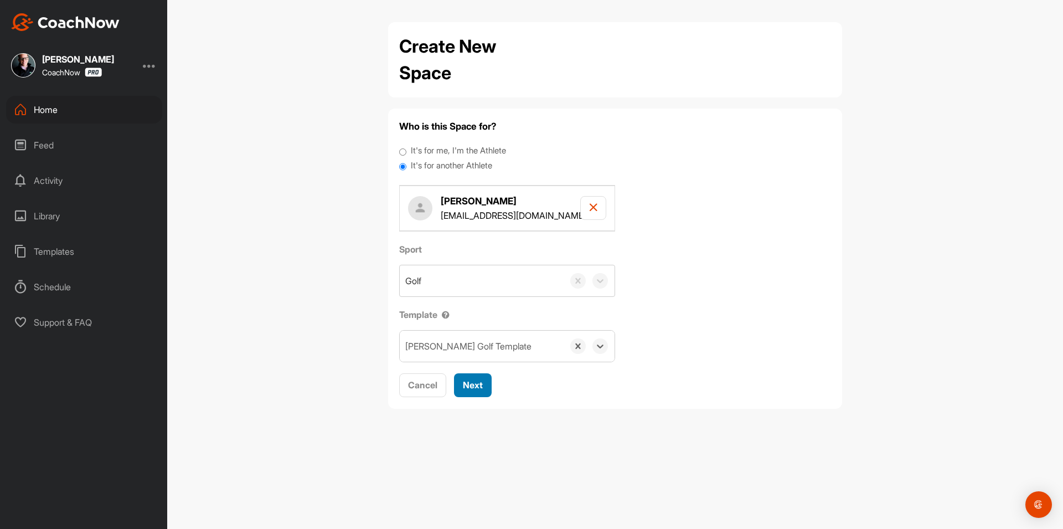
click at [480, 389] on span "Next" at bounding box center [473, 384] width 20 height 11
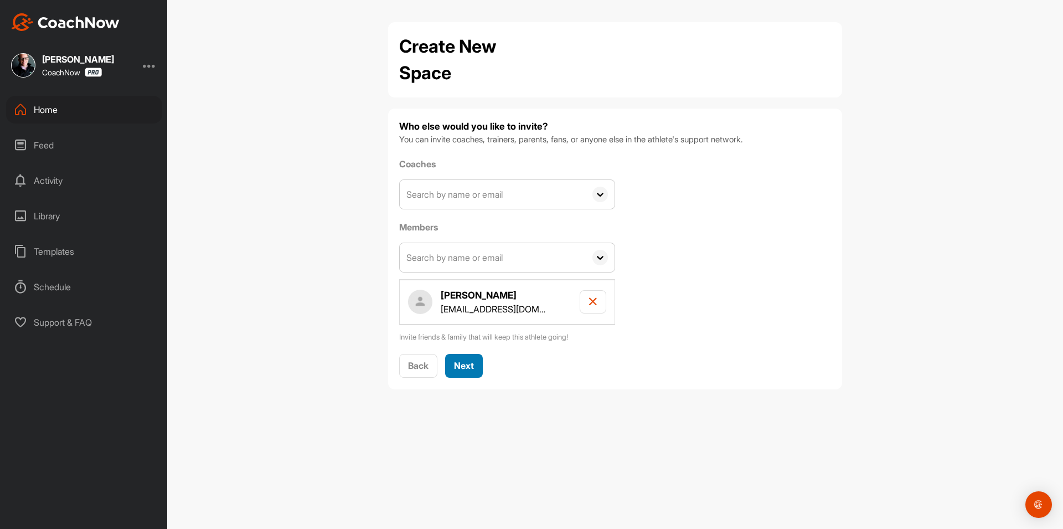
click at [470, 365] on span "Next" at bounding box center [464, 365] width 20 height 11
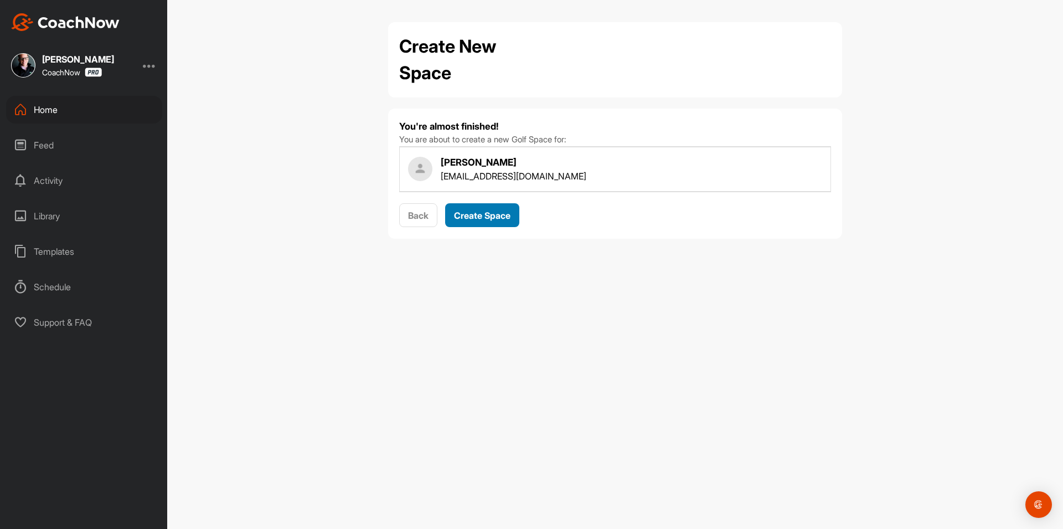
click at [499, 218] on span "Create Space" at bounding box center [482, 215] width 56 height 11
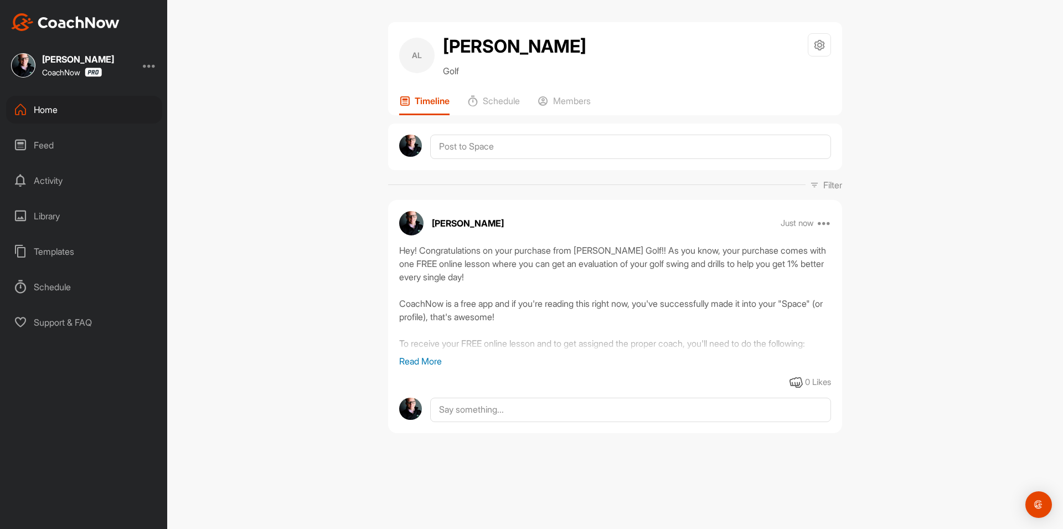
click at [44, 110] on div "Home" at bounding box center [84, 110] width 156 height 28
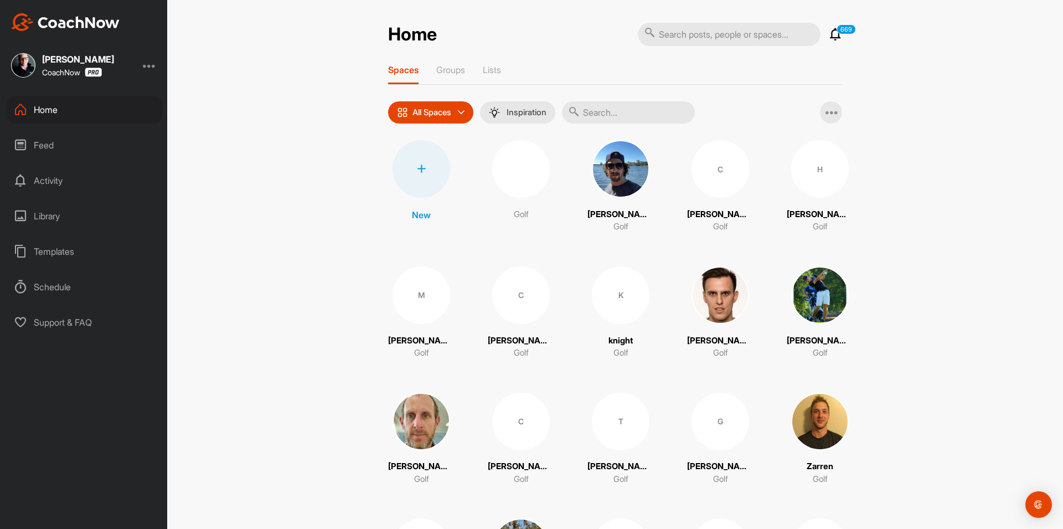
click at [424, 178] on div at bounding box center [421, 169] width 58 height 58
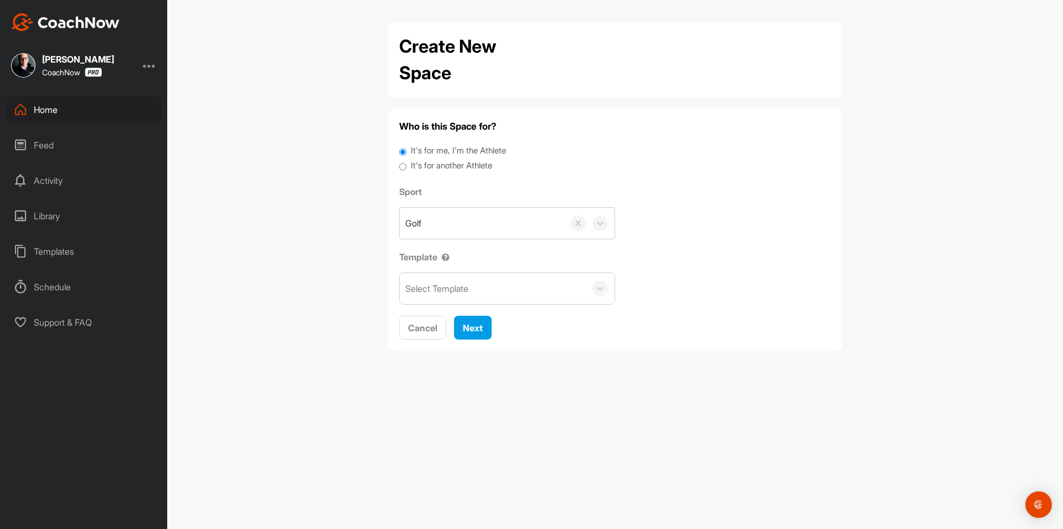
click at [426, 165] on label "It's for another Athlete" at bounding box center [451, 165] width 81 height 13
click at [406, 165] on input "It's for another Athlete" at bounding box center [402, 166] width 7 height 15
radio input "true"
click at [433, 166] on label "It's for another Athlete" at bounding box center [451, 165] width 81 height 13
click at [406, 166] on input "It's for another Athlete" at bounding box center [402, 166] width 7 height 15
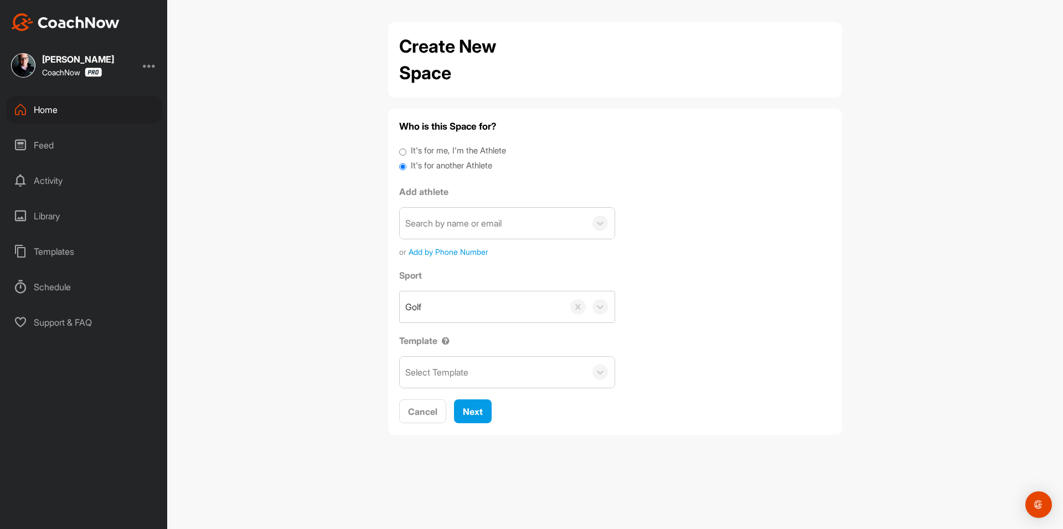
click at [446, 218] on div "Search by name or email" at bounding box center [453, 222] width 96 height 13
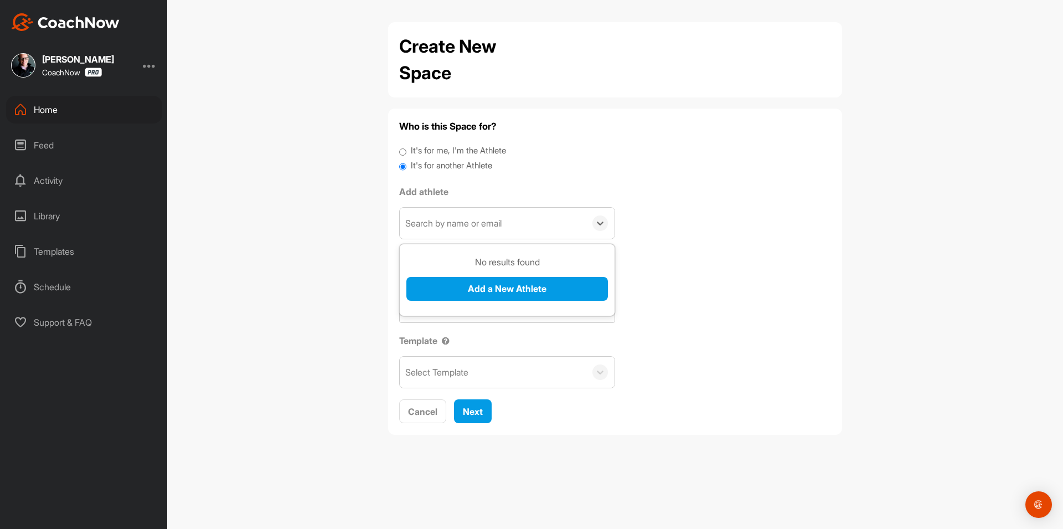
paste input "kaizerlamm@gmail.com"
type input "kaizerlamm@gmail.com"
click at [444, 278] on button "Add a New Athlete" at bounding box center [506, 289] width 201 height 24
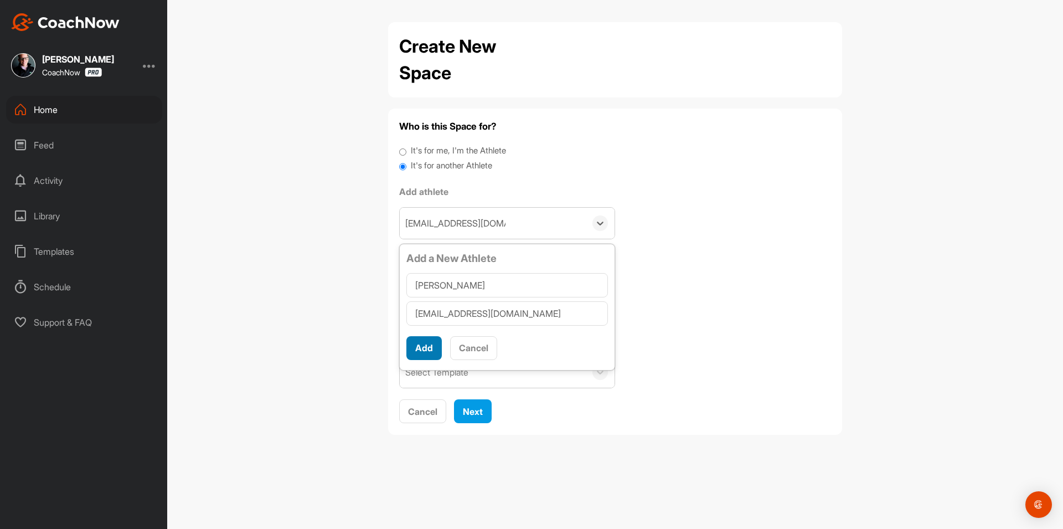
type input "John Lamm"
click at [430, 345] on button "Add" at bounding box center [423, 348] width 35 height 24
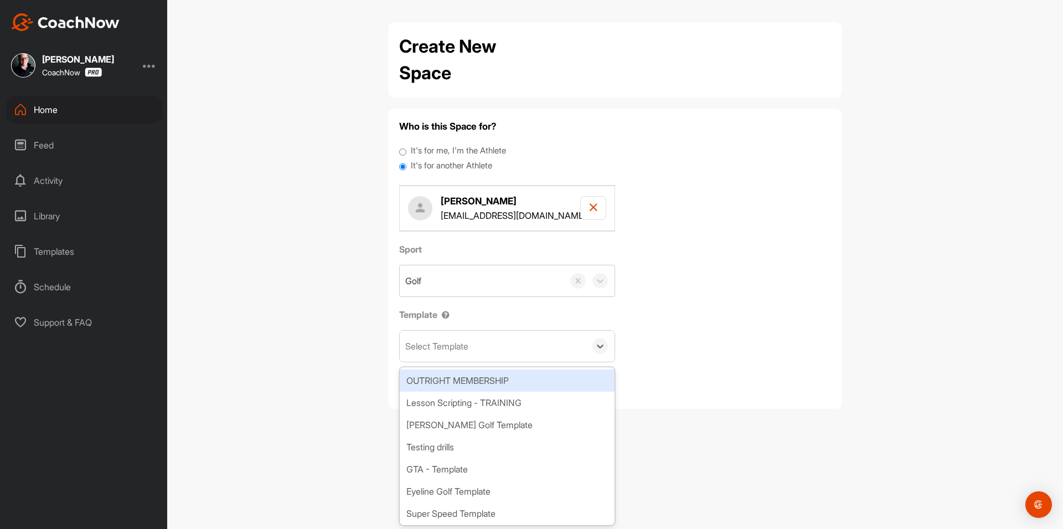
click at [449, 351] on div "Select Template" at bounding box center [436, 345] width 63 height 13
type input "wat"
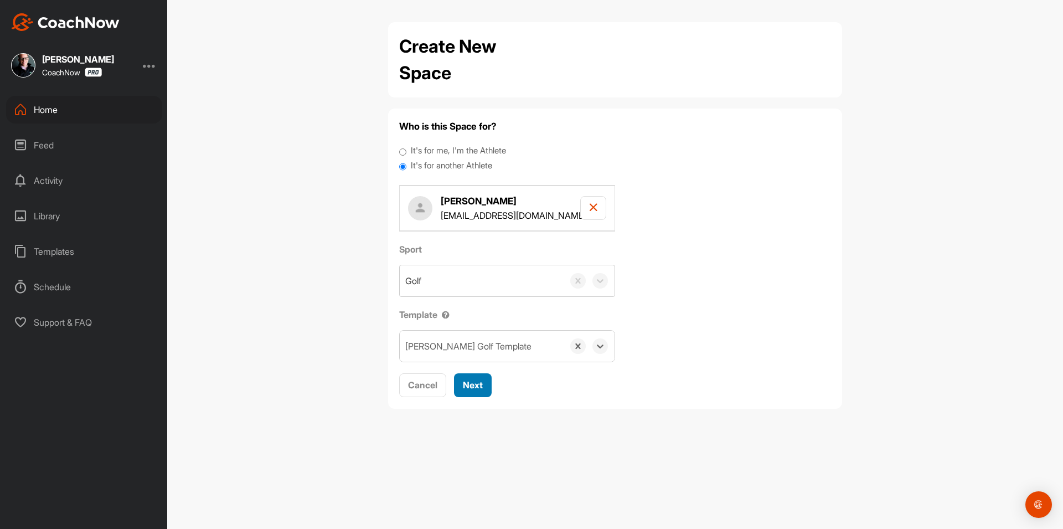
click at [468, 383] on span "Next" at bounding box center [473, 384] width 20 height 11
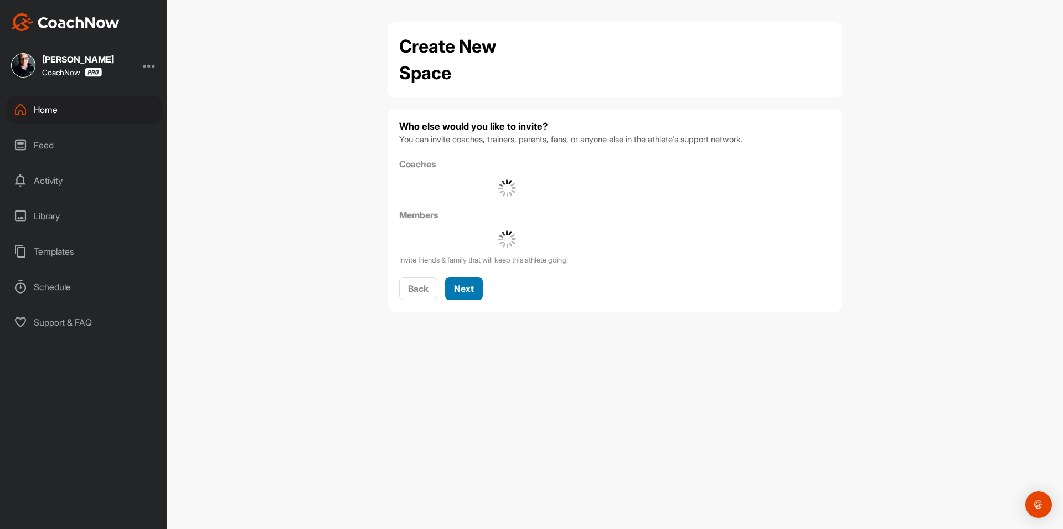
click at [471, 293] on span "Next" at bounding box center [464, 288] width 20 height 11
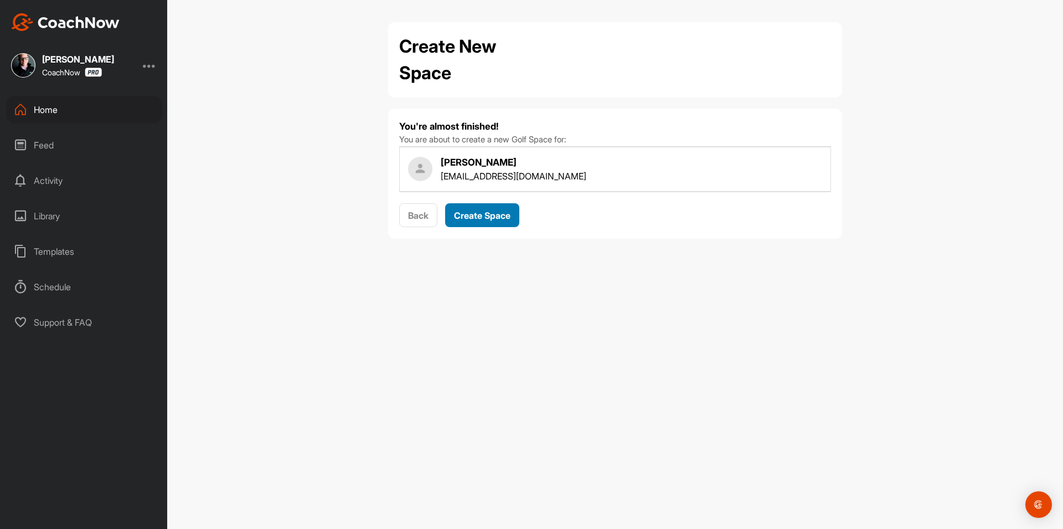
click at [493, 219] on span "Create Space" at bounding box center [482, 215] width 56 height 11
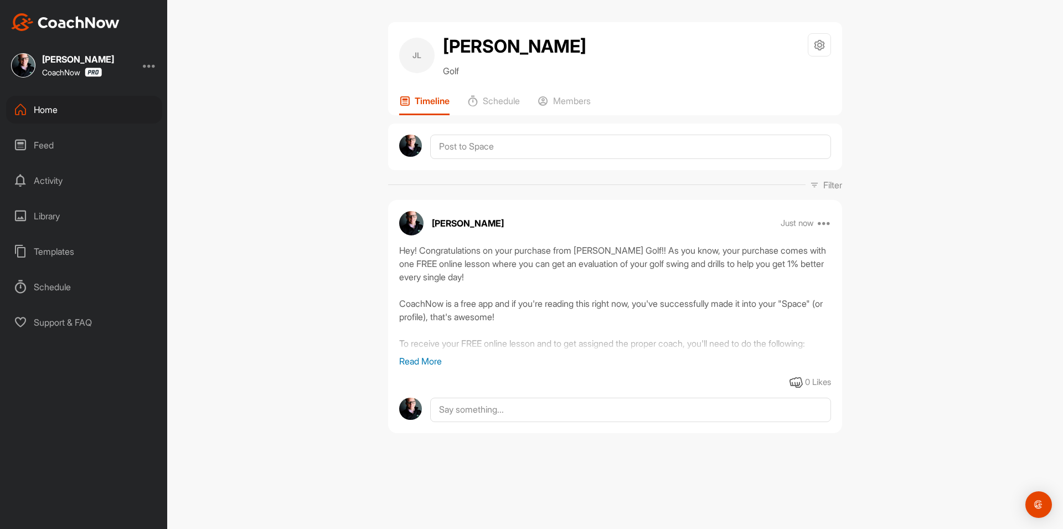
click at [100, 107] on div "Home" at bounding box center [84, 110] width 156 height 28
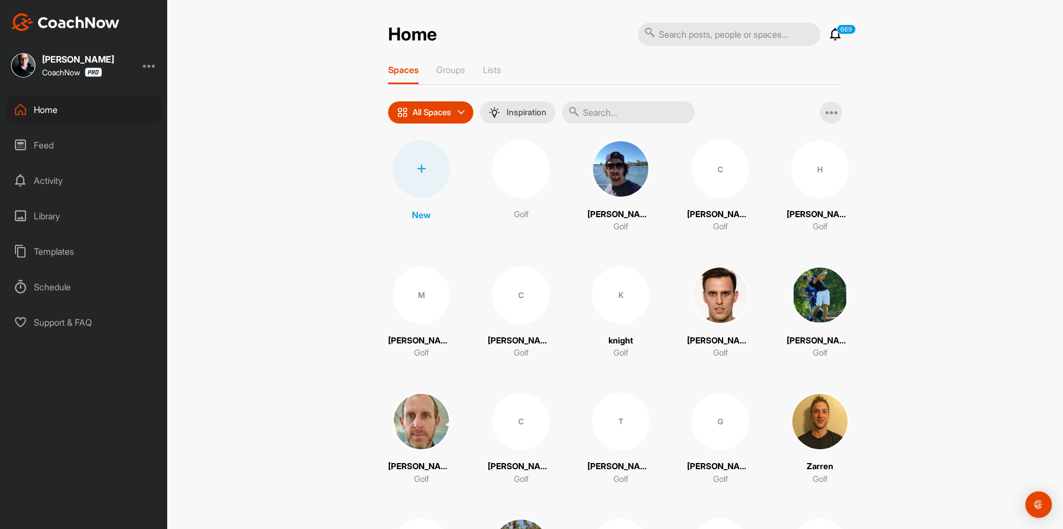
click at [431, 170] on div at bounding box center [421, 169] width 58 height 58
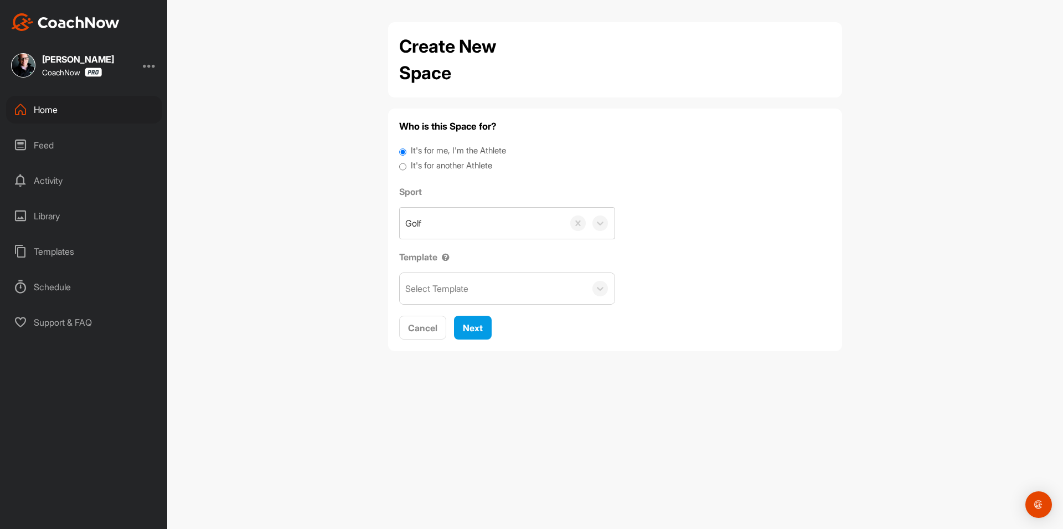
click at [432, 166] on label "It's for another Athlete" at bounding box center [451, 165] width 81 height 13
click at [406, 166] on input "It's for another Athlete" at bounding box center [402, 166] width 7 height 15
radio input "true"
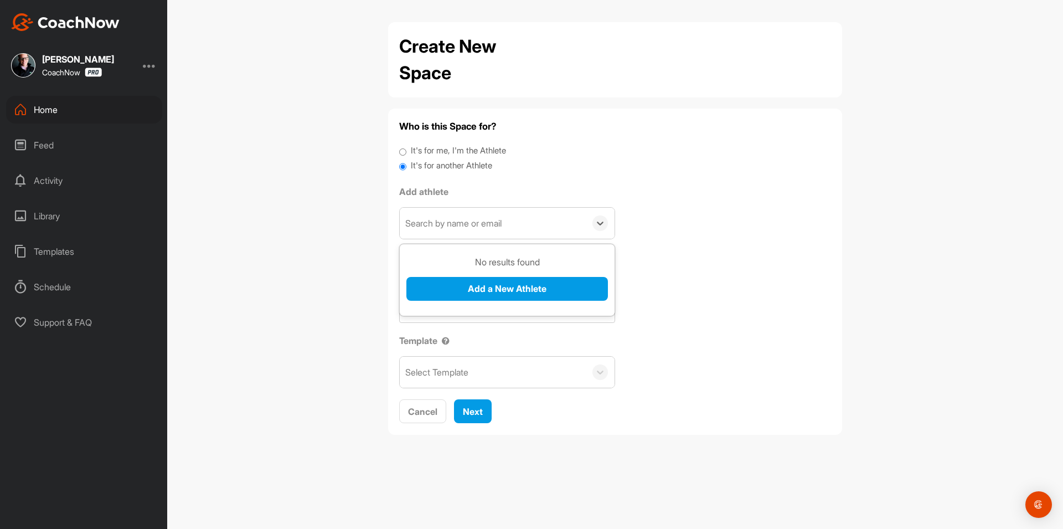
click at [455, 223] on div "Search by name or email" at bounding box center [453, 222] width 96 height 13
paste input "cory.guerreno@gmail.com"
type input "cory.guerreno@gmail.com"
click at [488, 294] on button "Add a New Athlete" at bounding box center [506, 289] width 201 height 24
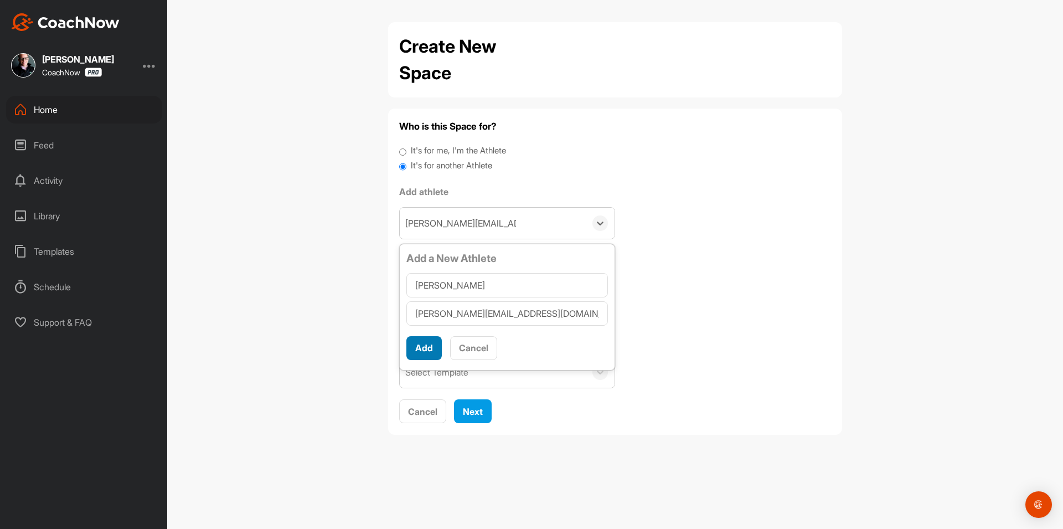
type input "Cory Guerreno"
click at [427, 347] on button "Add" at bounding box center [423, 348] width 35 height 24
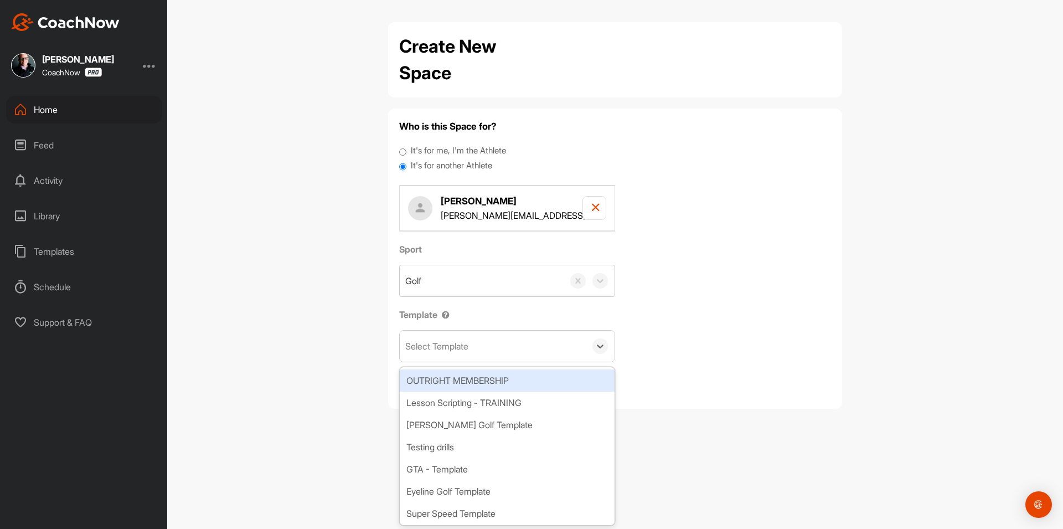
click at [463, 346] on div "Select Template" at bounding box center [436, 345] width 63 height 13
type input "wat"
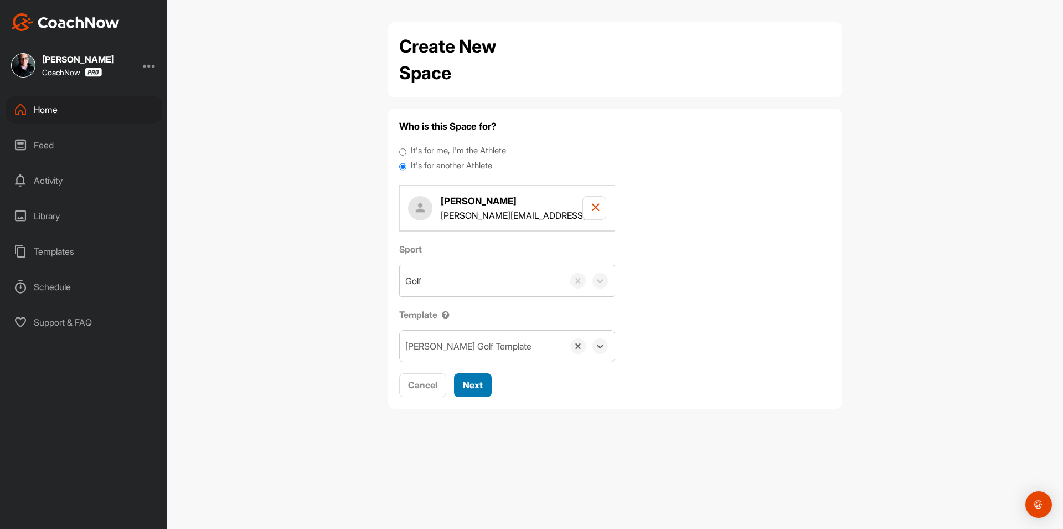
click at [469, 386] on span "Next" at bounding box center [473, 384] width 20 height 11
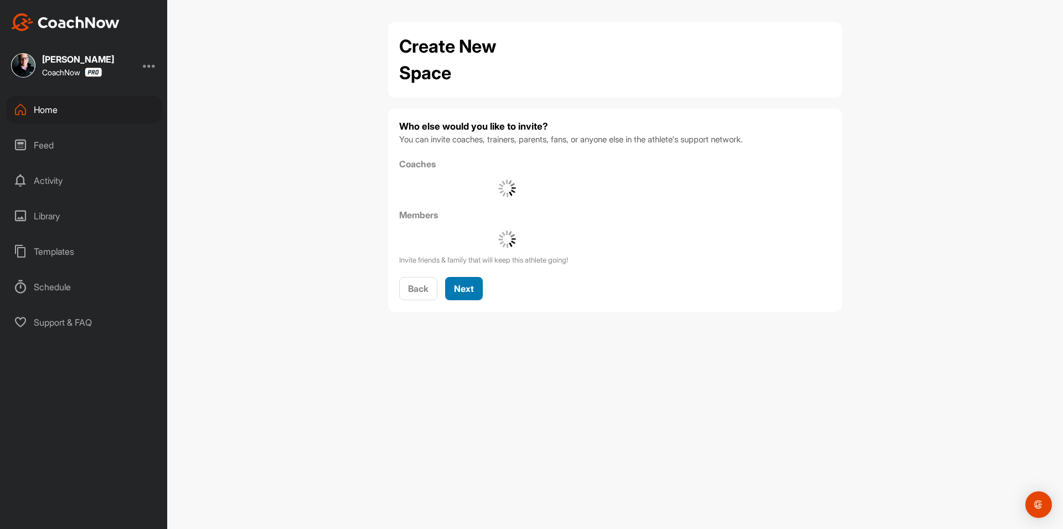
click at [461, 289] on span "Next" at bounding box center [464, 288] width 20 height 11
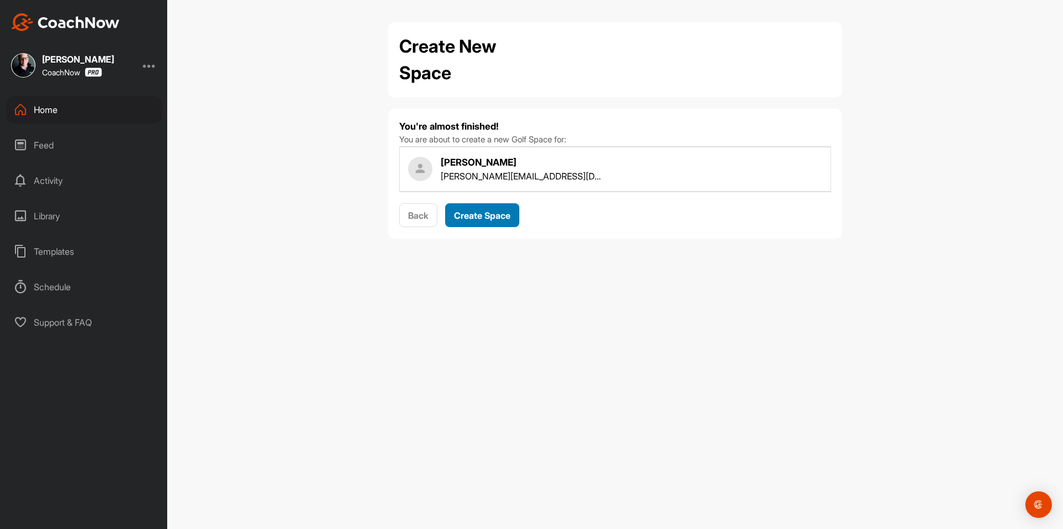
click at [487, 219] on span "Create Space" at bounding box center [482, 215] width 56 height 11
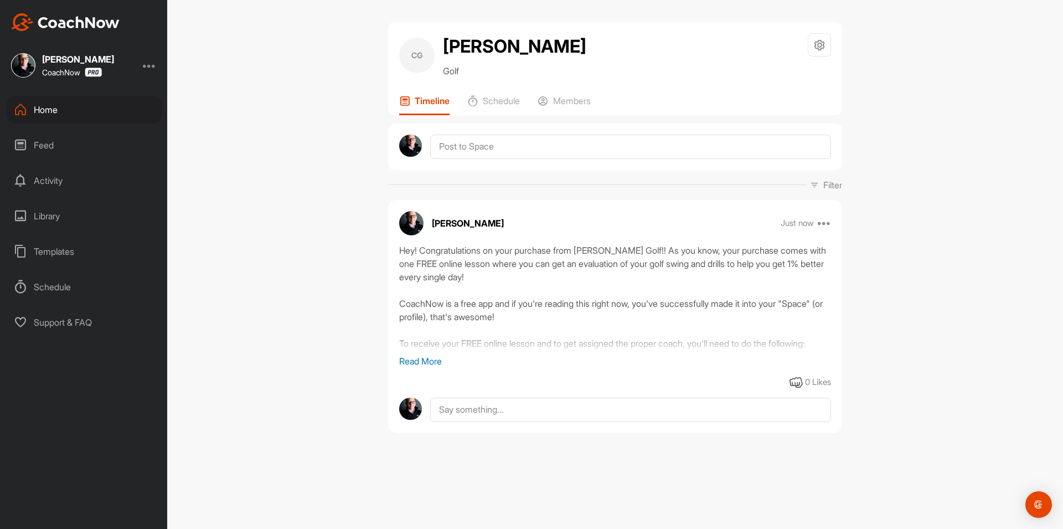
click at [108, 113] on div "Home" at bounding box center [84, 110] width 156 height 28
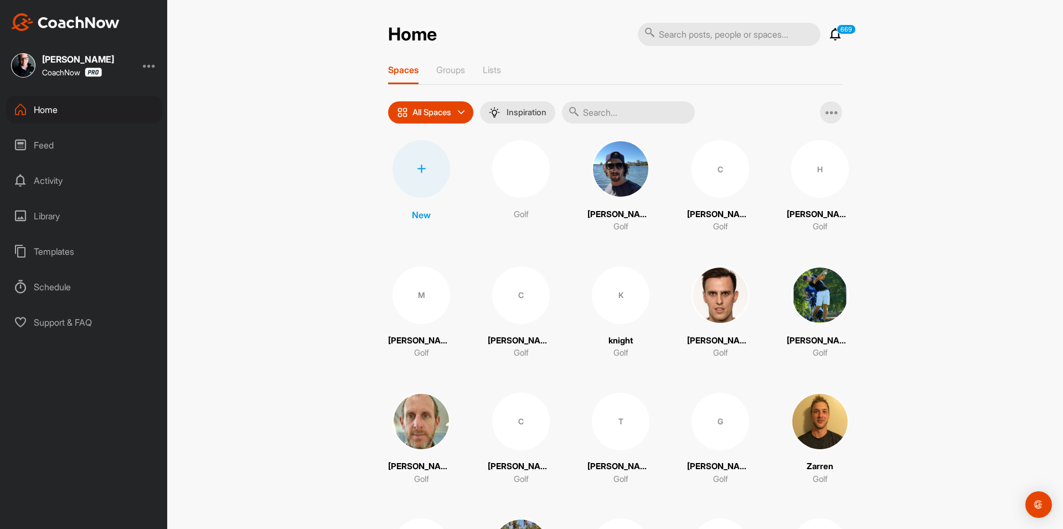
click at [416, 183] on div at bounding box center [421, 169] width 58 height 58
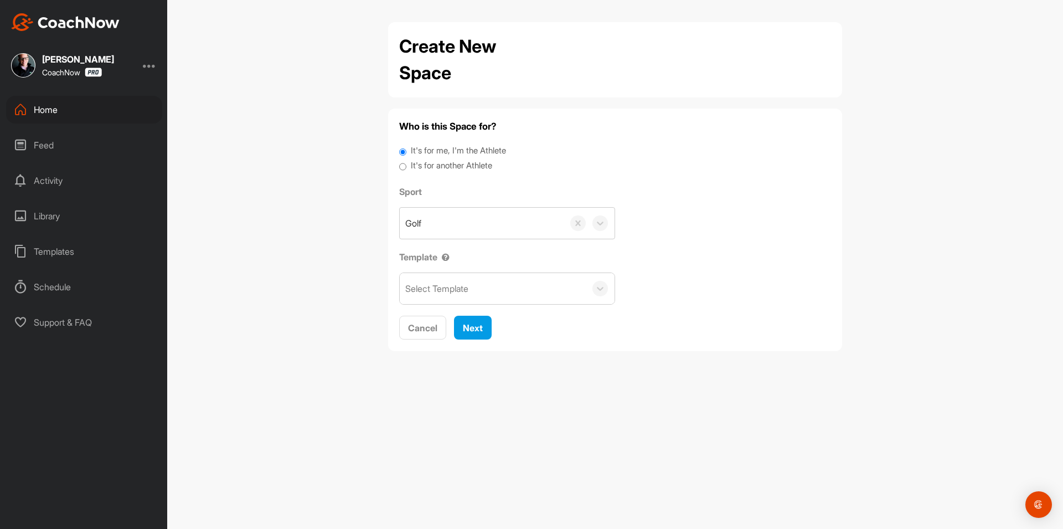
click at [440, 167] on label "It's for another Athlete" at bounding box center [451, 165] width 81 height 13
click at [406, 167] on input "It's for another Athlete" at bounding box center [402, 166] width 7 height 15
radio input "true"
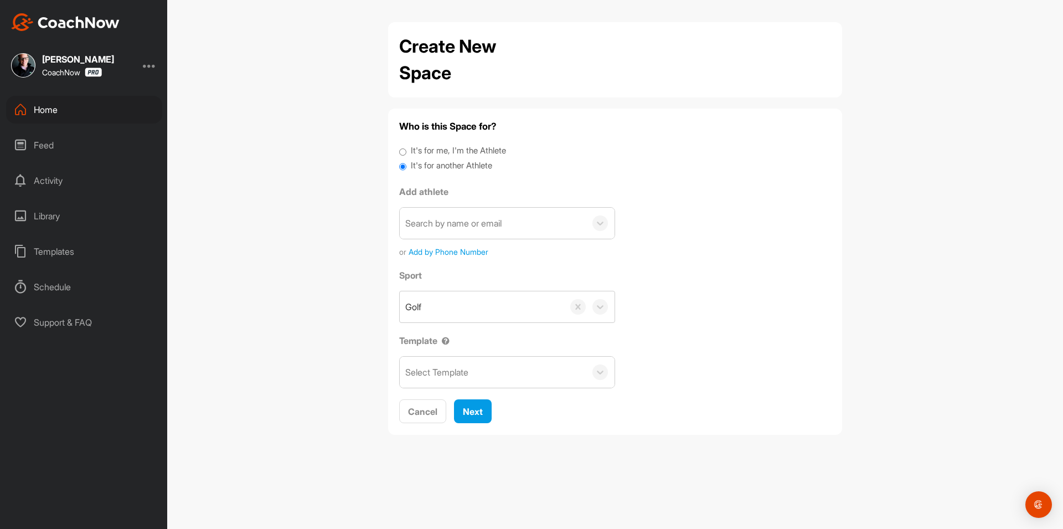
click at [449, 291] on div "Golf" at bounding box center [482, 306] width 164 height 31
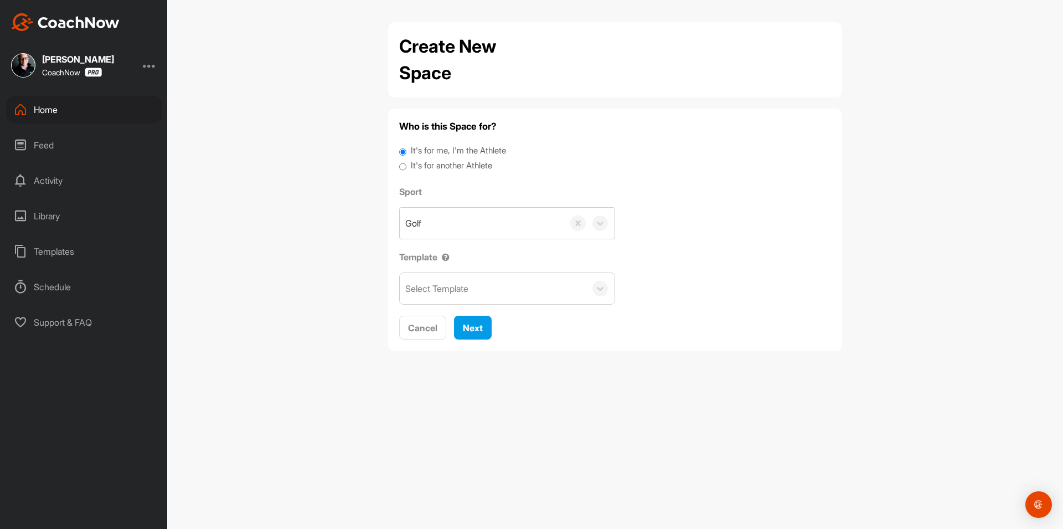
click at [431, 167] on label "It's for another Athlete" at bounding box center [451, 165] width 81 height 13
click at [406, 167] on input "It's for another Athlete" at bounding box center [402, 166] width 7 height 15
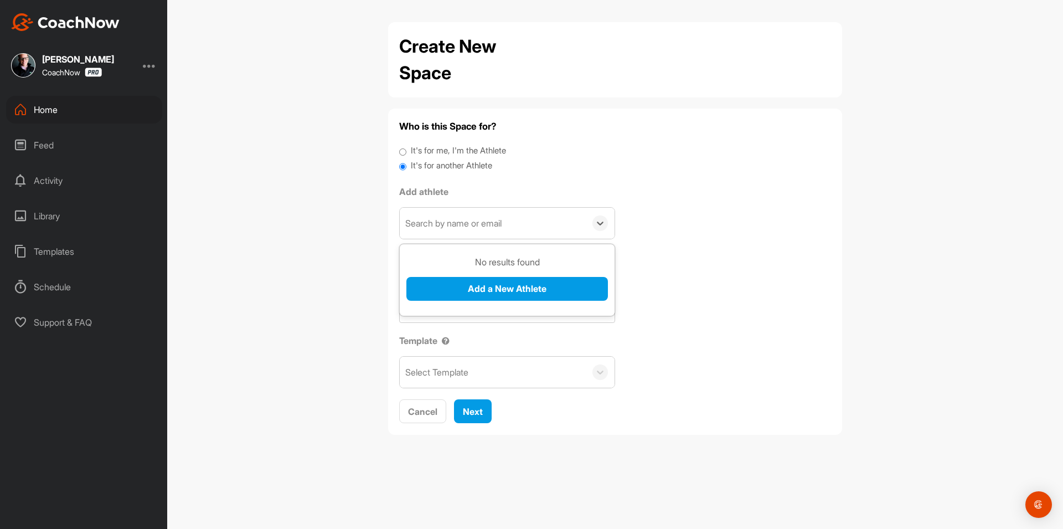
click at [435, 218] on div "Search by name or email" at bounding box center [453, 222] width 96 height 13
paste input "casey.bigham17@gmail.com"
type input "casey.bigham17@gmail.com"
click at [459, 293] on button "Add a New Athlete" at bounding box center [506, 289] width 201 height 24
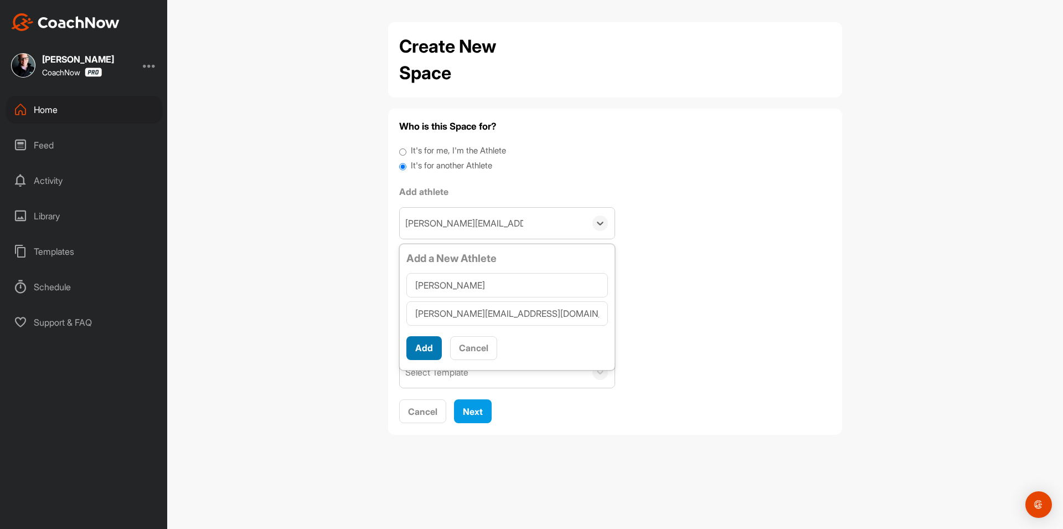
type input "Casey Ward"
click at [430, 342] on button "Add" at bounding box center [423, 348] width 35 height 24
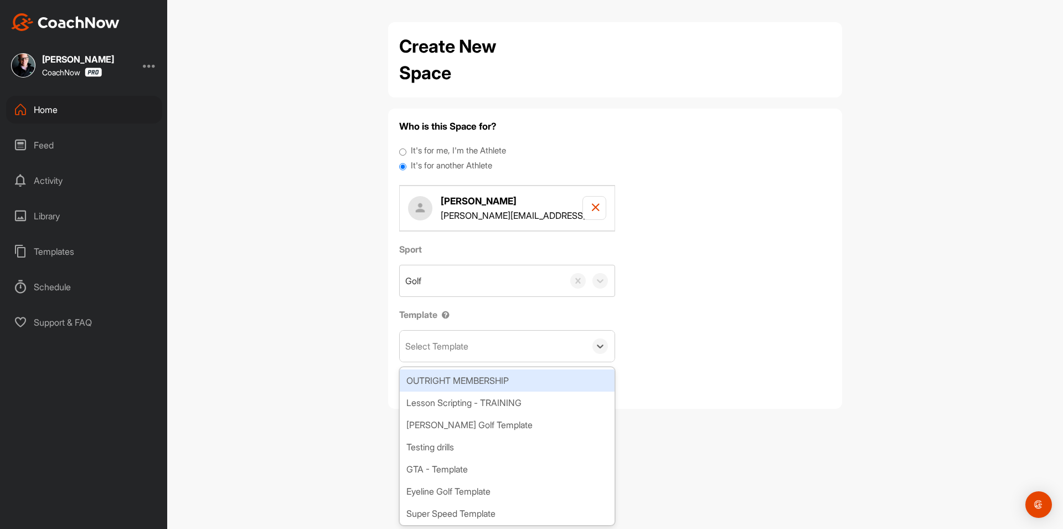
click at [452, 342] on div "Select Template" at bounding box center [436, 345] width 63 height 13
type input "wat"
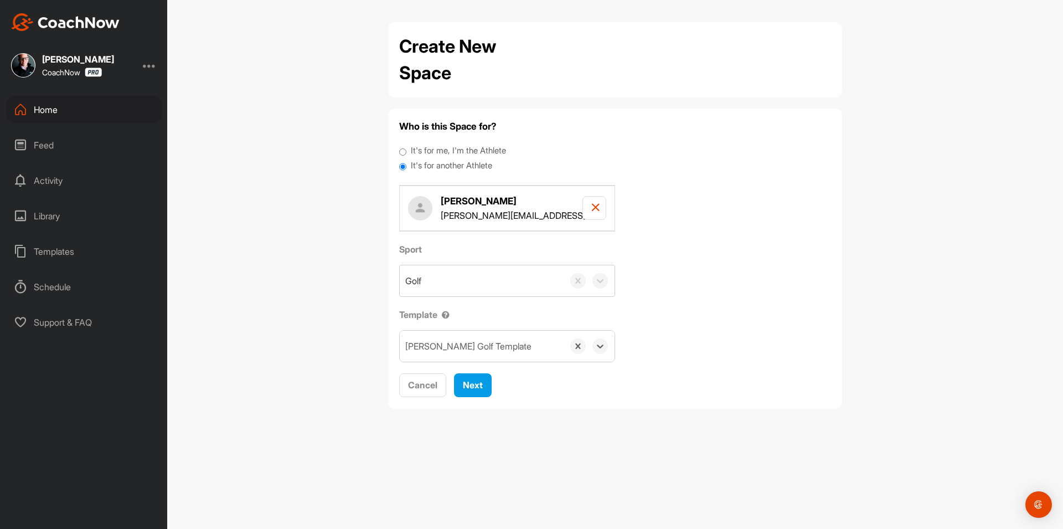
click at [478, 371] on div "Who is this Space for? It's for me, I'm the Athlete It's for another Athlete Ca…" at bounding box center [615, 259] width 432 height 278
click at [481, 381] on span "Next" at bounding box center [473, 384] width 20 height 11
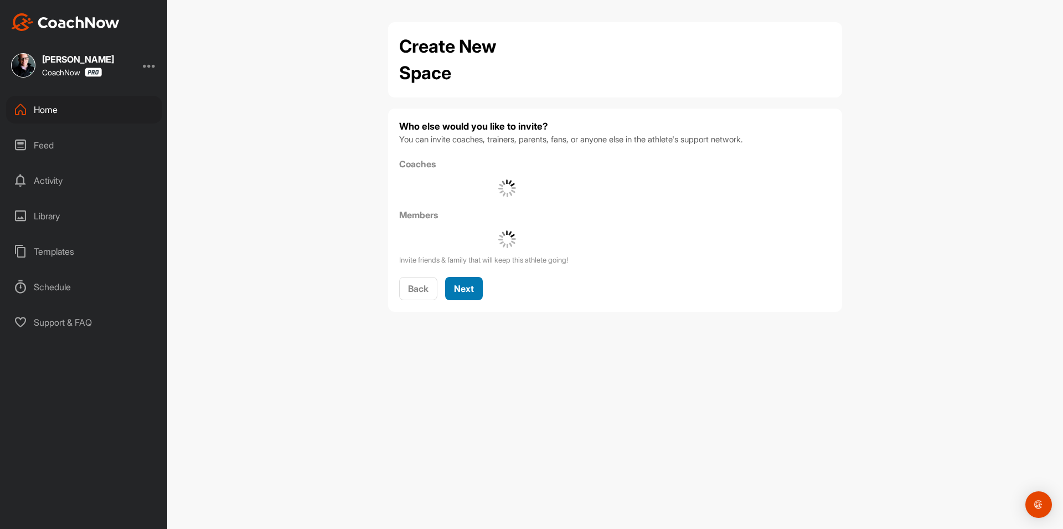
click at [458, 288] on span "Next" at bounding box center [464, 288] width 20 height 11
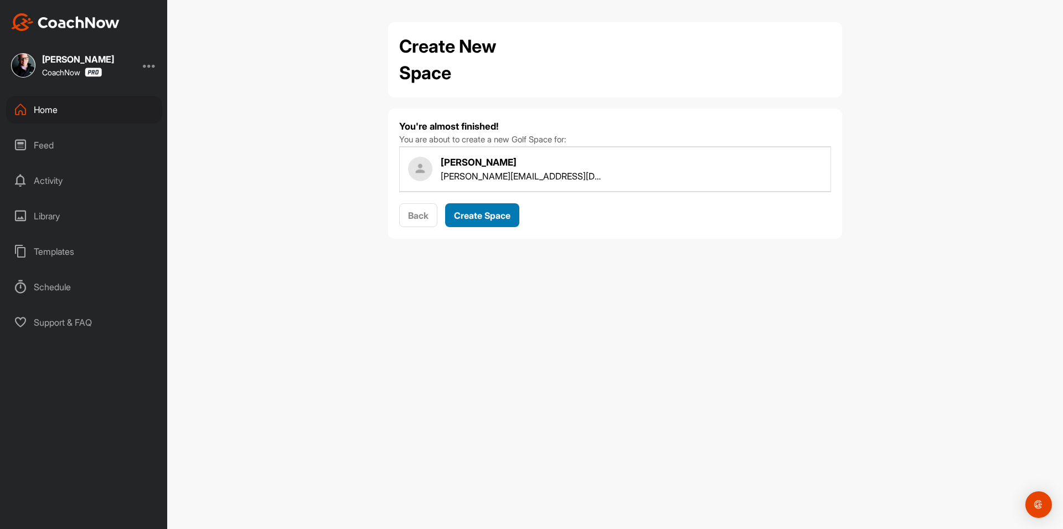
click at [497, 221] on div "Create Space" at bounding box center [482, 215] width 56 height 13
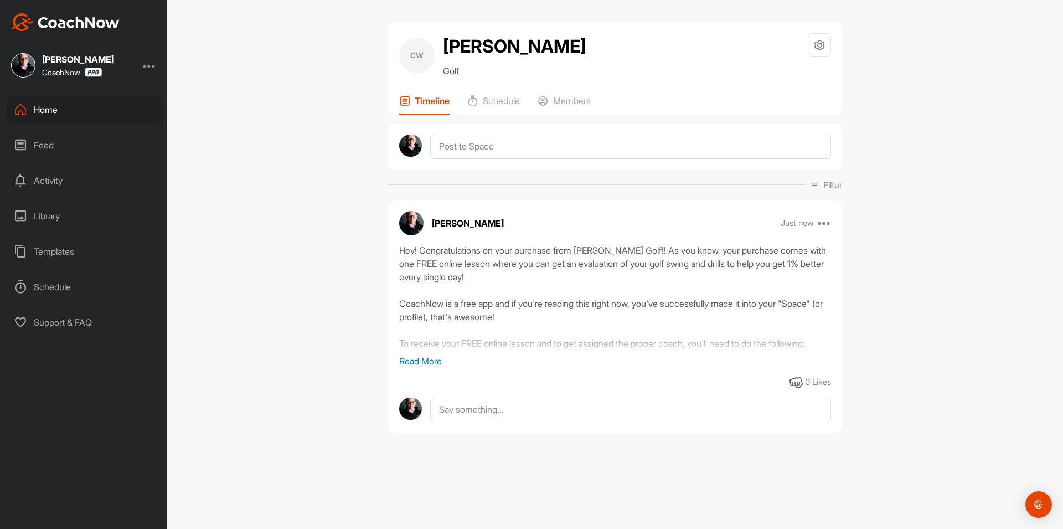
click at [97, 109] on div "Home" at bounding box center [84, 110] width 156 height 28
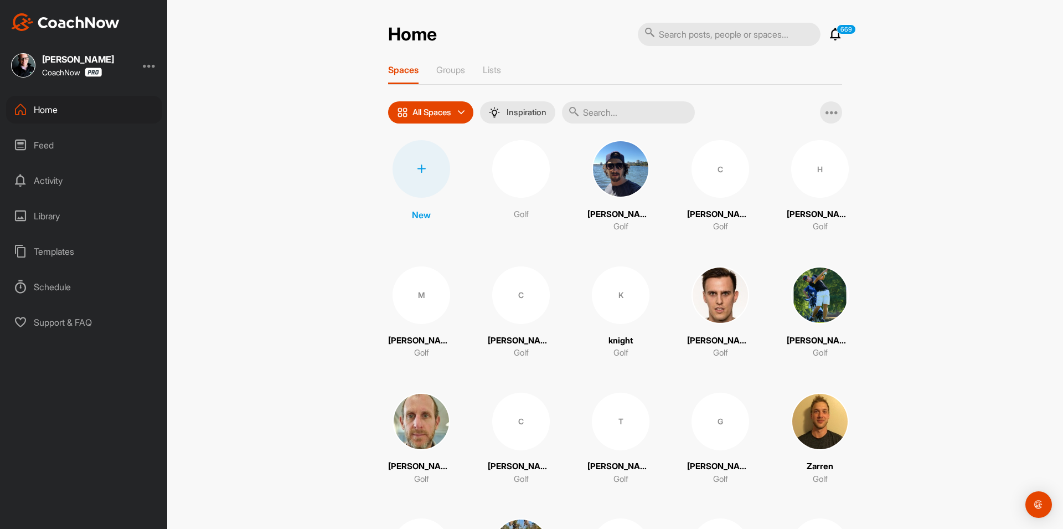
click at [426, 182] on div at bounding box center [421, 169] width 58 height 58
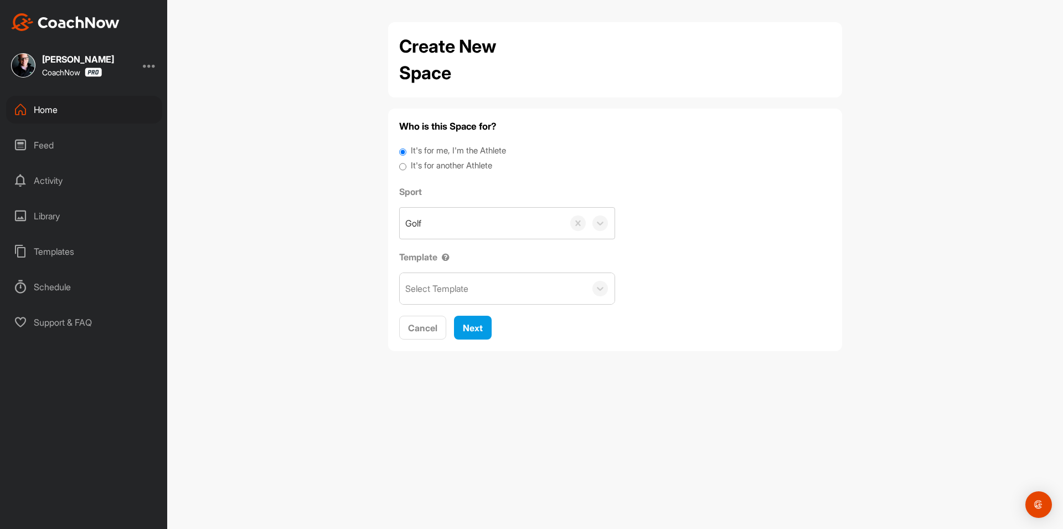
click at [433, 167] on label "It's for another Athlete" at bounding box center [451, 165] width 81 height 13
click at [406, 167] on input "It's for another Athlete" at bounding box center [402, 166] width 7 height 15
radio input "true"
click at [447, 161] on label "It's for another Athlete" at bounding box center [451, 165] width 81 height 13
click at [406, 161] on input "It's for another Athlete" at bounding box center [402, 166] width 7 height 15
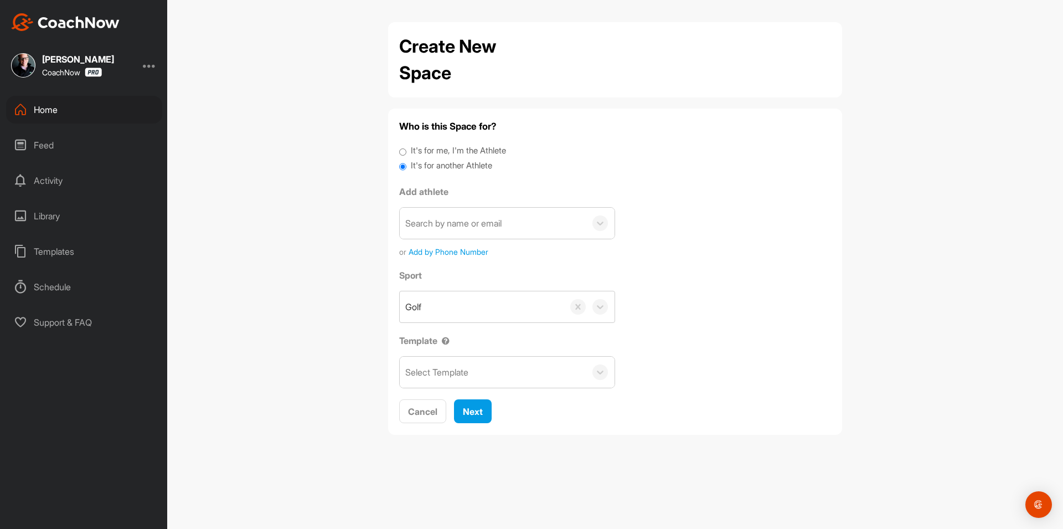
click at [452, 223] on div "Search by name or email" at bounding box center [453, 222] width 96 height 13
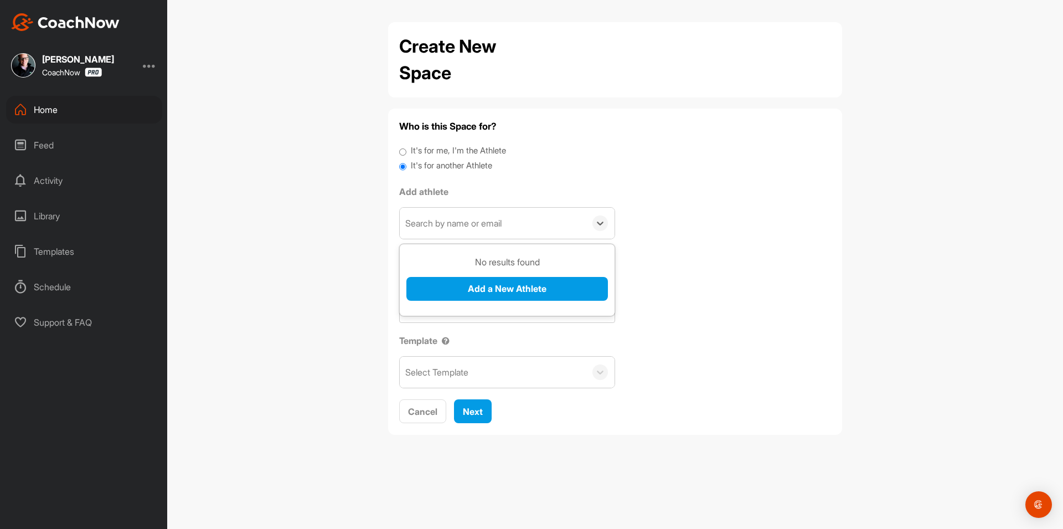
paste input "tgunnaranderson@gmail.com"
type input "tgunnaranderson@gmail.com"
click at [448, 289] on button "Add a New Athlete" at bounding box center [506, 289] width 201 height 24
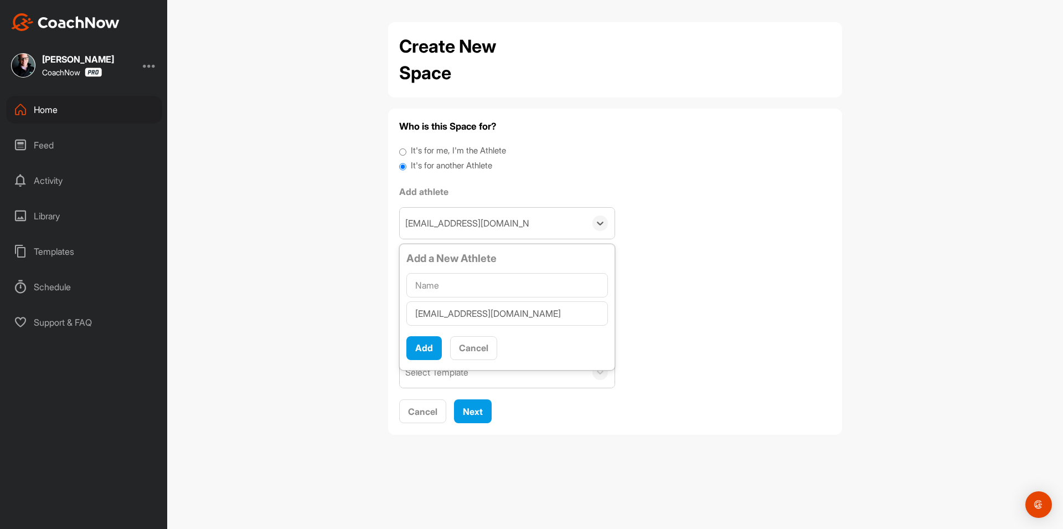
type input "Gunnar Anderson"
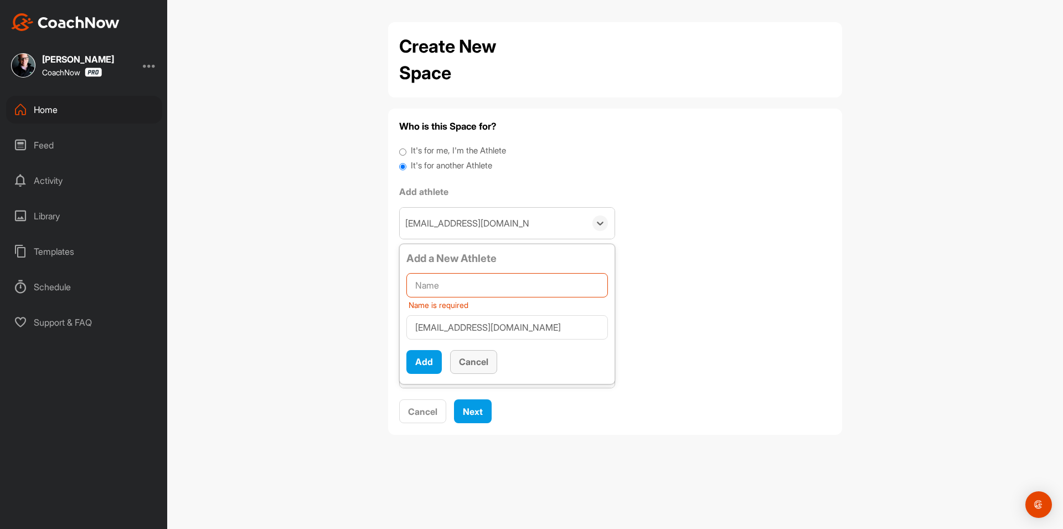
click at [454, 352] on button "Cancel" at bounding box center [473, 362] width 47 height 24
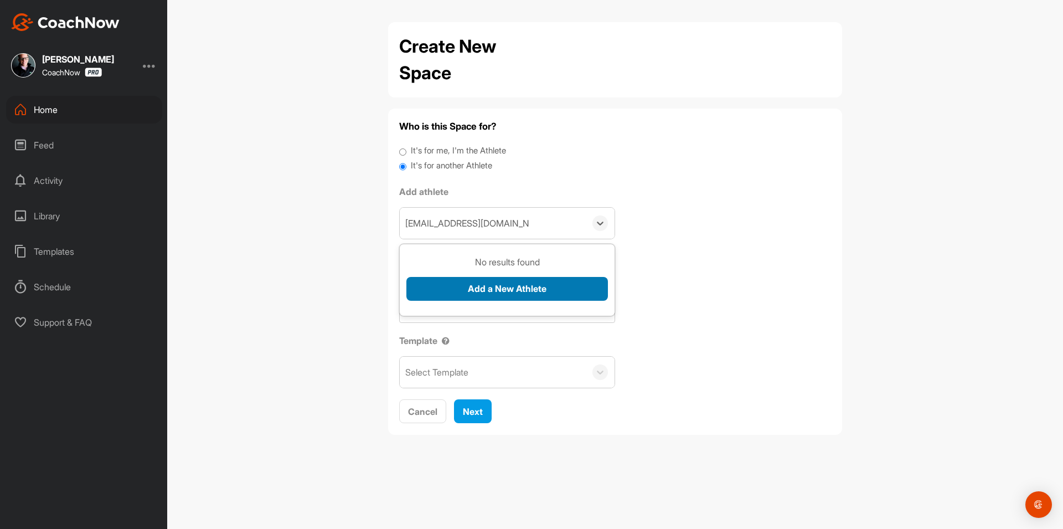
click at [474, 286] on button "Add a New Athlete" at bounding box center [506, 289] width 201 height 24
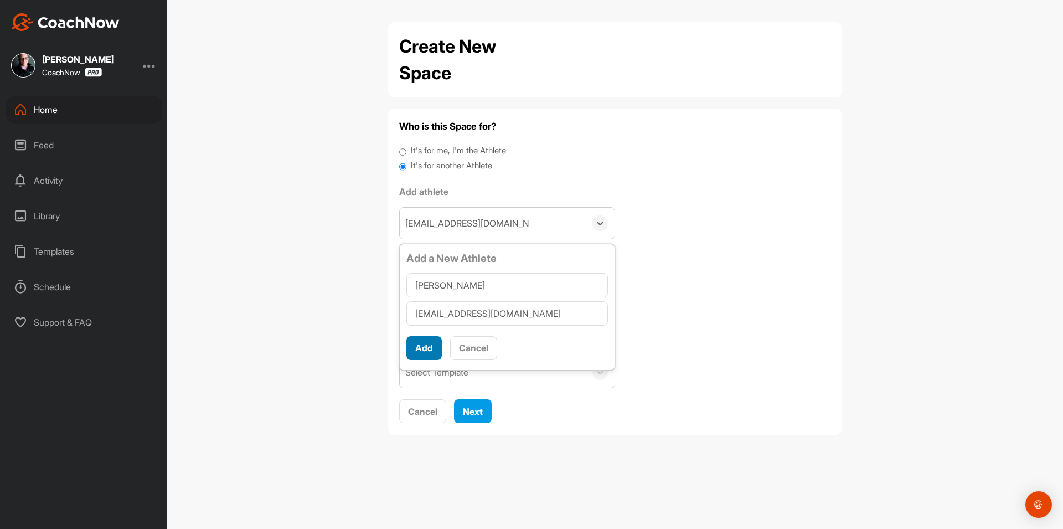
type input "Gunnar Anderson"
click at [419, 350] on button "Add" at bounding box center [423, 348] width 35 height 24
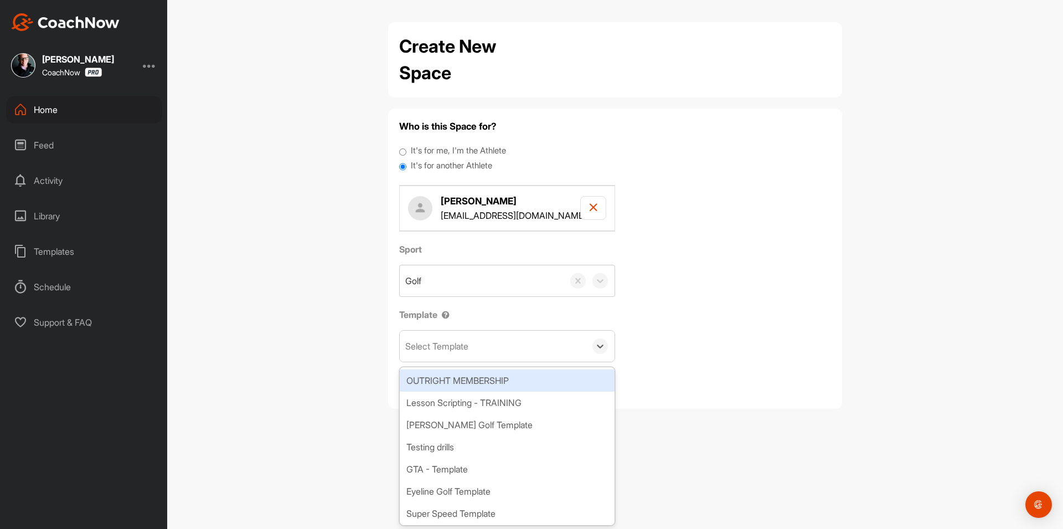
click at [438, 349] on div "Select Template" at bounding box center [436, 345] width 63 height 13
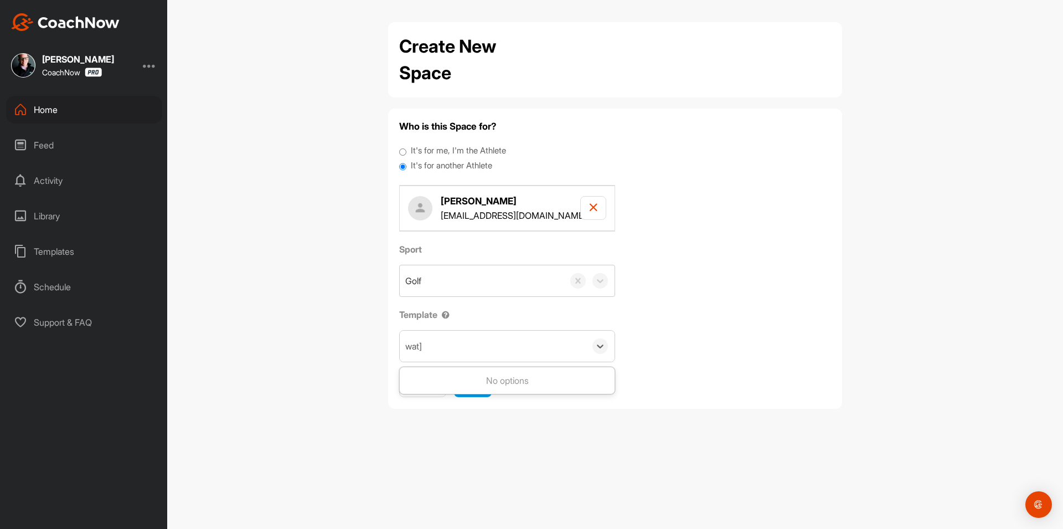
type input "wat"
click at [474, 380] on span "Next" at bounding box center [473, 384] width 20 height 11
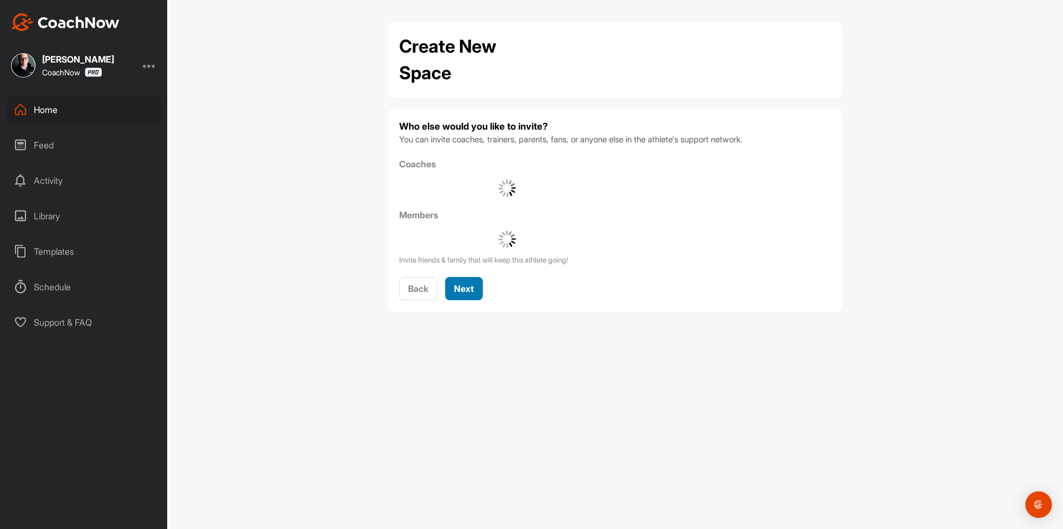
click at [474, 292] on span "Next" at bounding box center [464, 288] width 20 height 11
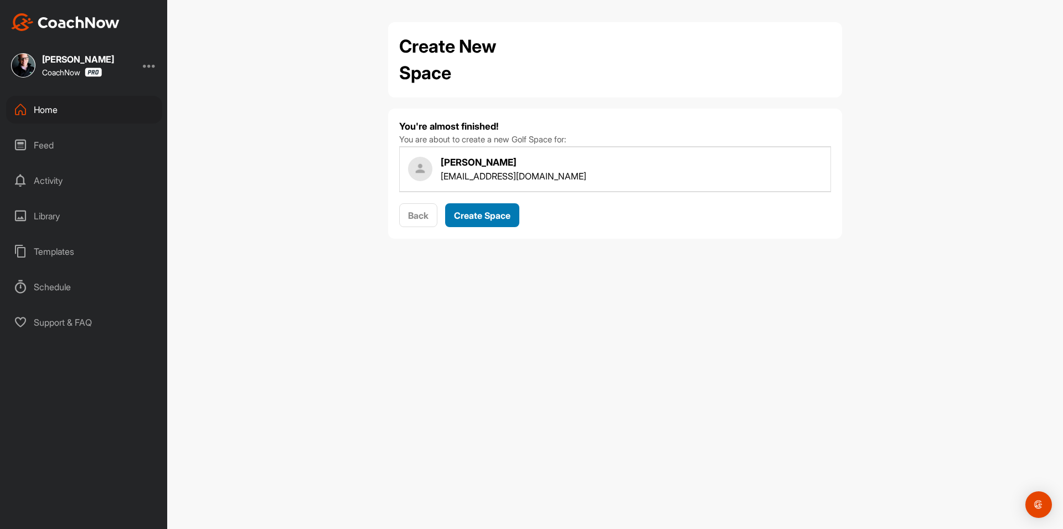
click at [498, 222] on button "Create Space" at bounding box center [482, 215] width 74 height 24
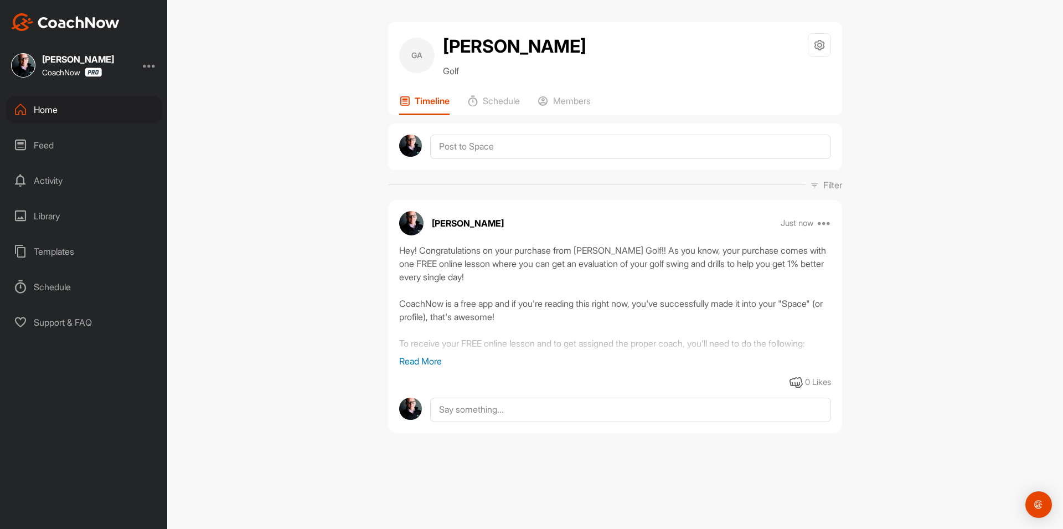
click at [121, 117] on div "Home" at bounding box center [84, 110] width 156 height 28
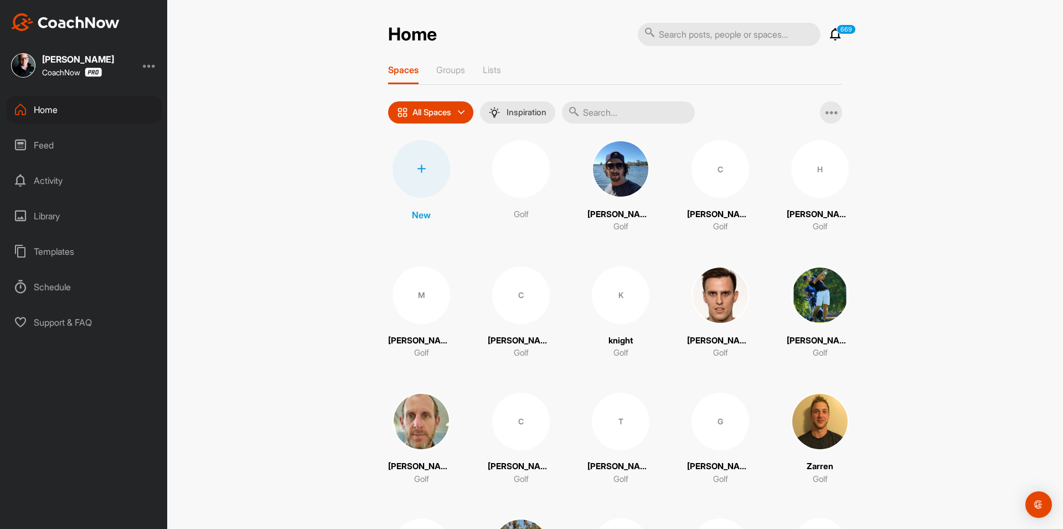
click at [427, 183] on div at bounding box center [421, 169] width 58 height 58
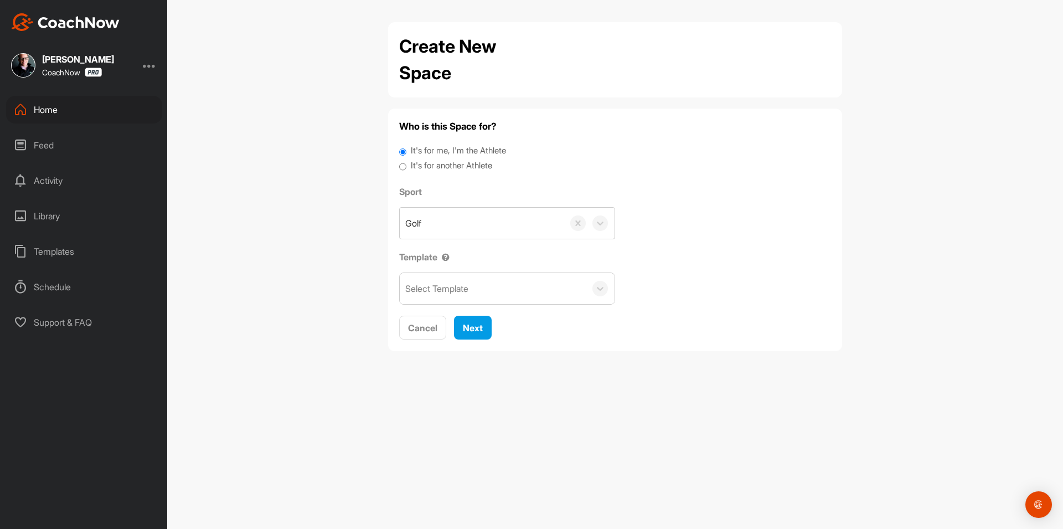
click at [432, 164] on label "It's for another Athlete" at bounding box center [451, 165] width 81 height 13
click at [406, 164] on input "It's for another Athlete" at bounding box center [402, 166] width 7 height 15
radio input "true"
click at [443, 163] on label "It's for another Athlete" at bounding box center [451, 165] width 81 height 13
click at [406, 163] on input "It's for another Athlete" at bounding box center [402, 166] width 7 height 15
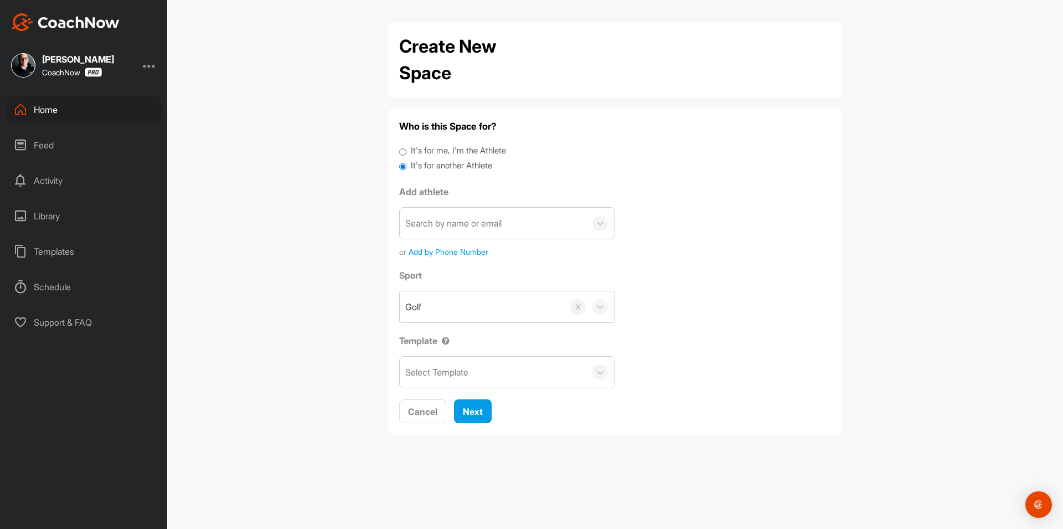
click at [450, 224] on div "Search by name or email" at bounding box center [453, 222] width 96 height 13
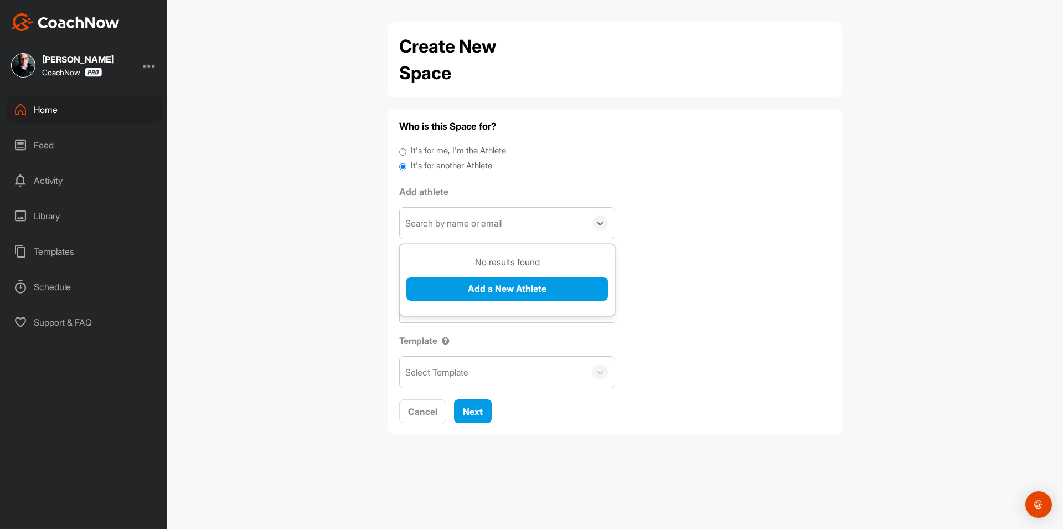
paste input "tfairbank@eos-ventures.com"
type input "tfairbank@eos-ventures.com"
click at [450, 285] on button "Add a New Athlete" at bounding box center [506, 289] width 201 height 24
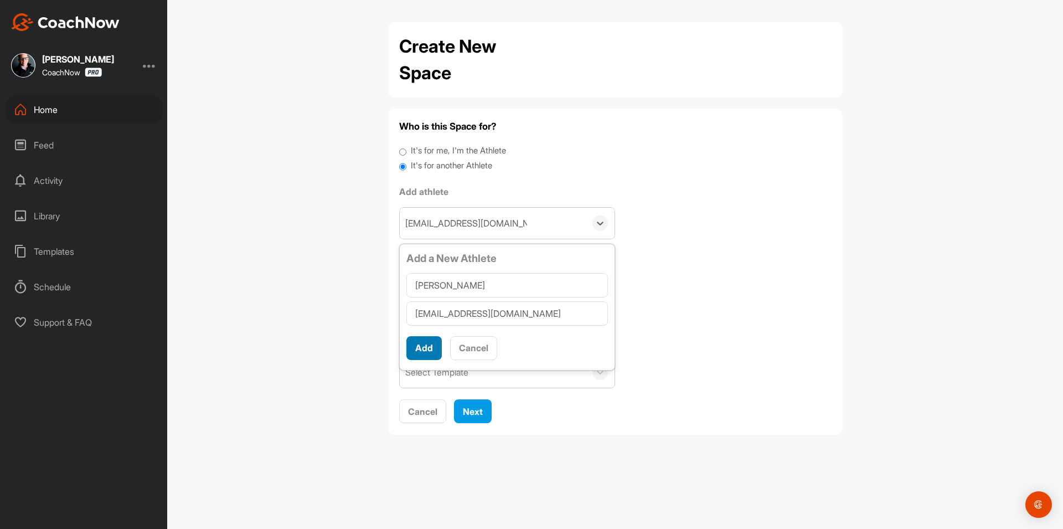
type input "Tyler Fairbank"
click at [425, 342] on button "Add" at bounding box center [423, 348] width 35 height 24
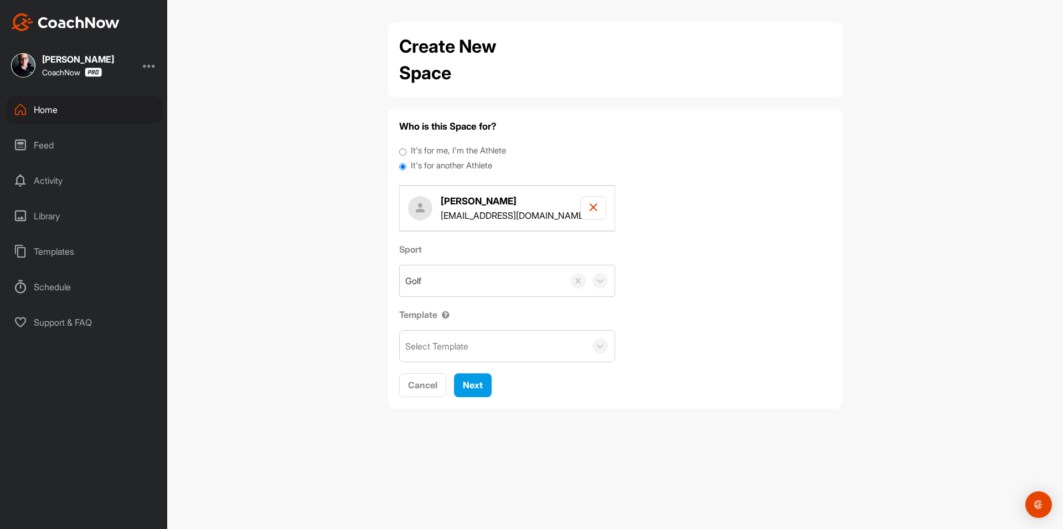
click at [443, 342] on div "Select Template" at bounding box center [436, 345] width 63 height 13
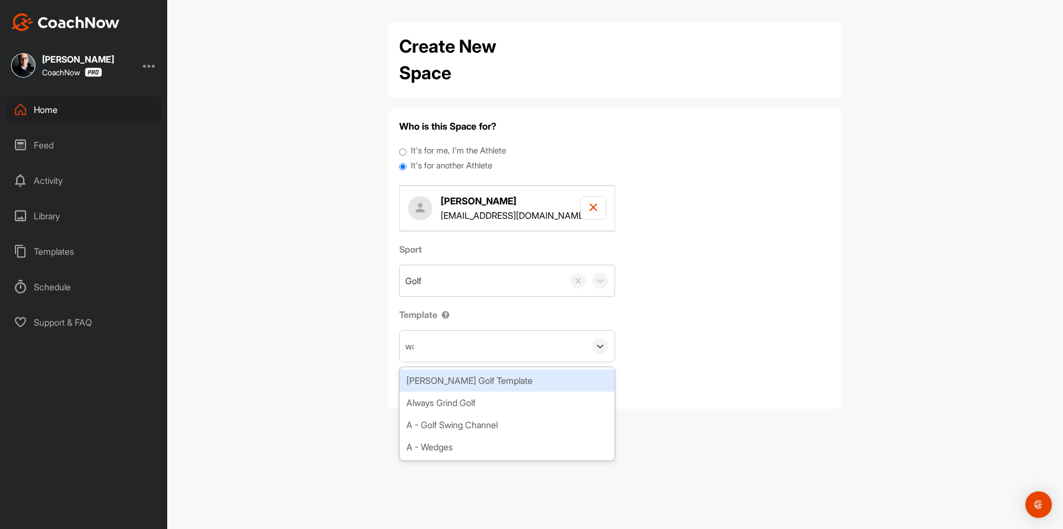
type input "wat"
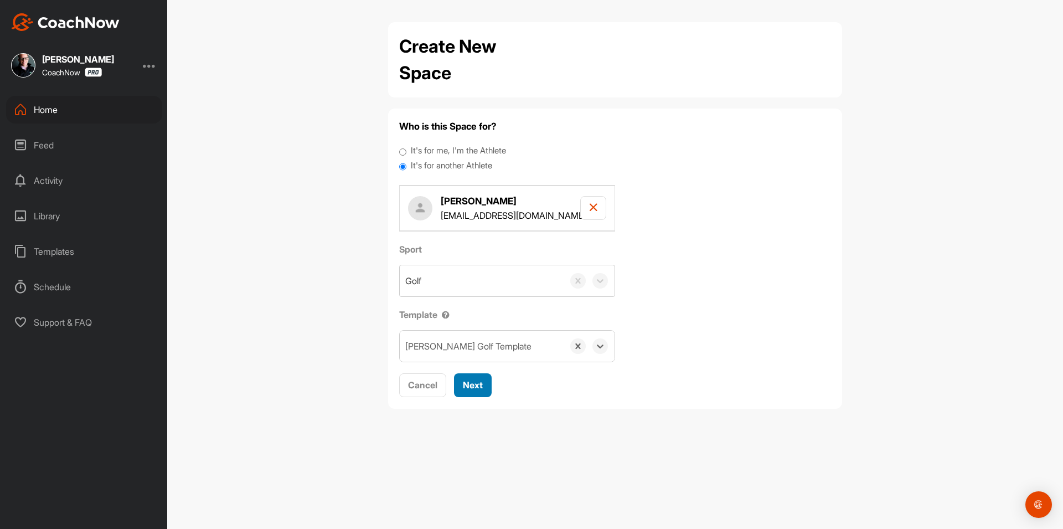
click at [468, 391] on div "Next" at bounding box center [473, 384] width 20 height 13
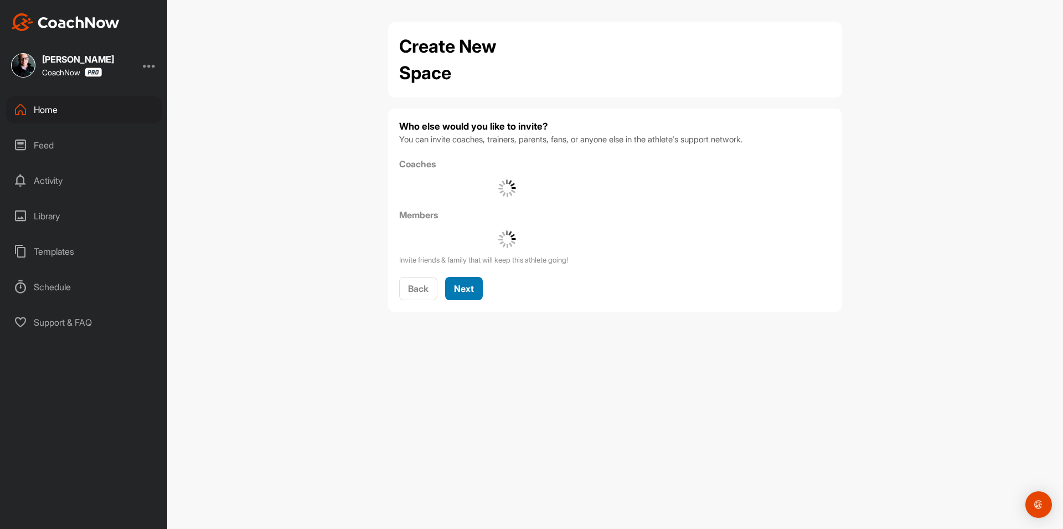
click at [471, 289] on span "Next" at bounding box center [464, 288] width 20 height 11
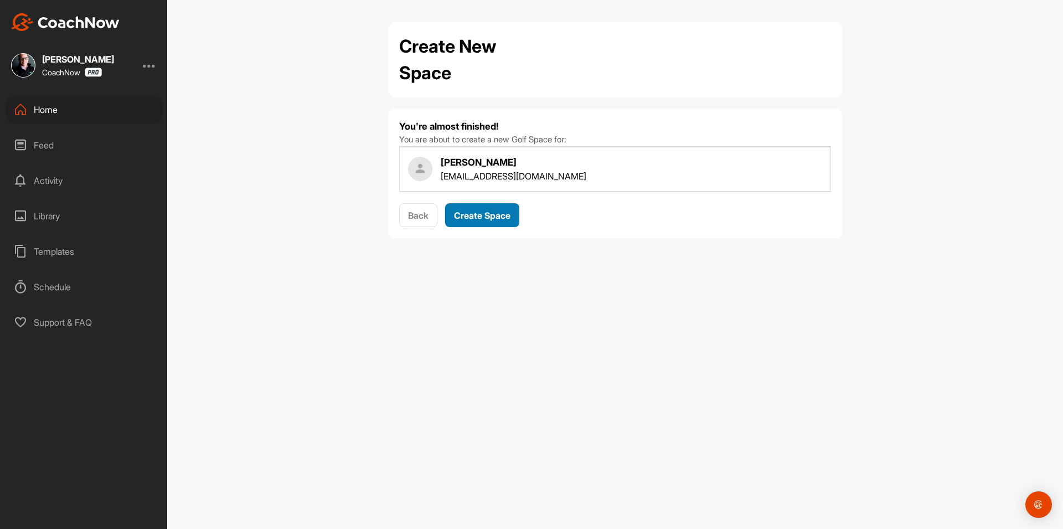
click at [496, 219] on span "Create Space" at bounding box center [482, 215] width 56 height 11
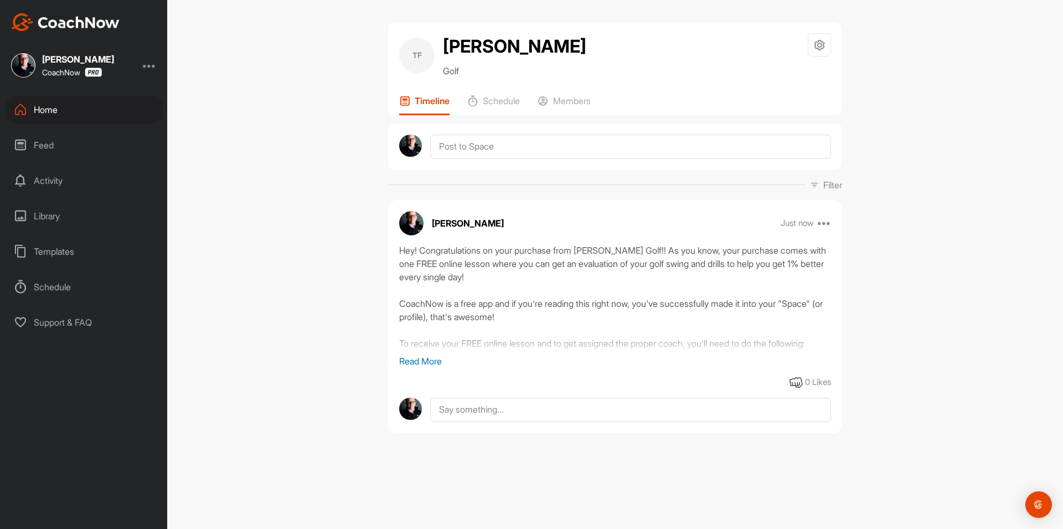
click at [100, 115] on div "Home" at bounding box center [84, 110] width 156 height 28
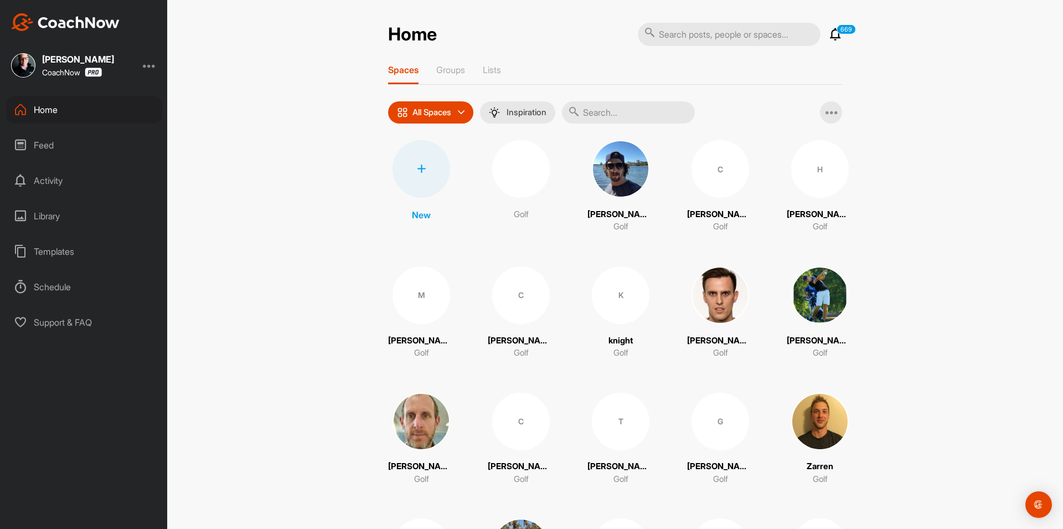
click at [413, 180] on div at bounding box center [421, 169] width 58 height 58
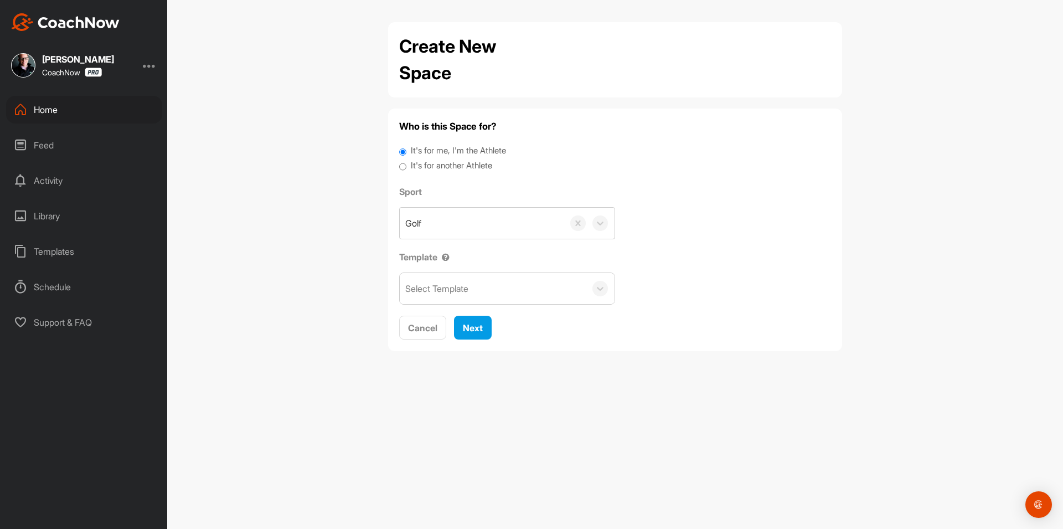
click at [433, 162] on label "It's for another Athlete" at bounding box center [451, 165] width 81 height 13
click at [406, 162] on input "It's for another Athlete" at bounding box center [402, 166] width 7 height 15
radio input "true"
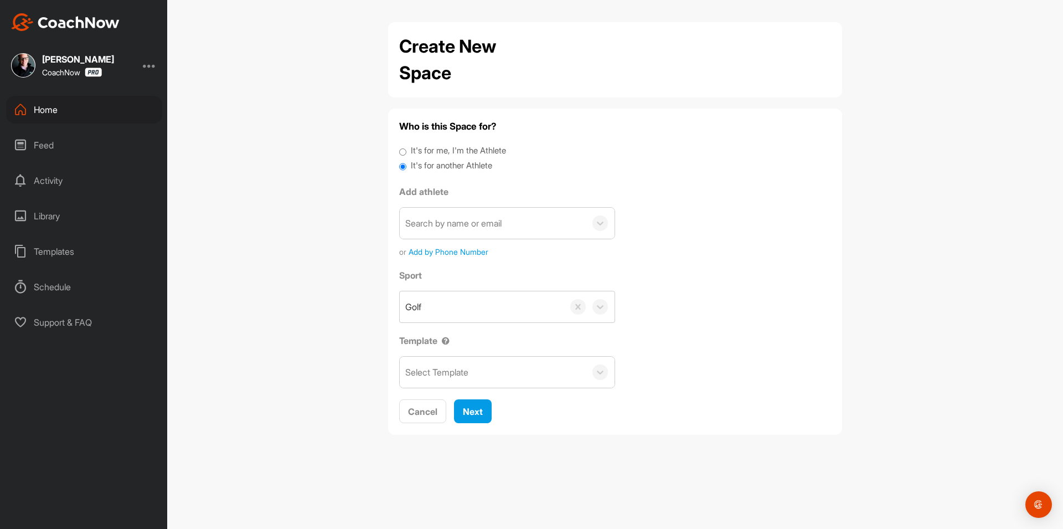
click at [458, 223] on div "Search by name or email" at bounding box center [453, 222] width 96 height 13
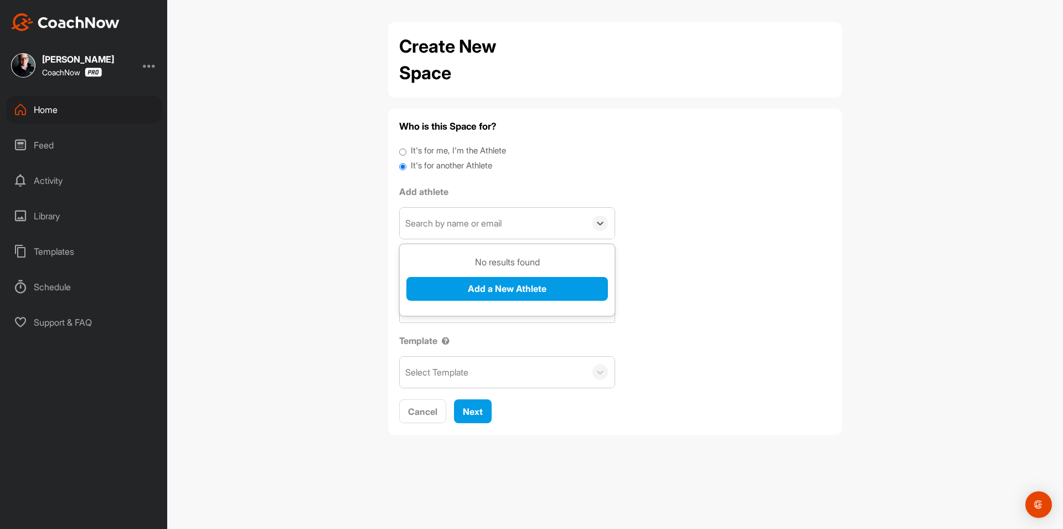
paste input "kddyer@hotmail.com"
type input "kddyer@hotmail.com"
click at [465, 279] on button "Add a New Athlete" at bounding box center [506, 289] width 201 height 24
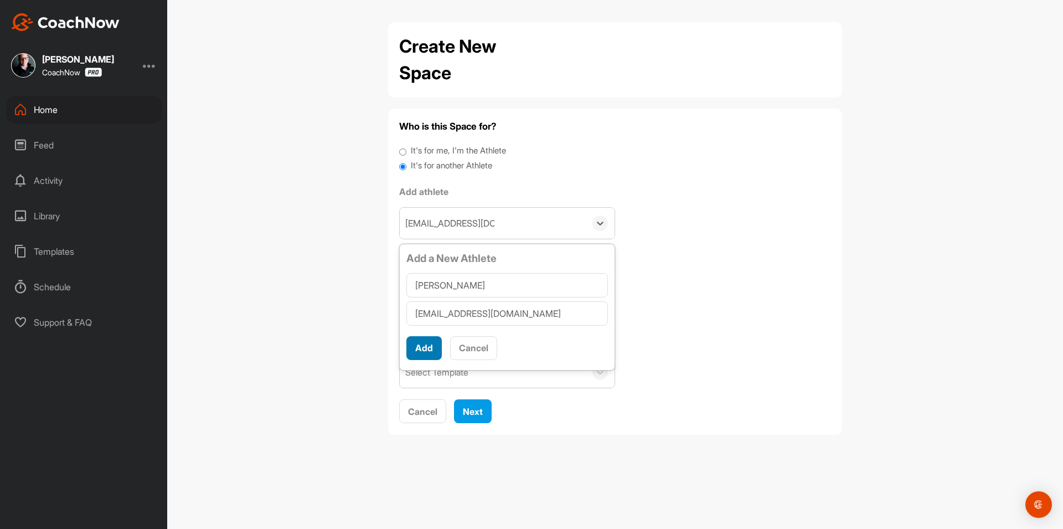
type input "Kenneth Dyer"
click at [421, 345] on button "Add" at bounding box center [423, 348] width 35 height 24
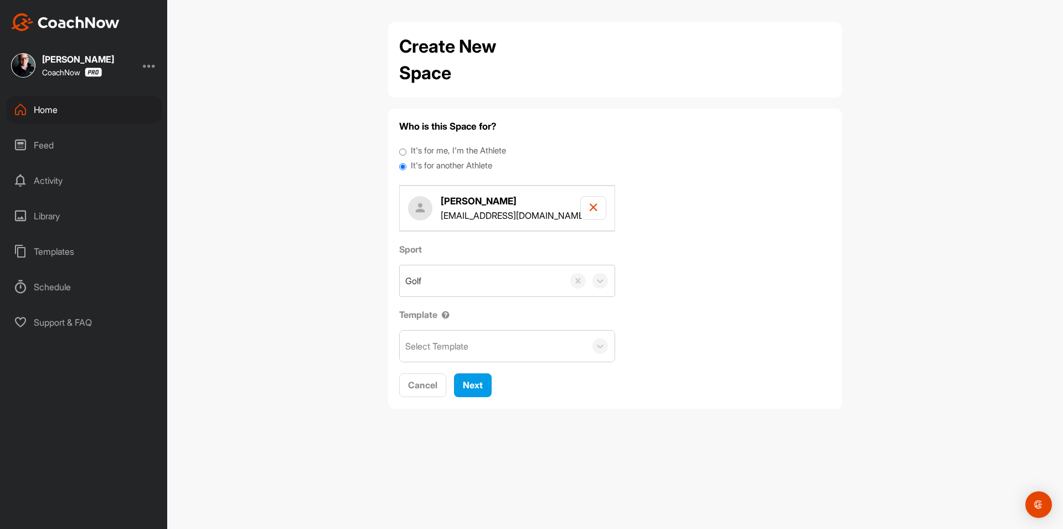
click at [437, 347] on div "Select Template" at bounding box center [436, 345] width 63 height 13
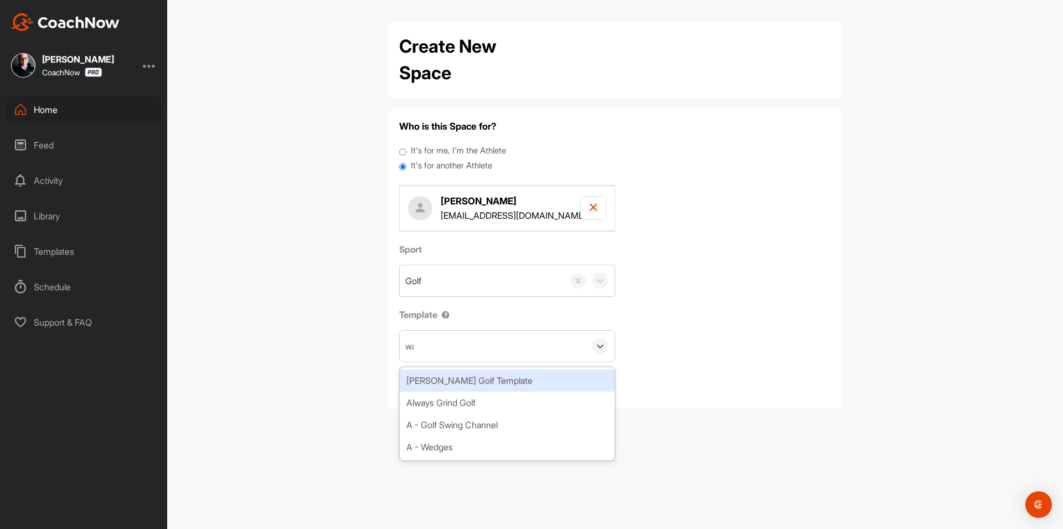
type input "wat"
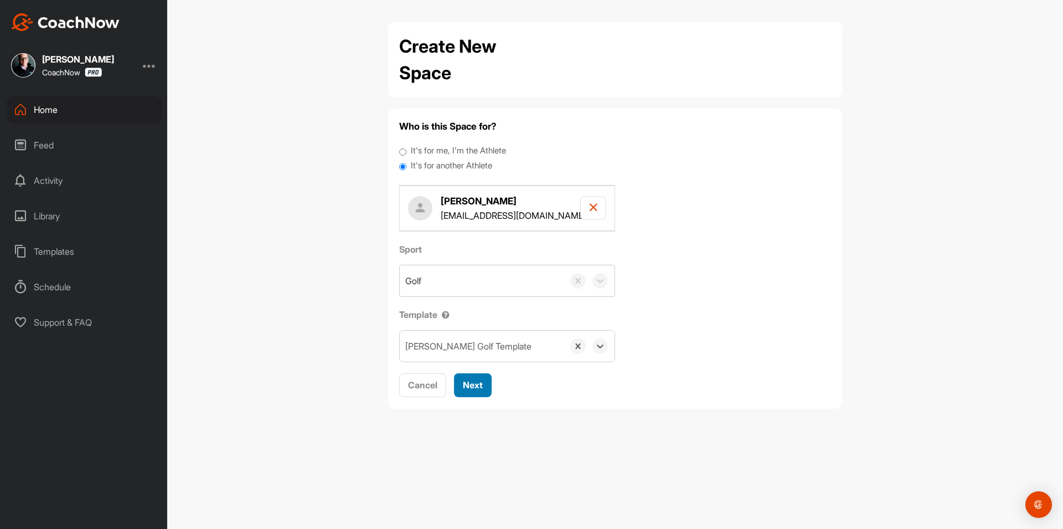
click at [458, 385] on button "Next" at bounding box center [473, 385] width 38 height 24
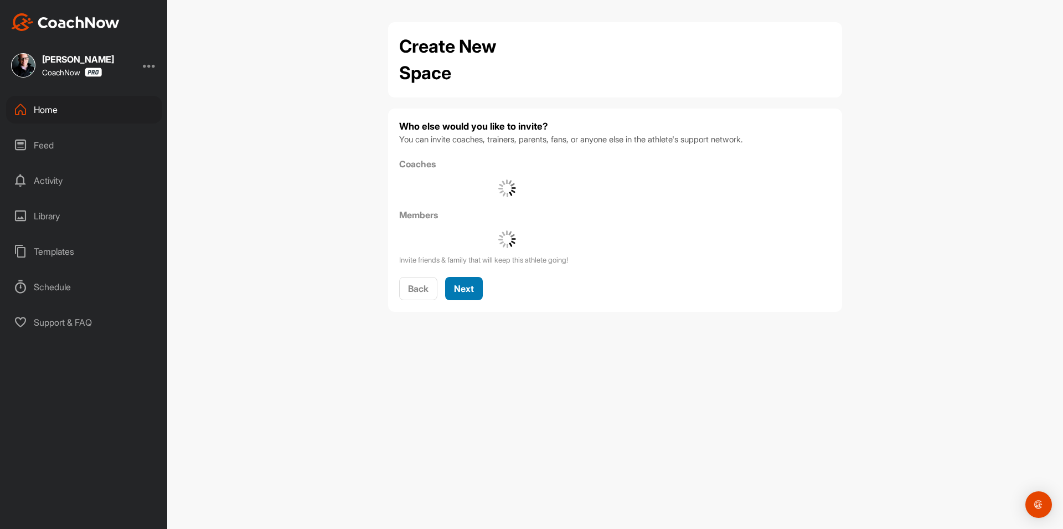
click at [460, 294] on div "Next" at bounding box center [464, 288] width 20 height 13
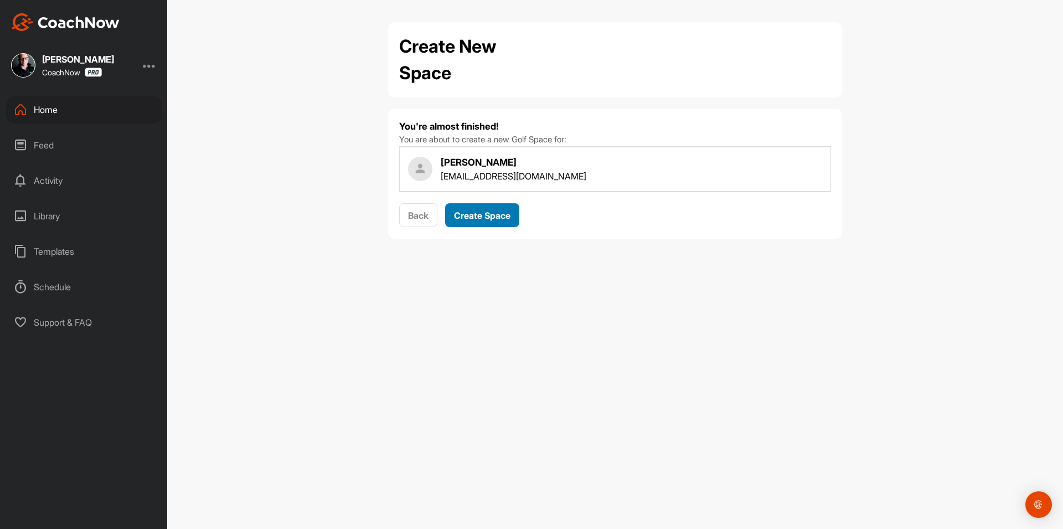
click at [484, 210] on span "Create Space" at bounding box center [482, 215] width 56 height 11
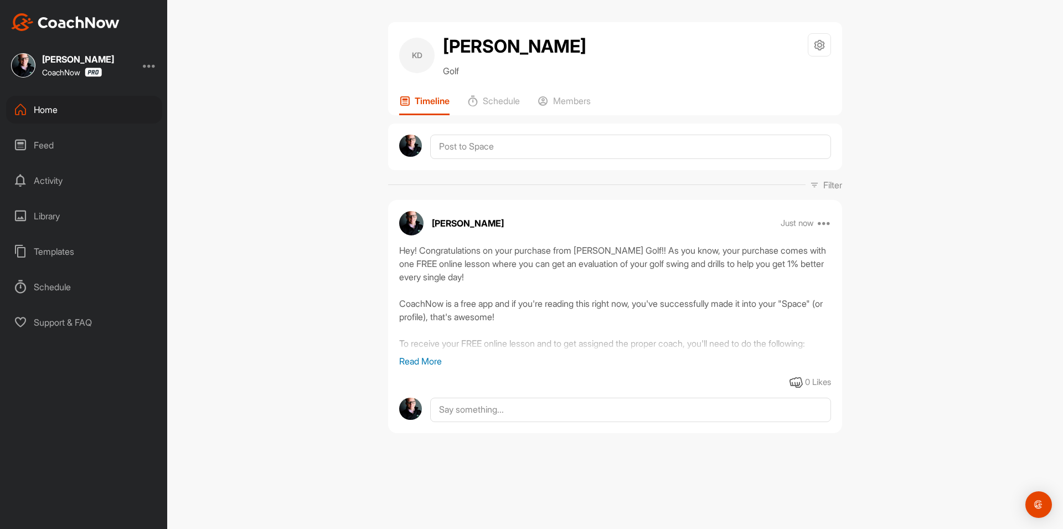
click at [73, 111] on div "Home" at bounding box center [84, 110] width 156 height 28
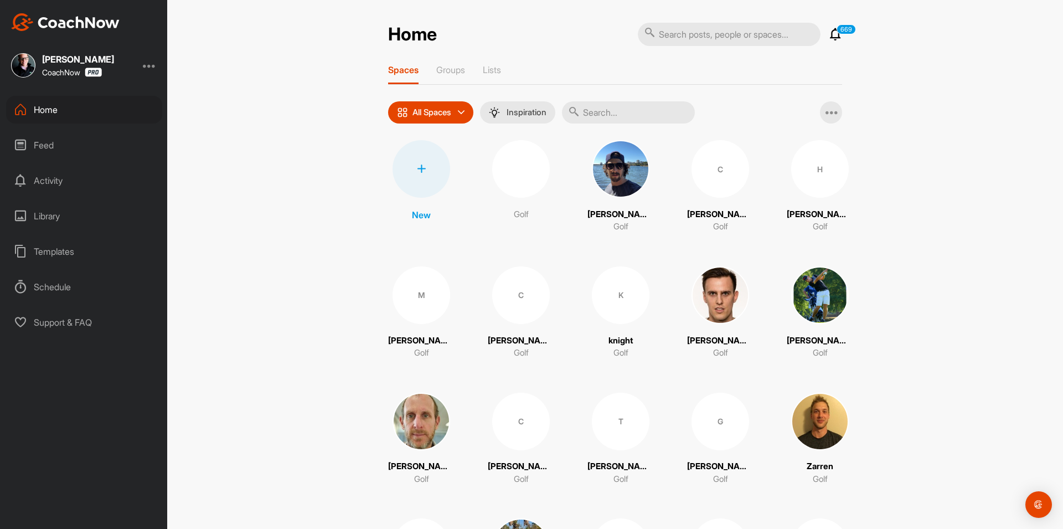
click at [427, 171] on div at bounding box center [421, 169] width 58 height 58
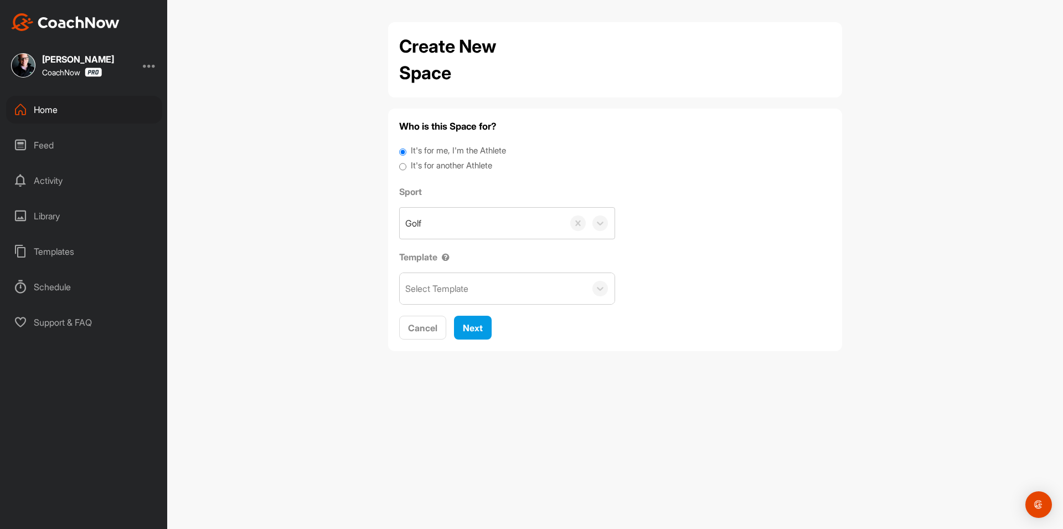
click at [435, 164] on label "It's for another Athlete" at bounding box center [451, 165] width 81 height 13
click at [406, 164] on input "It's for another Athlete" at bounding box center [402, 166] width 7 height 15
radio input "true"
click at [456, 166] on label "It's for another Athlete" at bounding box center [451, 165] width 81 height 13
click at [406, 166] on input "It's for another Athlete" at bounding box center [402, 166] width 7 height 15
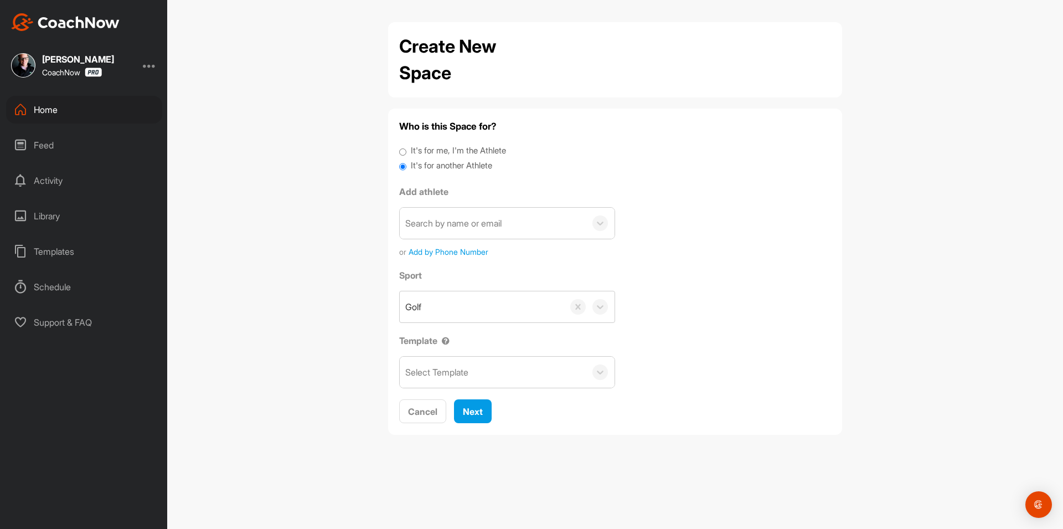
click at [462, 231] on div "Search by name or email" at bounding box center [493, 223] width 186 height 31
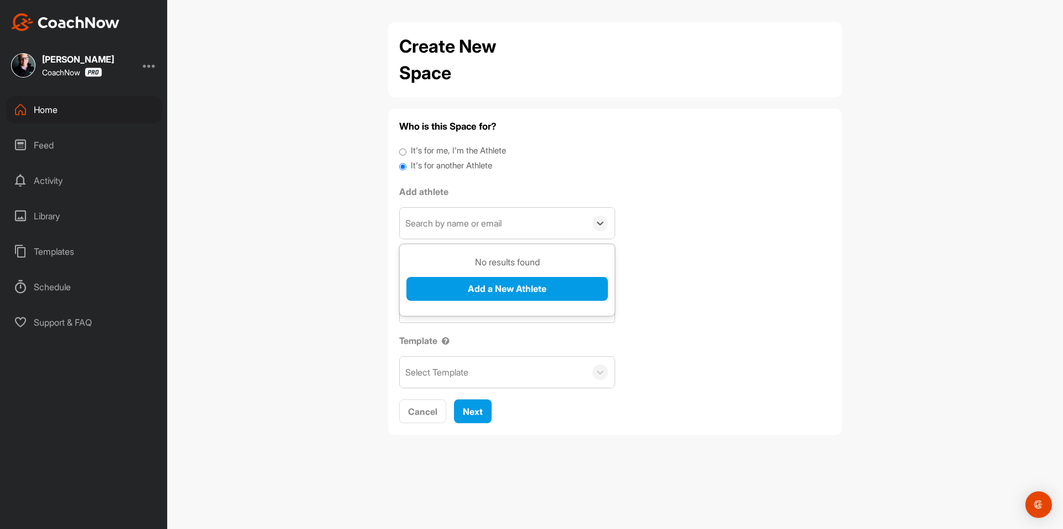
paste input "emfrazier20@gmail.com"
type input "emfrazier20@gmail.com"
click at [490, 288] on button "Add a New Athlete" at bounding box center [506, 289] width 201 height 24
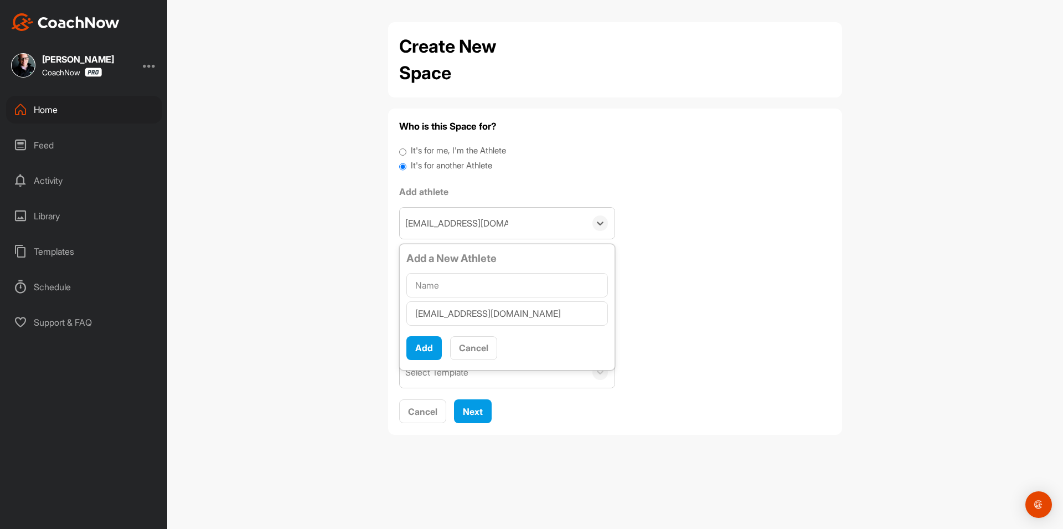
type input "Ethan Frazier"
click at [432, 351] on button "Add" at bounding box center [423, 348] width 35 height 24
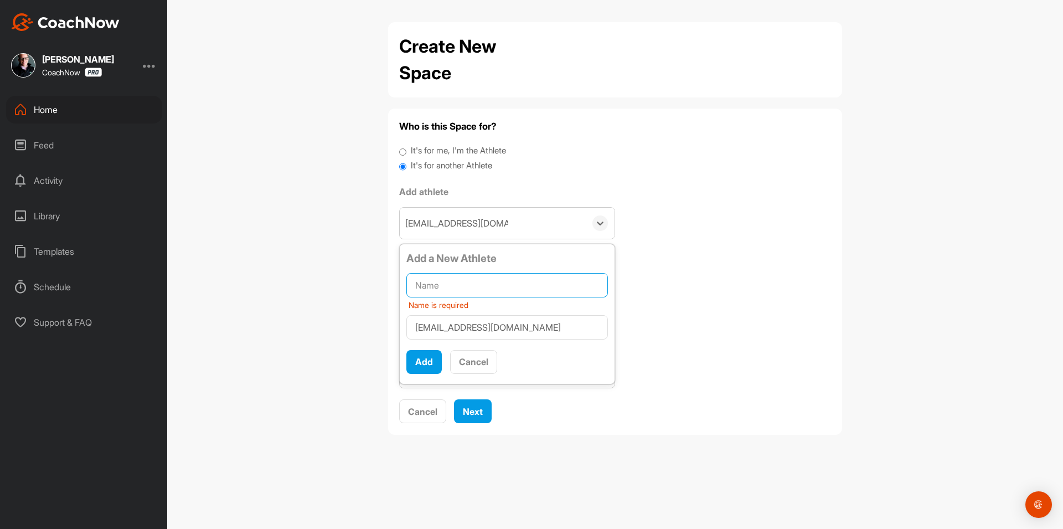
click at [446, 289] on input "text" at bounding box center [506, 285] width 201 height 24
paste input "Ethan Frazier"
type input "Ethan Frazier"
click at [427, 358] on button "Add" at bounding box center [423, 362] width 35 height 24
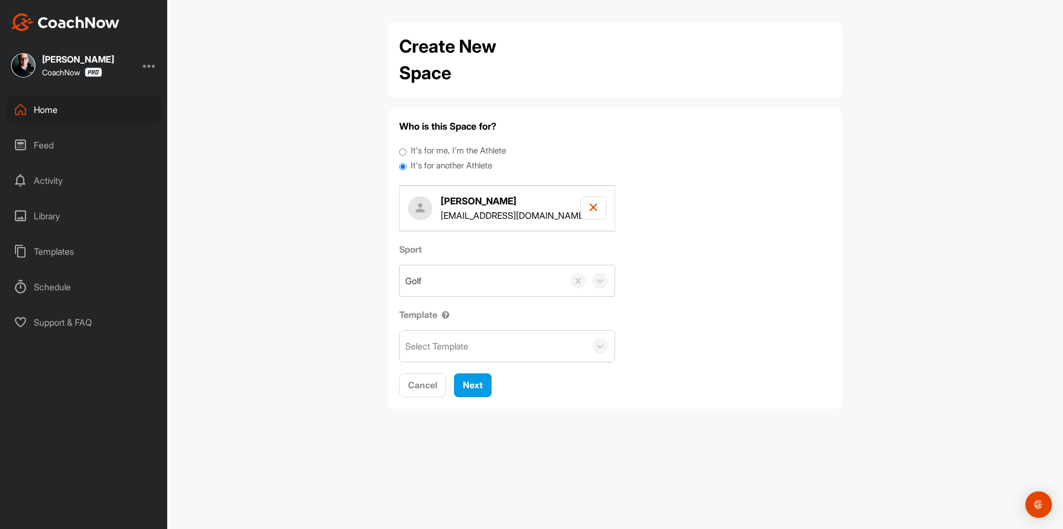
click at [443, 362] on div "Who is this Space for? It's for me, I'm the Athlete It's for another Athlete Et…" at bounding box center [615, 259] width 432 height 278
click at [447, 348] on div "Select Template" at bounding box center [436, 345] width 63 height 13
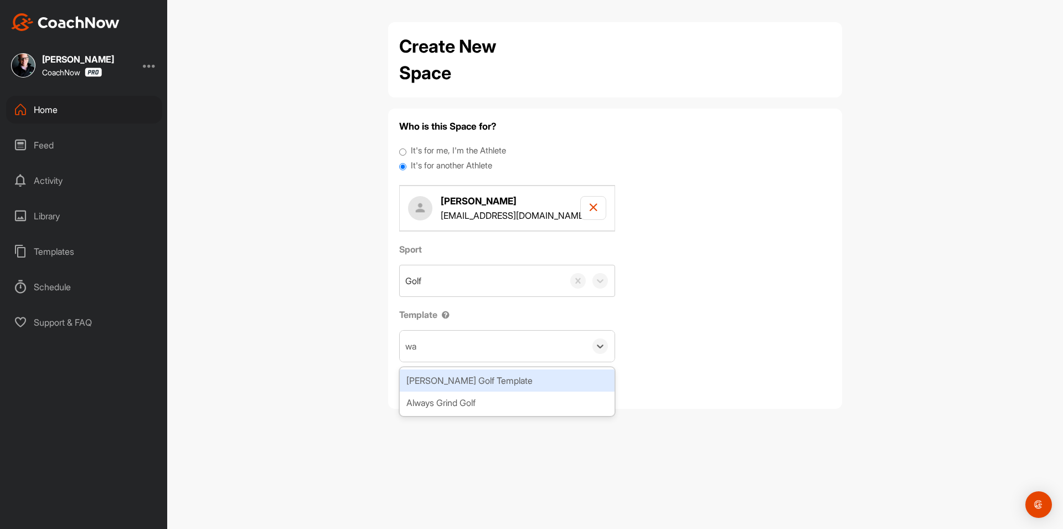
type input "wat"
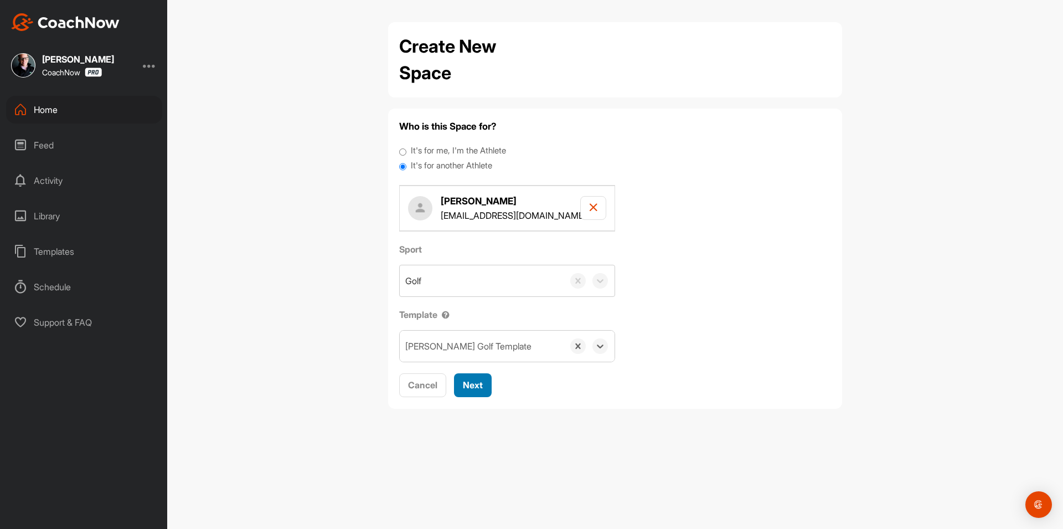
click at [474, 388] on span "Next" at bounding box center [473, 384] width 20 height 11
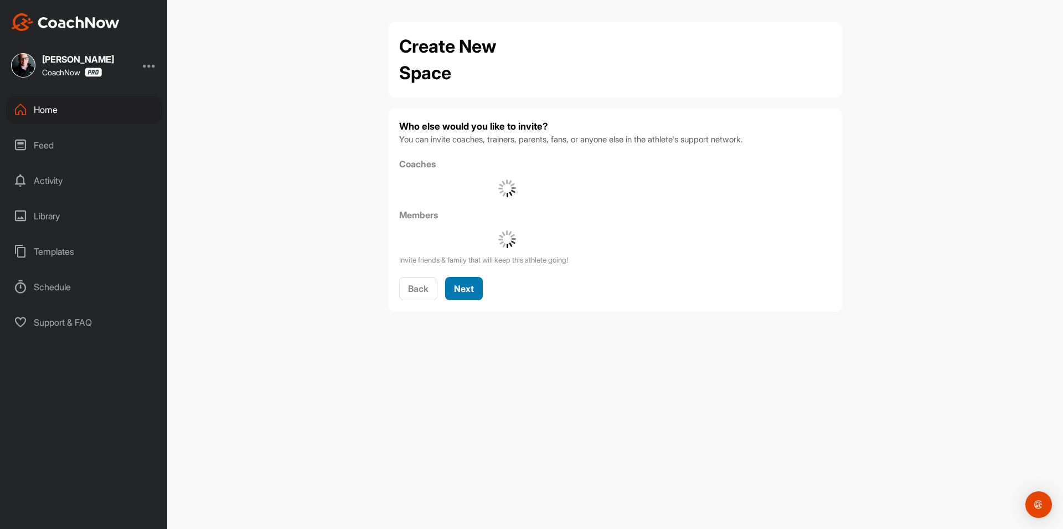
click at [459, 287] on span "Next" at bounding box center [464, 288] width 20 height 11
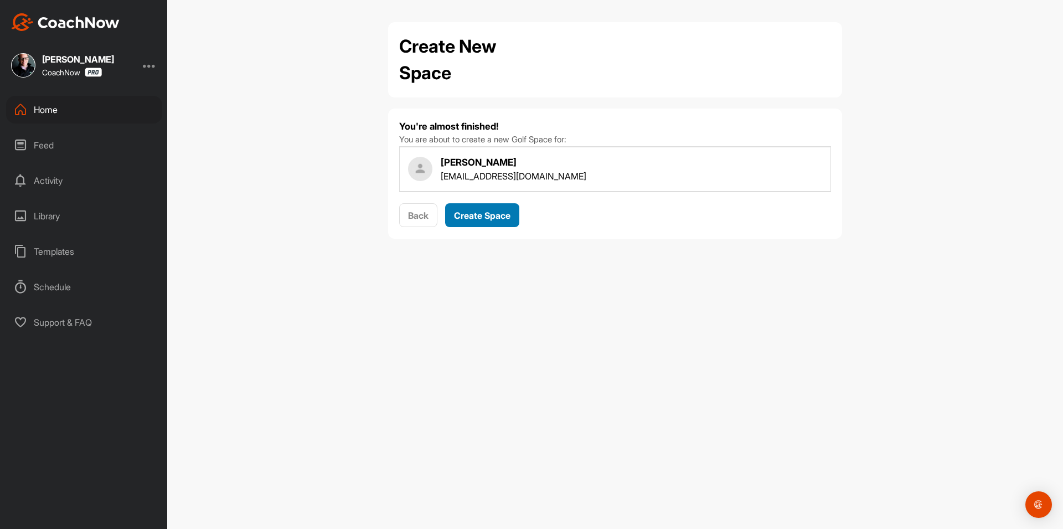
click at [479, 223] on button "Create Space" at bounding box center [482, 215] width 74 height 24
